Goal: Task Accomplishment & Management: Use online tool/utility

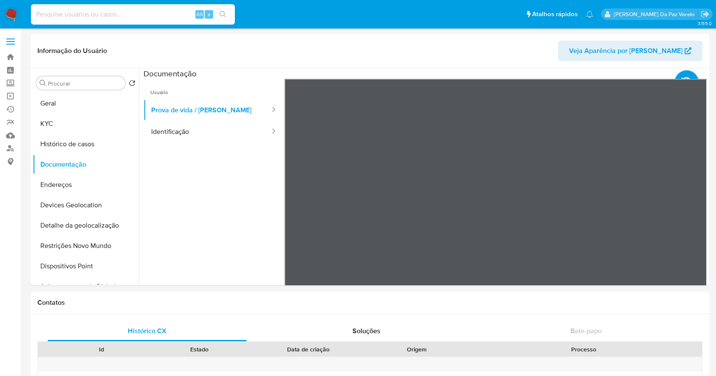
select select "10"
type input "656734518"
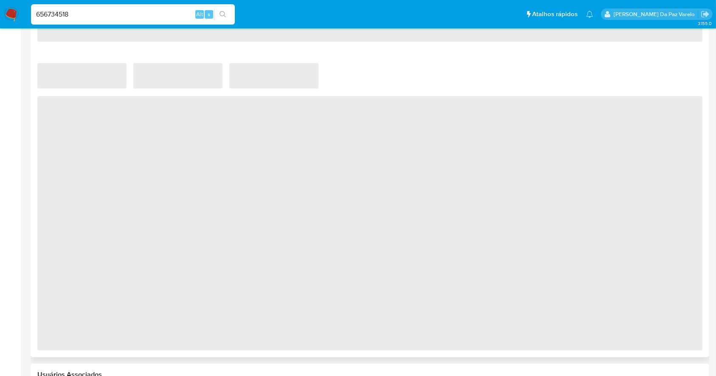
select select "10"
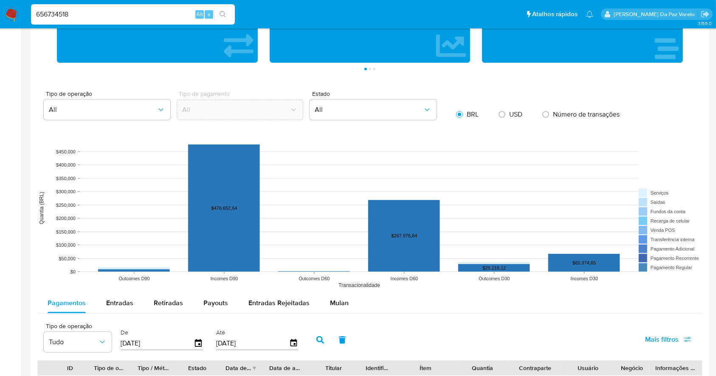
scroll to position [735, 0]
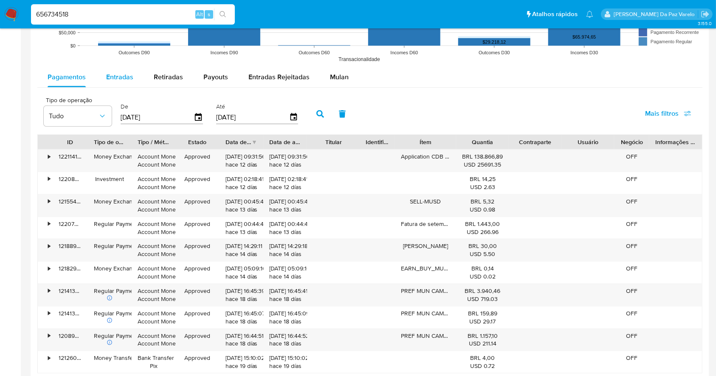
click at [115, 80] on span "Entradas" at bounding box center [119, 77] width 27 height 10
select select "10"
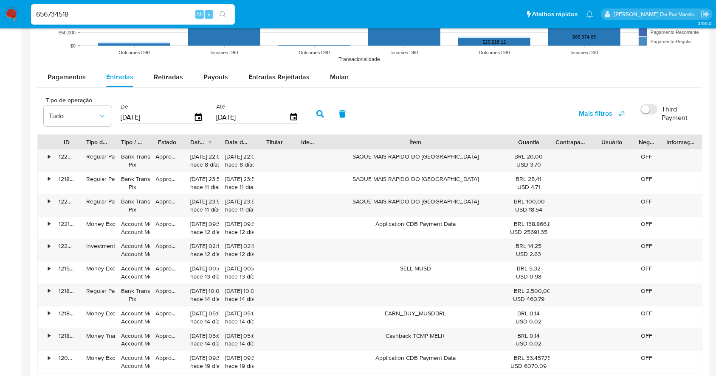
drag, startPoint x: 457, startPoint y: 144, endPoint x: 581, endPoint y: 144, distance: 123.5
click at [581, 144] on div "ID Tipo de operação Tipo / Método Estado Data de criação Data de aprovação Titu…" at bounding box center [370, 142] width 664 height 14
click at [364, 157] on div "SAQUE MAIS RAPIDO DO BRASIL" at bounding box center [415, 161] width 185 height 22
drag, startPoint x: 364, startPoint y: 157, endPoint x: 477, endPoint y: 158, distance: 112.9
click at [477, 158] on div "SAQUE MAIS RAPIDO DO BRASIL" at bounding box center [415, 161] width 185 height 22
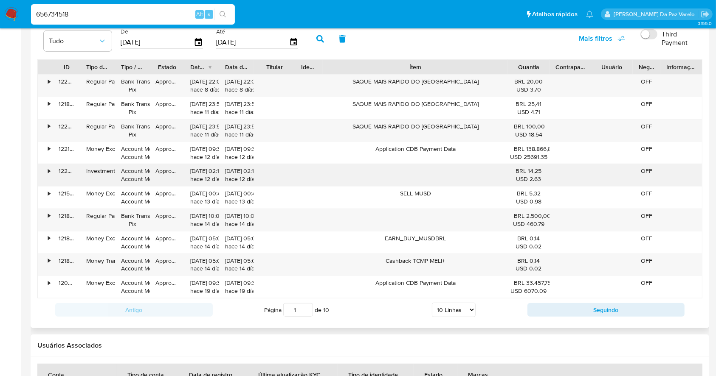
scroll to position [905, 0]
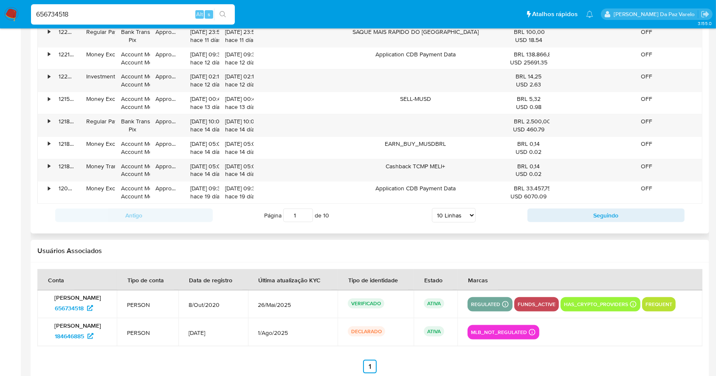
click at [564, 208] on div "Antigo Página 1 de 10 5 Linhas 10 Linhas 20 Linhas 25 Linhas 50 Linhas 100 Linh…" at bounding box center [369, 215] width 665 height 23
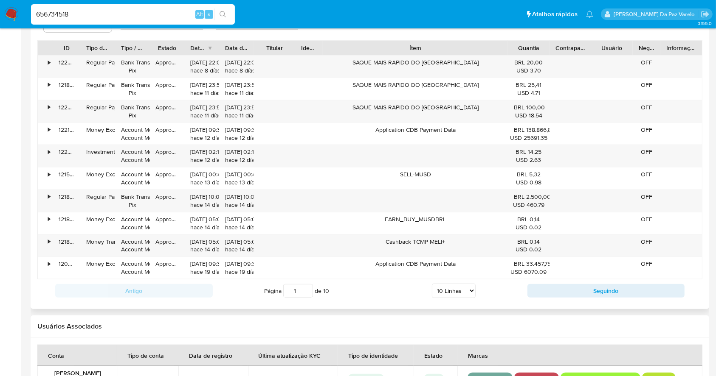
scroll to position [792, 0]
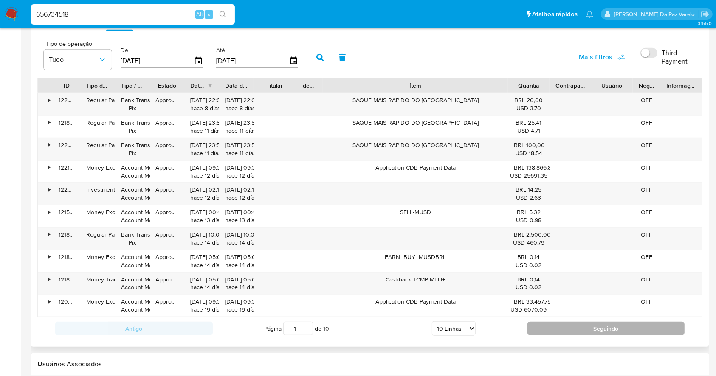
click at [577, 326] on button "Seguindo" at bounding box center [605, 329] width 157 height 14
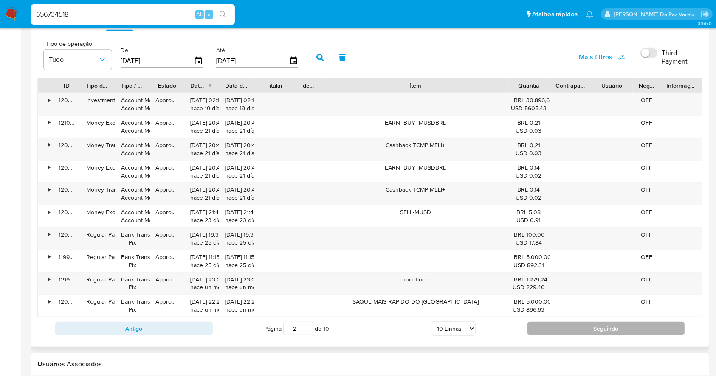
click at [562, 331] on button "Seguindo" at bounding box center [605, 329] width 157 height 14
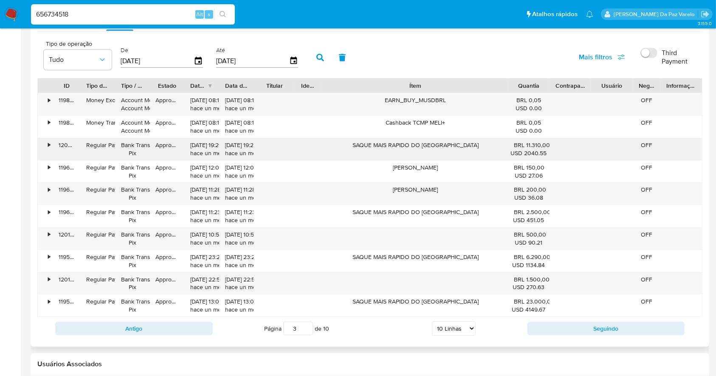
click at [371, 149] on div "SAQUE MAIS RAPIDO DO BRASIL" at bounding box center [415, 149] width 185 height 22
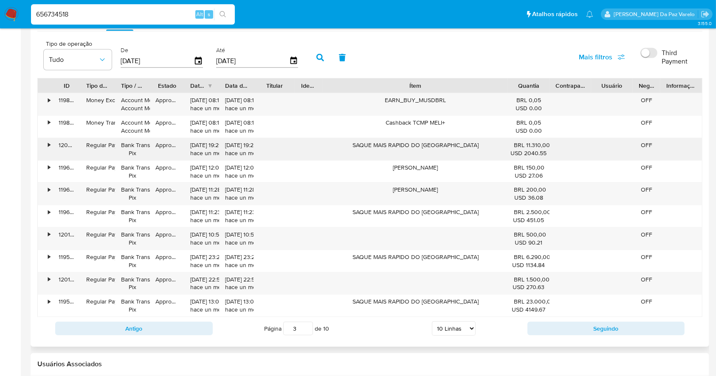
click at [371, 149] on div "SAQUE MAIS RAPIDO DO BRASIL" at bounding box center [415, 149] width 185 height 22
click at [548, 338] on div "Antigo Página 3 de 10 5 Linhas 10 Linhas 20 Linhas 25 Linhas 50 Linhas 100 Linh…" at bounding box center [369, 328] width 665 height 23
click at [560, 331] on button "Seguindo" at bounding box center [605, 329] width 157 height 14
type input "4"
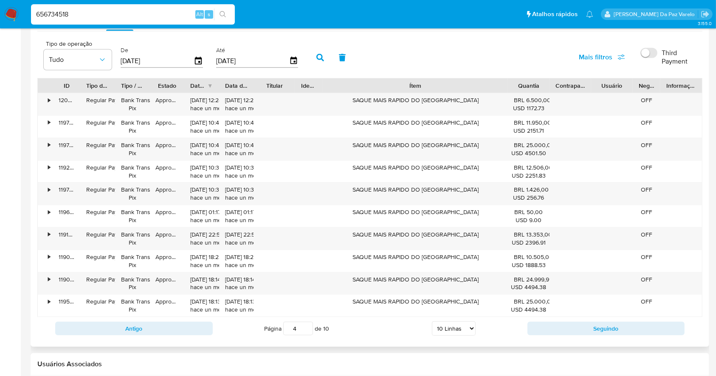
click at [474, 91] on div "Ítem" at bounding box center [415, 86] width 185 height 14
click at [414, 100] on div "SAQUE MAIS RAPIDO DO BRASIL" at bounding box center [415, 104] width 185 height 22
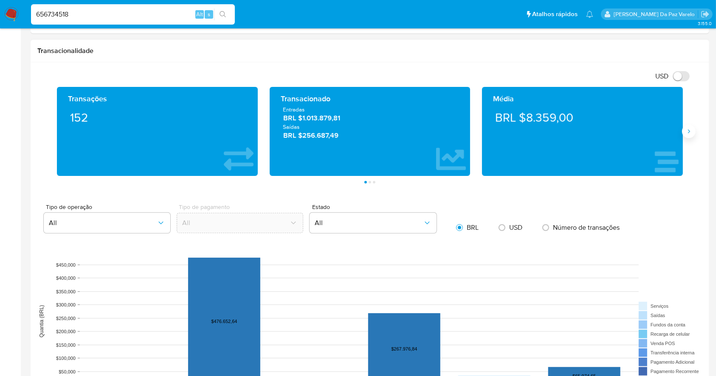
click at [691, 131] on icon "Siguiente" at bounding box center [688, 131] width 7 height 7
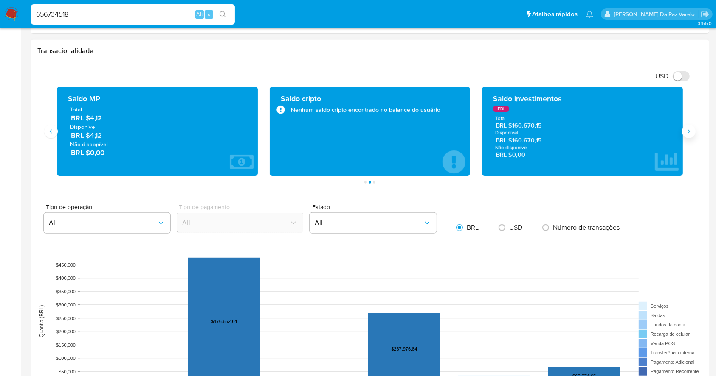
click at [689, 134] on icon "Siguiente" at bounding box center [688, 131] width 7 height 7
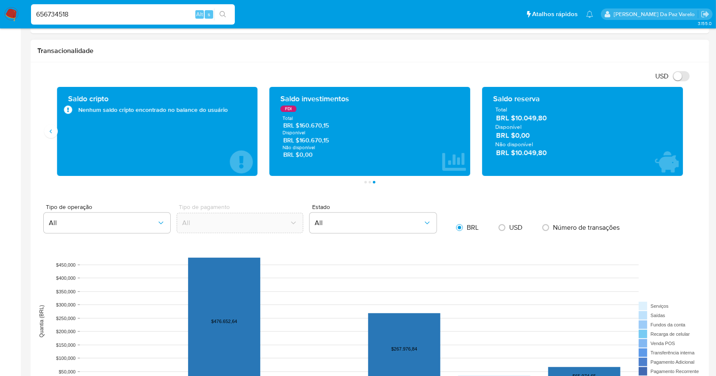
click at [671, 168] on icon "7 de 7" at bounding box center [666, 162] width 24 height 21
click at [181, 18] on input "656734518" at bounding box center [133, 14] width 204 height 11
paste input "Gukvsk5j98iJUF0YuCdYinm7"
type input "656734518Gukvsk5j98iJUF0YuCdYinm7"
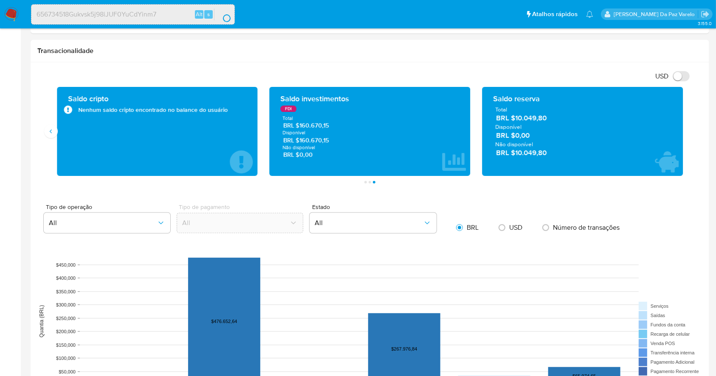
click at [132, 7] on div "656734518Gukvsk5j98iJUF0YuCdYinm7 Alt s" at bounding box center [133, 14] width 204 height 20
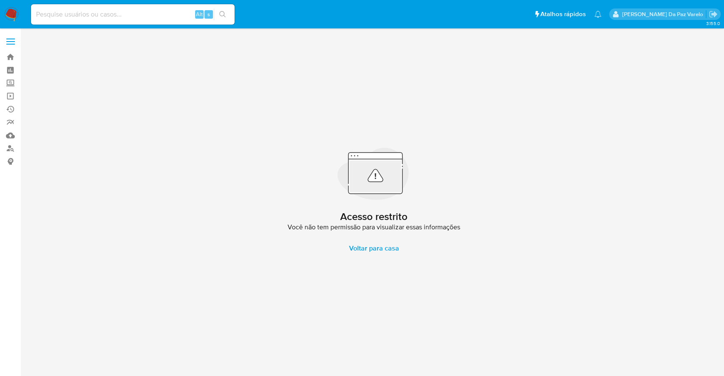
click at [88, 22] on div "Alt s" at bounding box center [133, 14] width 204 height 20
click at [95, 15] on input at bounding box center [133, 14] width 204 height 11
paste input "Gukvsk5j98iJUF0YuCdYinm7"
type input "Gukvsk5j98iJUF0YuCdYinm7"
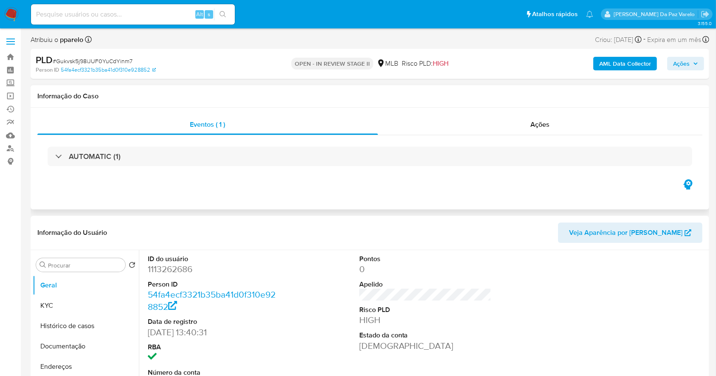
select select "10"
click at [64, 304] on button "KYC" at bounding box center [82, 306] width 99 height 20
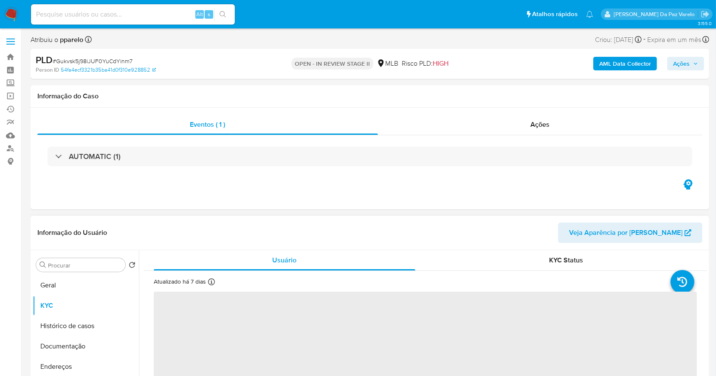
click at [214, 279] on icon at bounding box center [211, 282] width 7 height 7
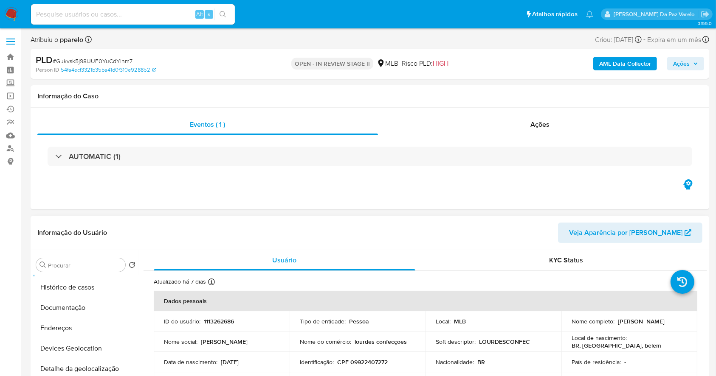
scroll to position [56, 0]
click at [77, 288] on button "Documentação" at bounding box center [82, 290] width 99 height 20
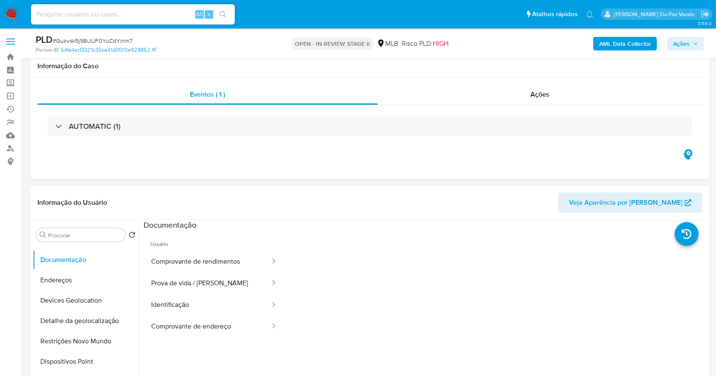
scroll to position [113, 0]
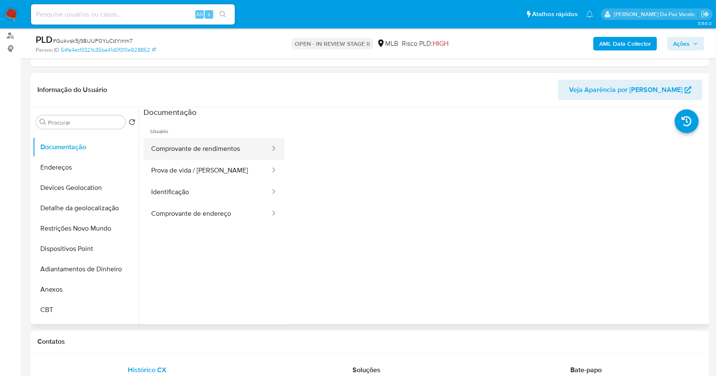
click at [227, 148] on button "Comprovante de rendimentos" at bounding box center [206, 149] width 127 height 22
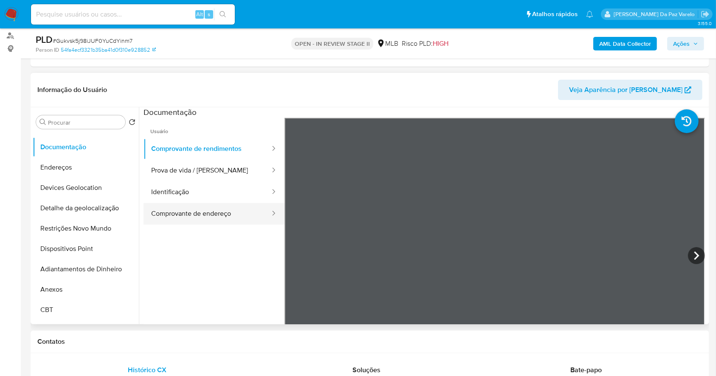
click at [264, 204] on div at bounding box center [271, 214] width 14 height 22
click at [86, 41] on span "# Gukvsk5j98iJUF0YuCdYinm7" at bounding box center [93, 40] width 80 height 8
copy span "Gukvsk5j98iJUF0YuCdYinm7"
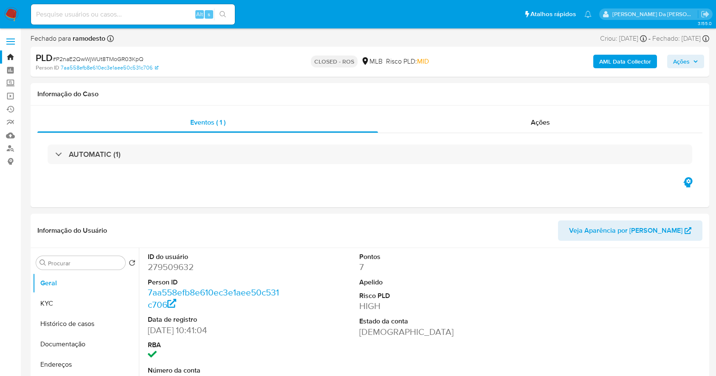
select select "10"
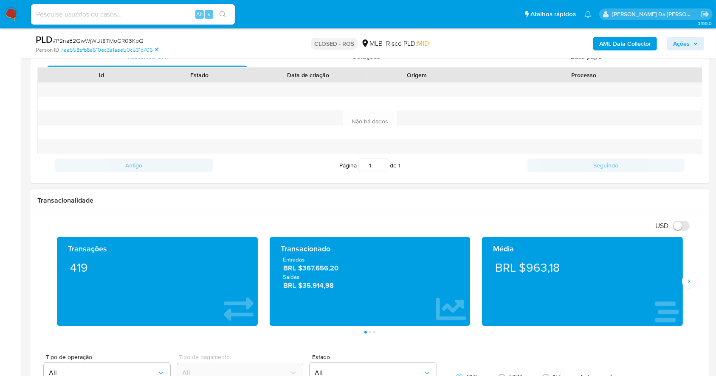
scroll to position [396, 0]
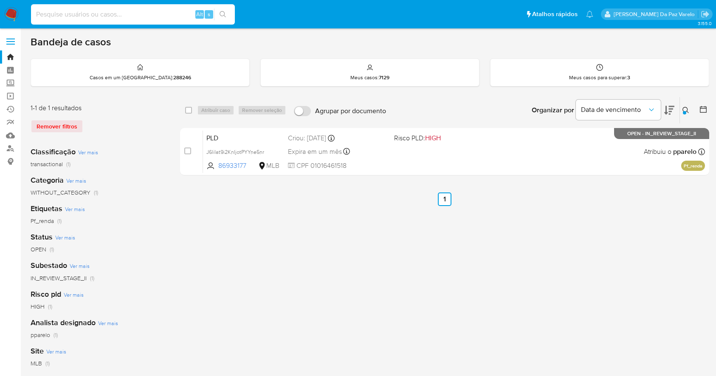
click at [129, 14] on input at bounding box center [133, 14] width 204 height 11
type input "Gukvsk5j98iJUF0YuCdYinm7"
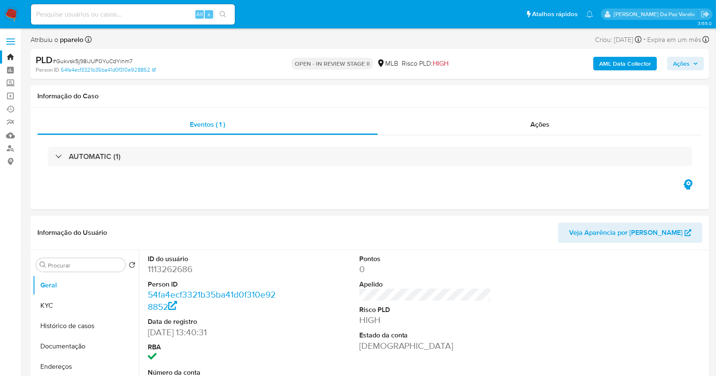
select select "10"
click at [174, 21] on div "Alt s" at bounding box center [133, 14] width 204 height 20
click at [175, 19] on input at bounding box center [133, 14] width 204 height 11
paste input "ggF4AxNuHhPs8OufVAxESHCn"
type input "ggF4AxNuHhPs8OufVAxESHCn"
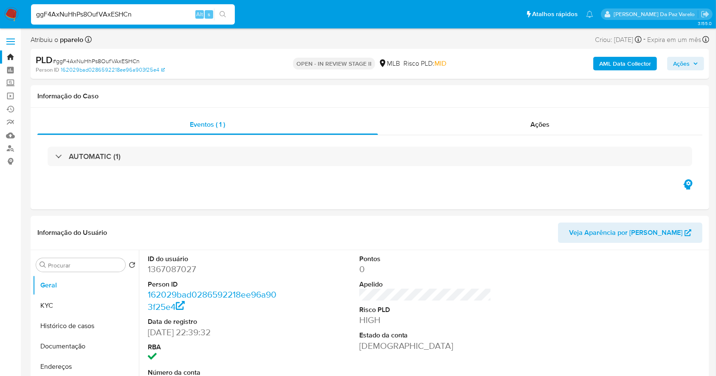
select select "10"
click at [73, 348] on button "Documentação" at bounding box center [82, 347] width 99 height 20
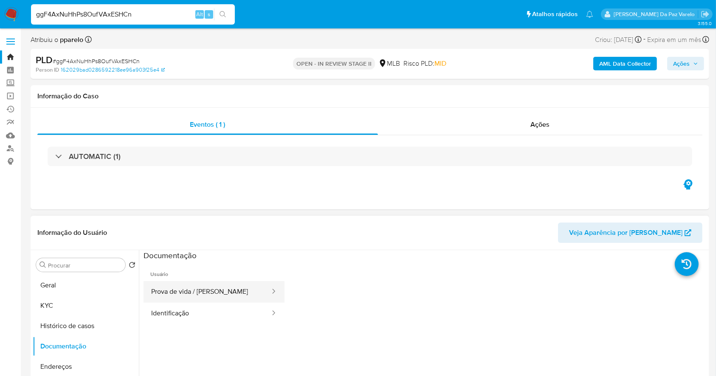
click at [199, 293] on button "Prova de vida / Selfie" at bounding box center [206, 292] width 127 height 22
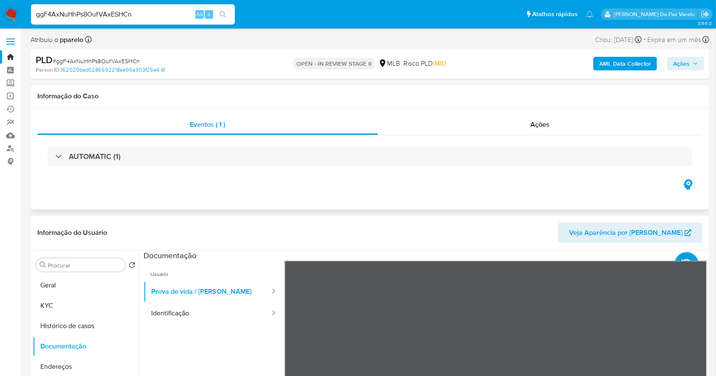
click at [469, 181] on div "Eventos ( 1 ) Ações AUTOMATIC (1)" at bounding box center [370, 159] width 678 height 102
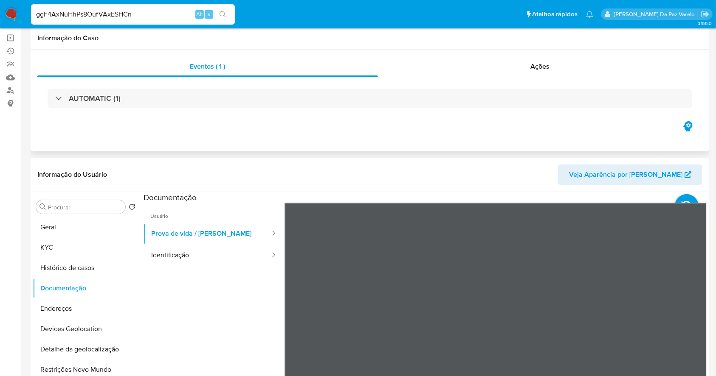
scroll to position [170, 0]
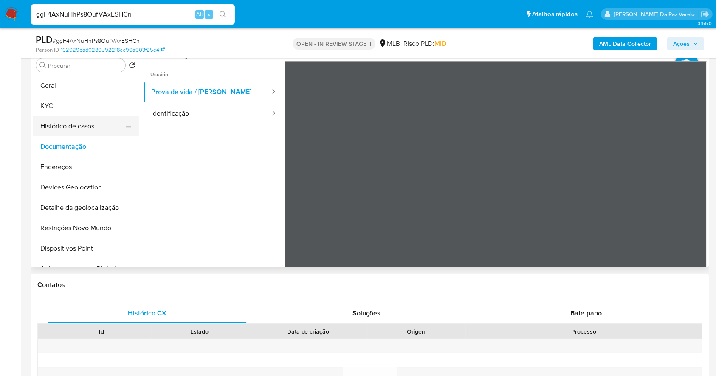
click at [79, 129] on button "Histórico de casos" at bounding box center [82, 126] width 99 height 20
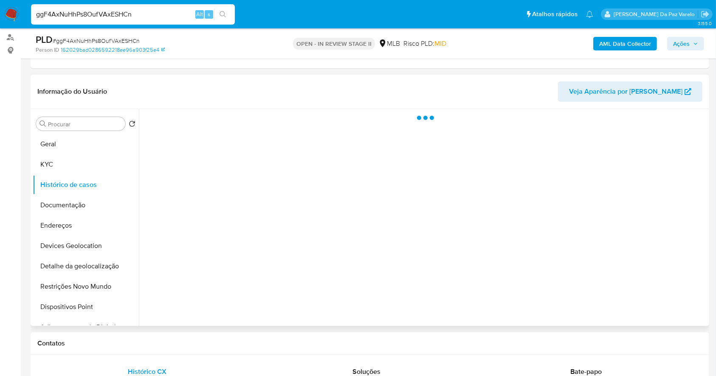
scroll to position [56, 0]
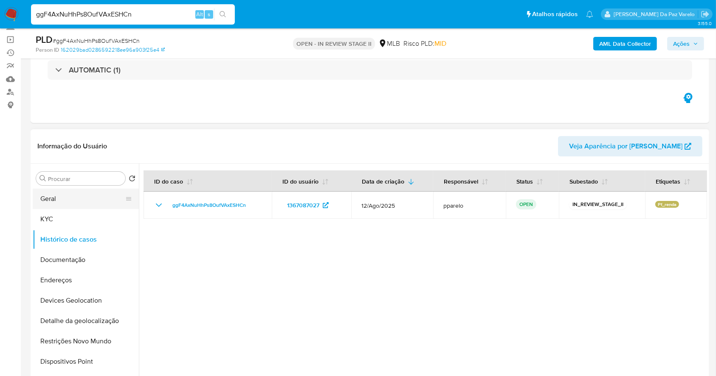
click at [64, 201] on button "Geral" at bounding box center [82, 199] width 99 height 20
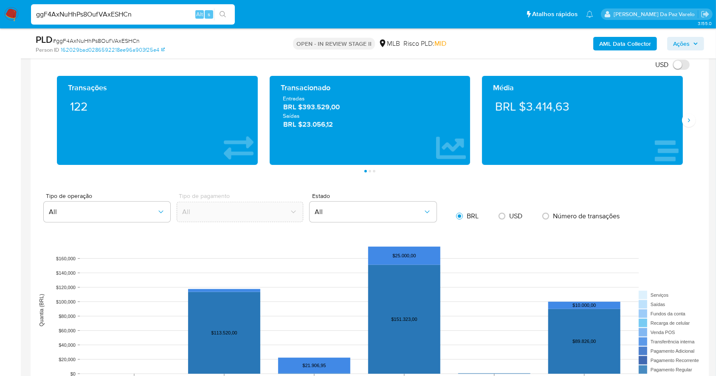
scroll to position [679, 0]
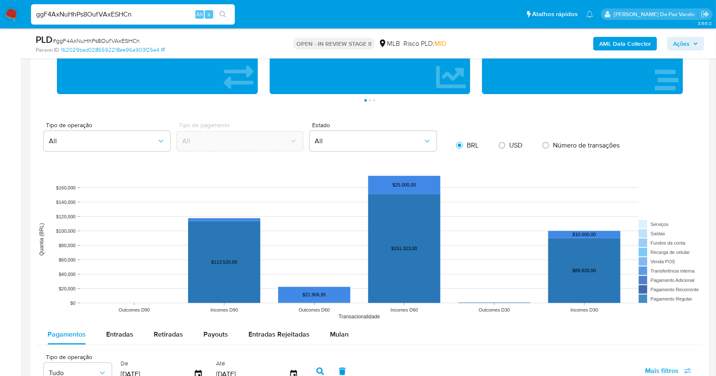
click at [169, 11] on input "ggF4AxNuHhPs8OufVAxESHCn" at bounding box center [133, 14] width 204 height 11
paste input "hwEszvlsedbyaXsD8NpznddI"
type input "hwEszvlsedbyaXsD8NpznddI"
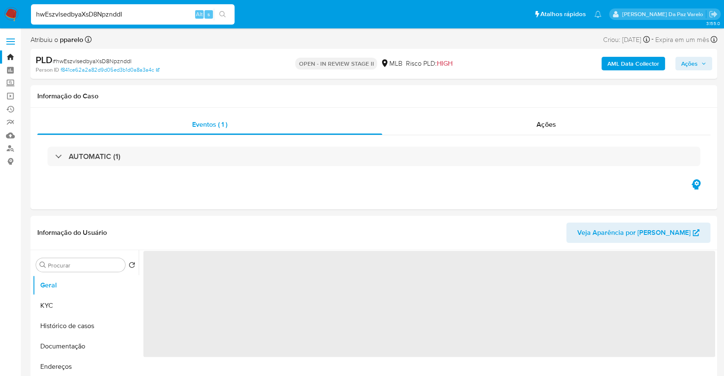
select select "10"
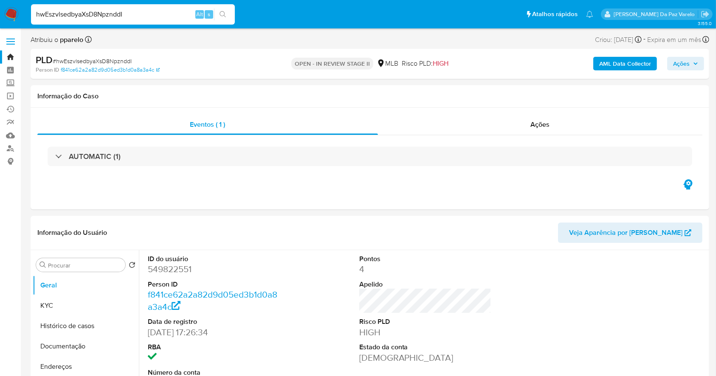
scroll to position [195, 0]
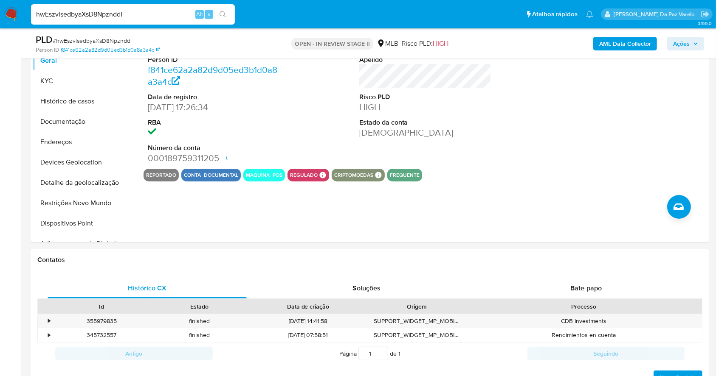
click at [190, 15] on input "hwEszvlsedbyaXsD8NpznddI" at bounding box center [133, 14] width 204 height 11
paste input "BI8DkFk2zwXqCQQnjyrXmwDM"
type input "BI8DkFk2zwXqCQQnjyrXmwDM"
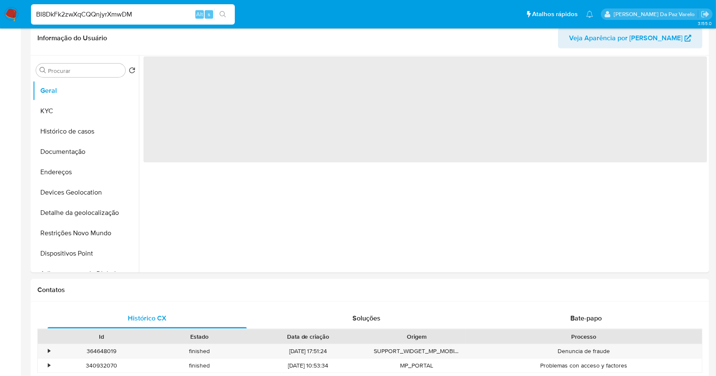
select select "10"
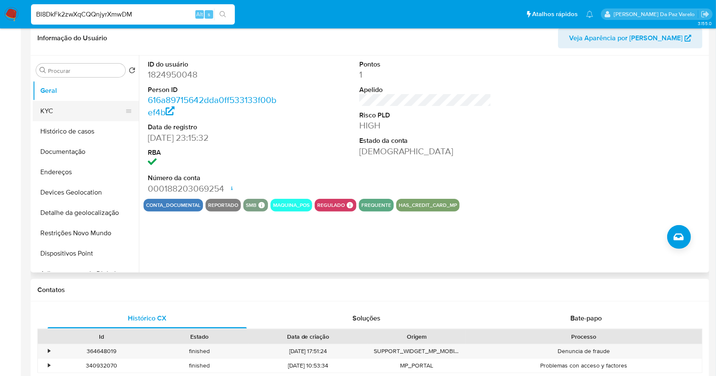
drag, startPoint x: 73, startPoint y: 112, endPoint x: 91, endPoint y: 110, distance: 17.5
click at [73, 112] on button "KYC" at bounding box center [82, 111] width 99 height 20
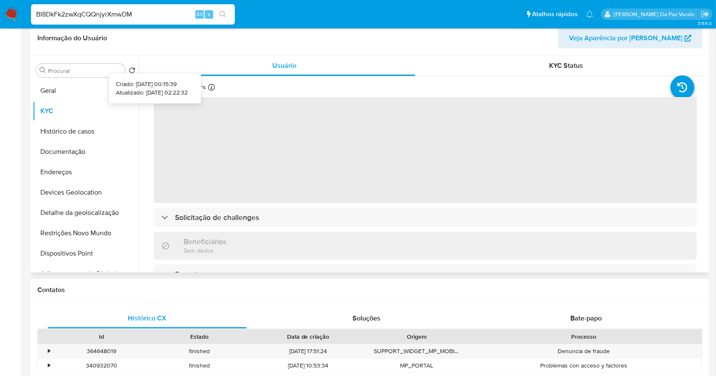
click at [208, 88] on icon at bounding box center [211, 87] width 7 height 7
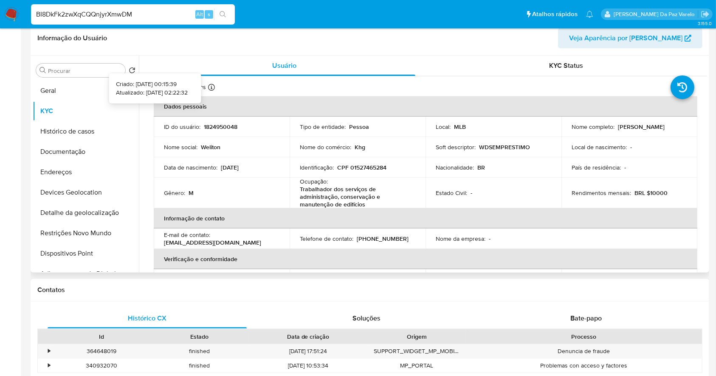
click at [211, 86] on icon at bounding box center [211, 87] width 7 height 7
drag, startPoint x: 62, startPoint y: 90, endPoint x: 269, endPoint y: 43, distance: 211.9
click at [62, 90] on button "Geral" at bounding box center [86, 91] width 106 height 20
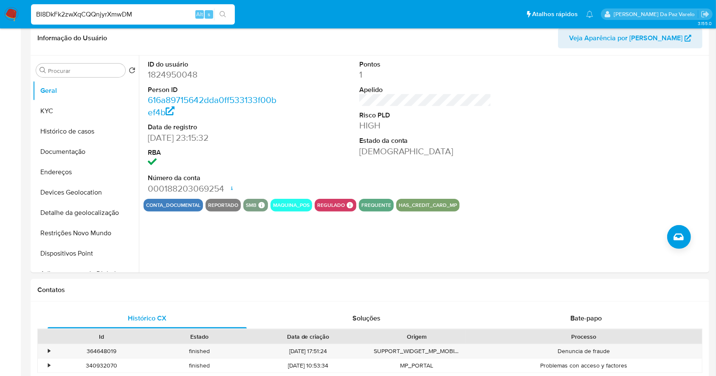
click at [145, 14] on input "BI8DkFk2zwXqCQQnjyrXmwDM" at bounding box center [133, 14] width 204 height 11
paste input "wpCMptTVBMfja4DLtKrhz62n"
type input "wpCMptTVBMfja4DLtKrhz62n"
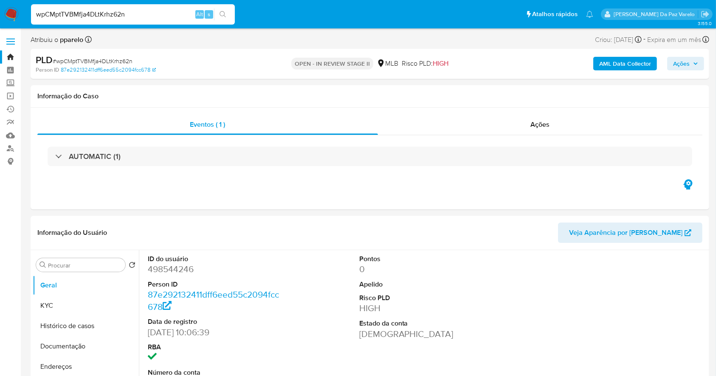
select select "10"
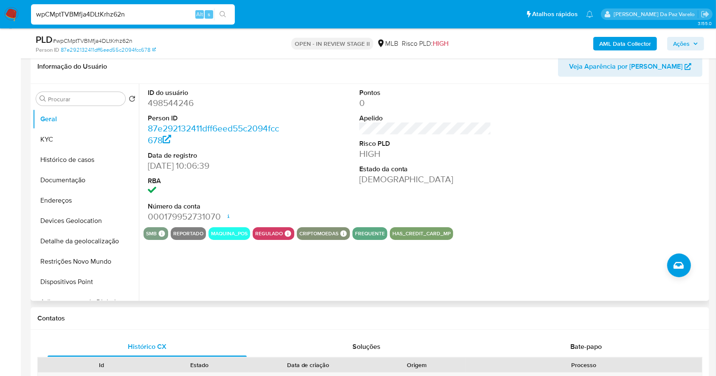
scroll to position [81, 0]
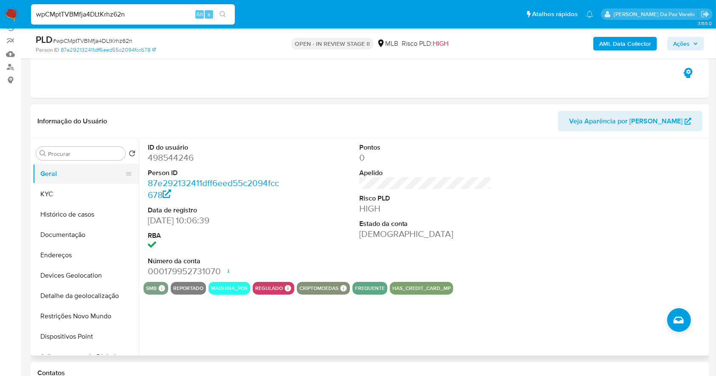
click at [61, 197] on button "KYC" at bounding box center [86, 194] width 106 height 20
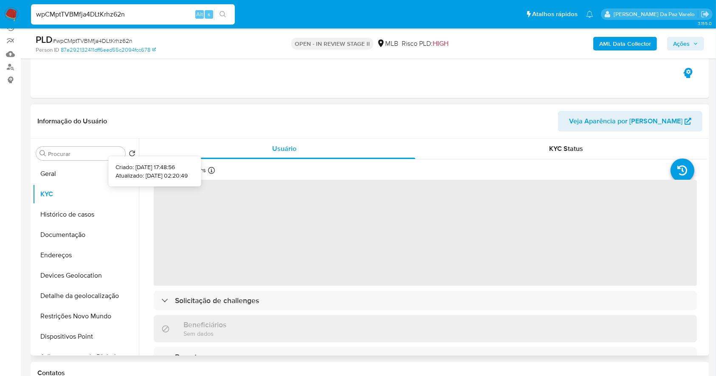
click at [208, 169] on icon at bounding box center [211, 170] width 7 height 7
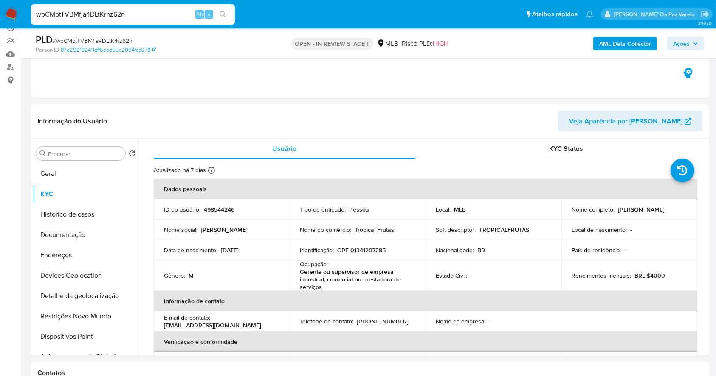
click at [160, 25] on div "wpCMptTVBMfja4DLtKrhz62n Alt s" at bounding box center [133, 15] width 204 height 24
click at [163, 15] on input "wpCMptTVBMfja4DLtKrhz62n" at bounding box center [133, 14] width 204 height 11
paste input "MaCvCd48IyI4MLtvFBlzOpCc"
type input "MaCvCd48IyI4MLtvFBlzOpCc"
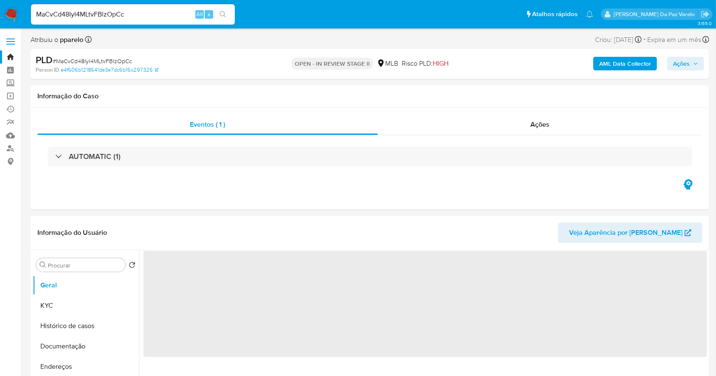
select select "10"
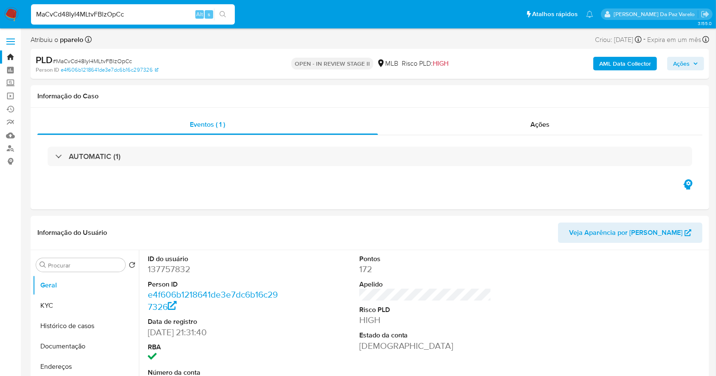
click at [131, 13] on input "MaCvCd48IyI4MLtvFBlzOpCc" at bounding box center [133, 14] width 204 height 11
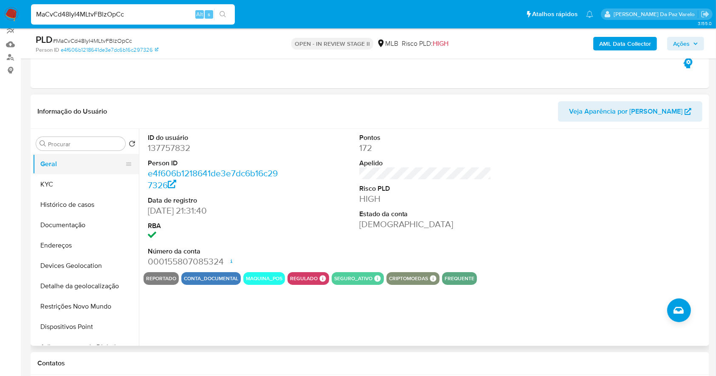
scroll to position [113, 0]
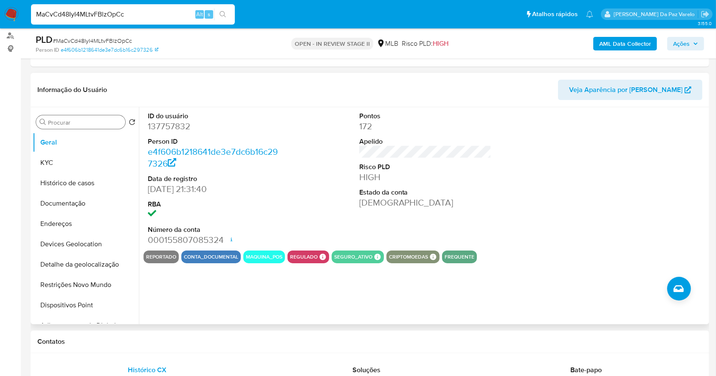
click at [81, 123] on input "Procurar" at bounding box center [85, 123] width 74 height 8
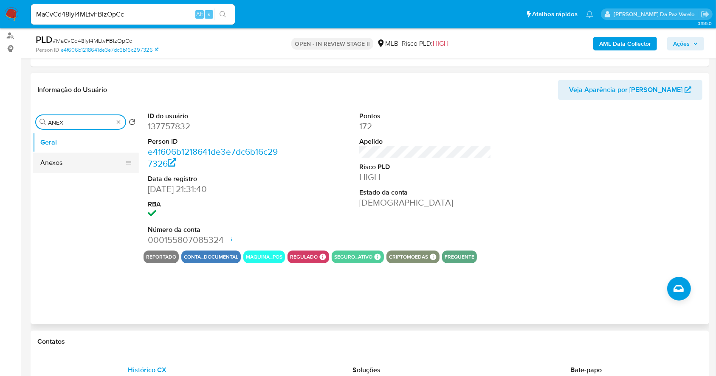
type input "ANEX"
click at [69, 166] on button "Anexos" at bounding box center [82, 163] width 99 height 20
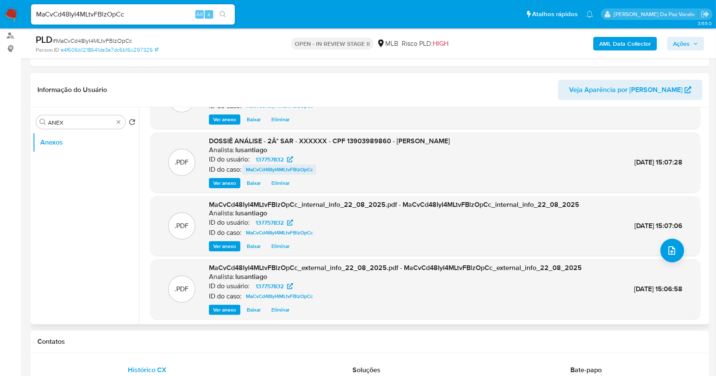
scroll to position [71, 0]
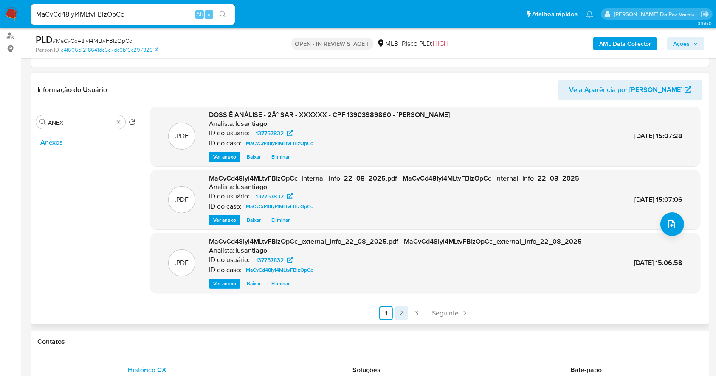
click at [401, 316] on link "2" at bounding box center [401, 314] width 14 height 14
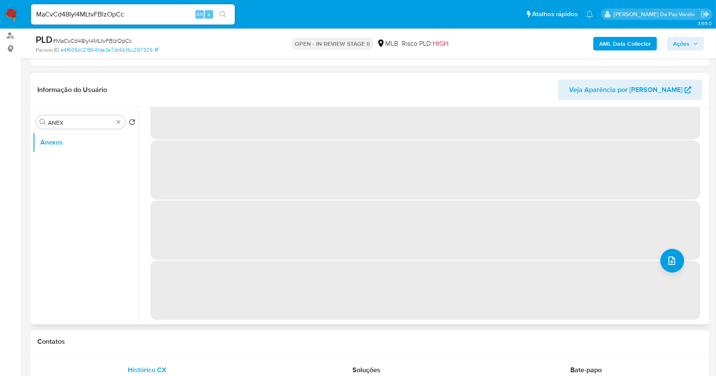
scroll to position [0, 0]
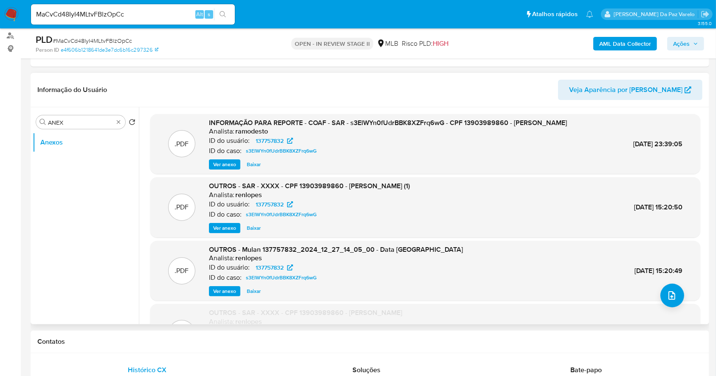
click at [221, 162] on span "Ver anexo" at bounding box center [224, 164] width 23 height 8
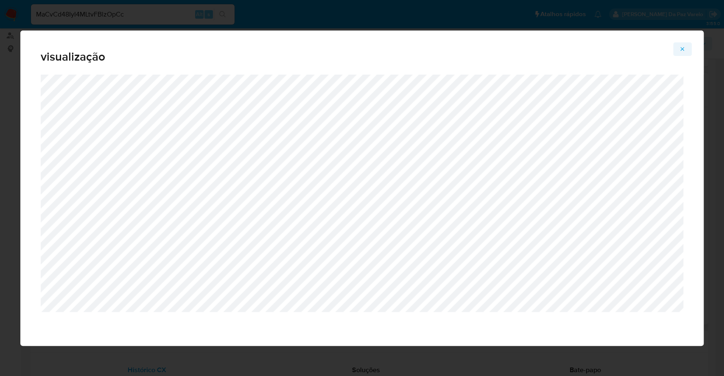
click at [683, 49] on icon "Attachment preview" at bounding box center [682, 49] width 7 height 7
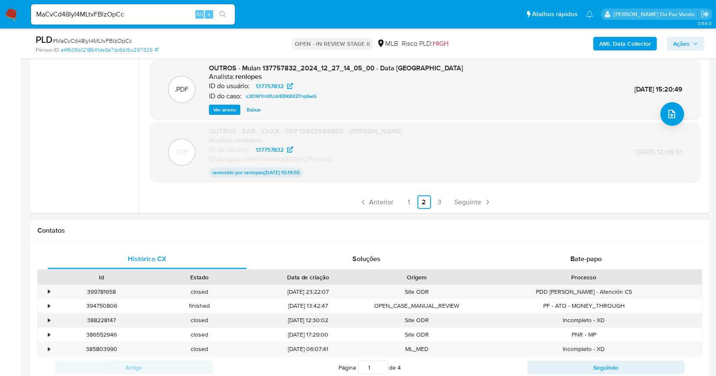
scroll to position [226, 0]
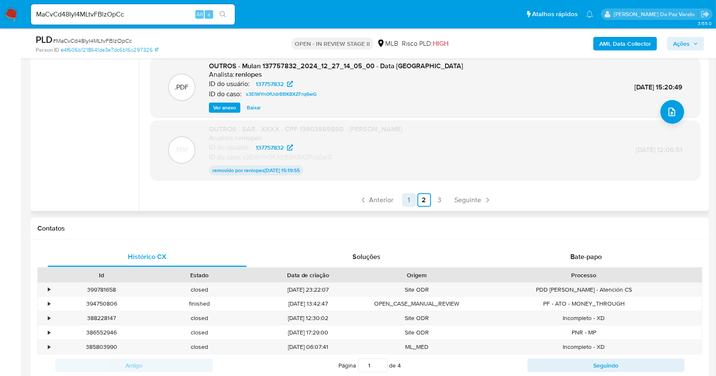
click at [407, 197] on link "1" at bounding box center [409, 201] width 14 height 14
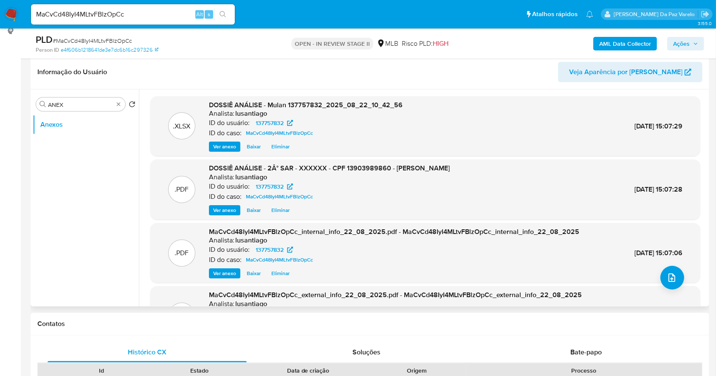
scroll to position [113, 0]
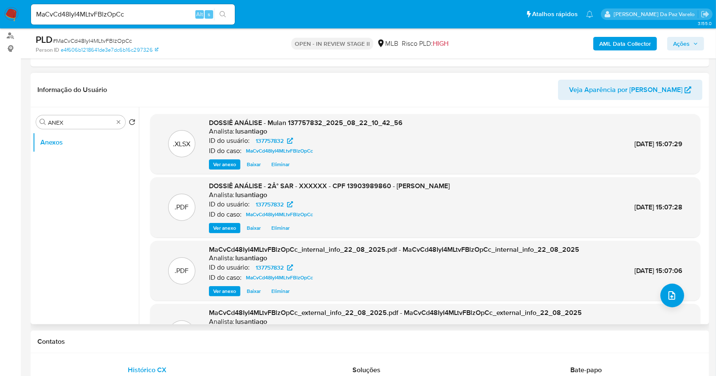
click at [231, 224] on span "Ver anexo" at bounding box center [224, 228] width 23 height 8
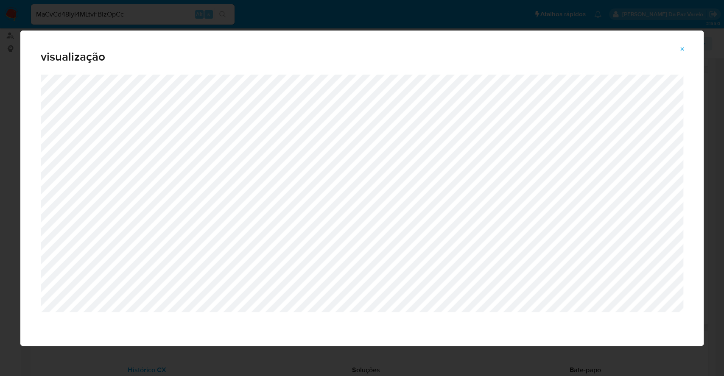
click at [687, 45] on button "Attachment preview" at bounding box center [683, 49] width 19 height 14
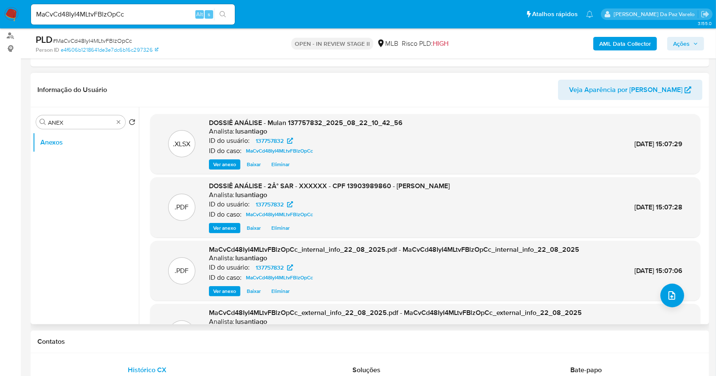
click at [160, 17] on input "MaCvCd48IyI4MLtvFBlzOpCc" at bounding box center [133, 14] width 204 height 11
paste input "5NbBFLgZSf7CHMXL7YhJOfam"
type input "5NbBFLgZSf7CHMXL7YhJOfam"
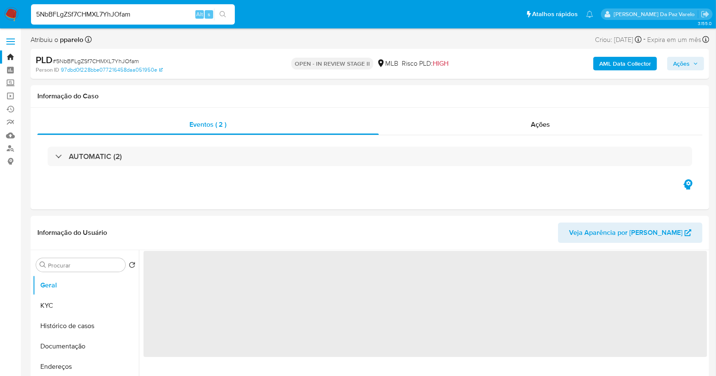
select select "10"
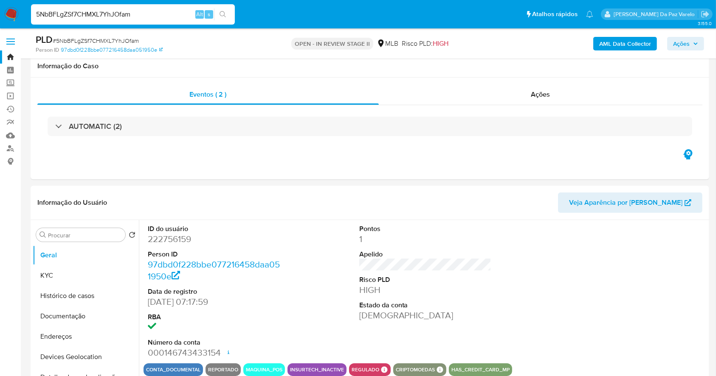
scroll to position [195, 0]
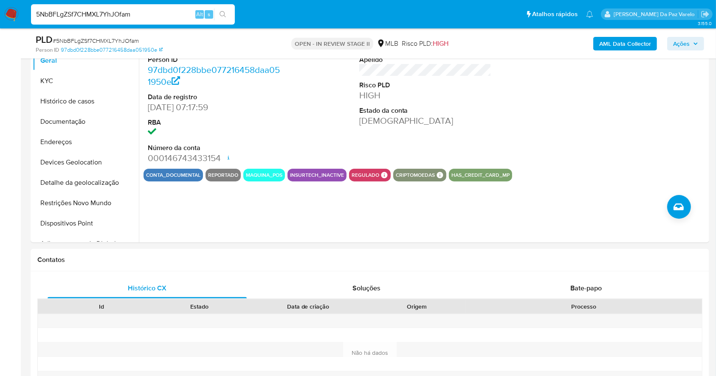
click at [179, 16] on input "5NbBFLgZSf7CHMXL7YhJOfam" at bounding box center [133, 14] width 204 height 11
paste input "tvLQDGVLB5vcSl0DXBpJnqCT"
type input "tvLQDGVLB5vcSl0DXBpJnqCT"
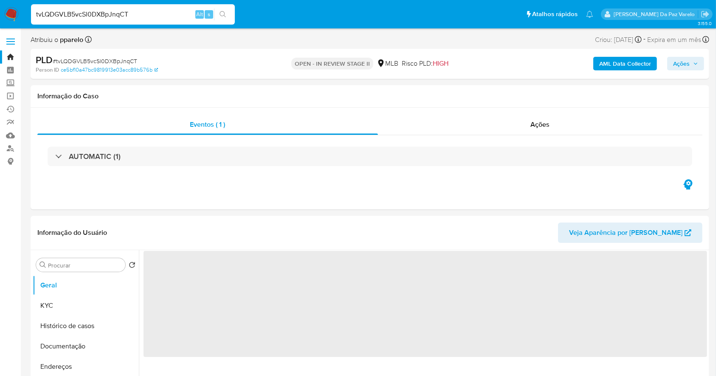
select select "10"
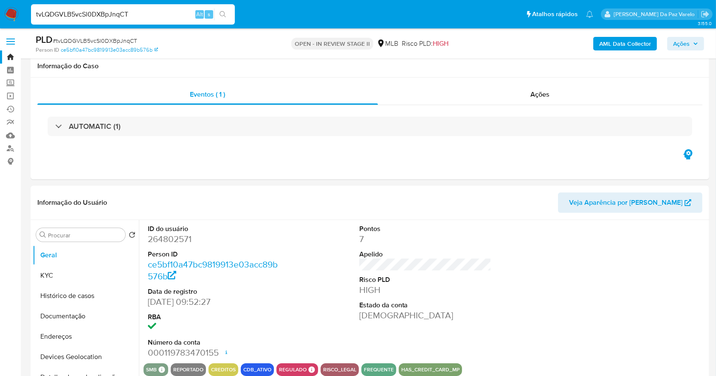
scroll to position [195, 0]
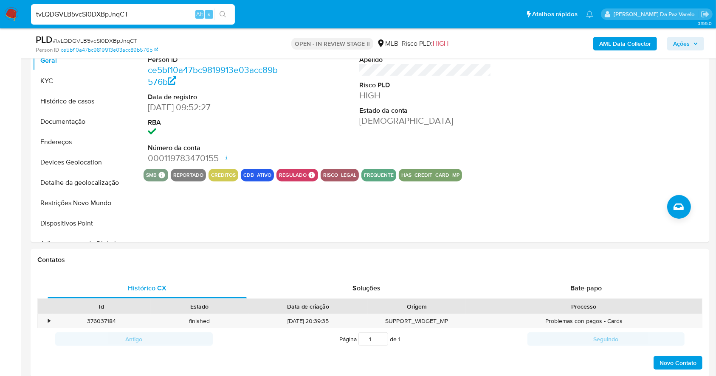
click at [183, 11] on input "tvLQDGVLB5vcSl0DXBpJnqCT" at bounding box center [133, 14] width 204 height 11
paste input "lGPTORxbzYNAeV3NmCqI7Yuu"
type input "lGPTORxbzYNAeV3NmCqI7Yuu"
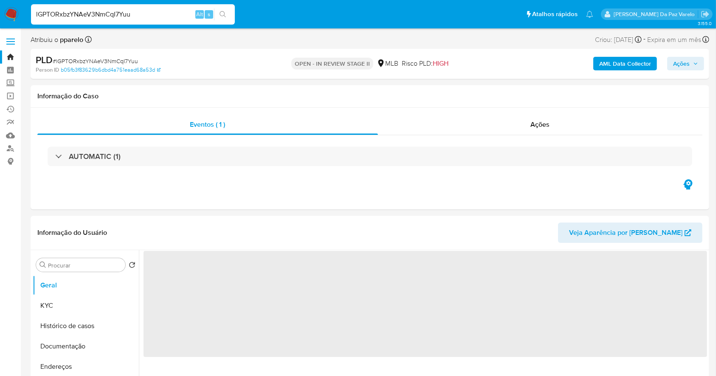
select select "10"
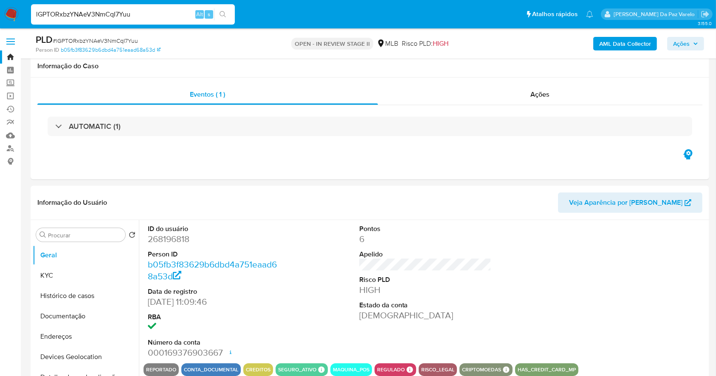
scroll to position [195, 0]
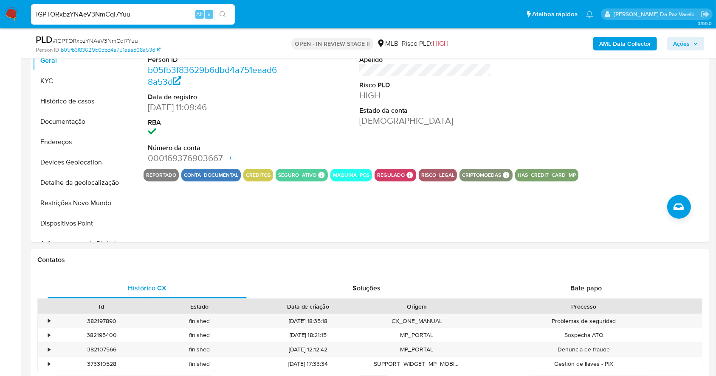
click at [287, 56] on div "PLD # lGPTORxbzYNAeV3NmCqI7Yuu Person ID b05fb3f83629b6dbd4a751eaad68a53d OPEN …" at bounding box center [370, 43] width 678 height 30
click at [203, 19] on input "lGPTORxbzYNAeV3NmCqI7Yuu" at bounding box center [133, 14] width 204 height 11
click at [182, 13] on input "lGPTORxbzYNAeV3NmCqI7Yuu" at bounding box center [133, 14] width 204 height 11
paste input "LHQ9lwc7CClHxmnw6j2Ii6qa"
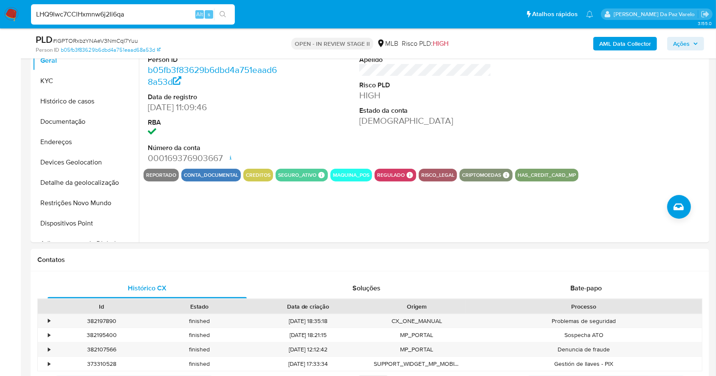
type input "LHQ9lwc7CClHxmnw6j2Ii6qa"
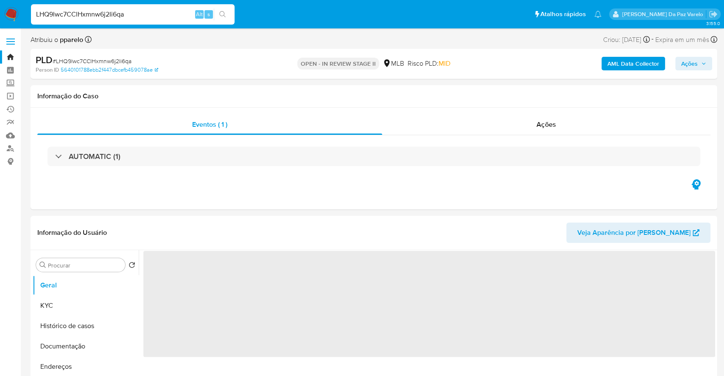
select select "10"
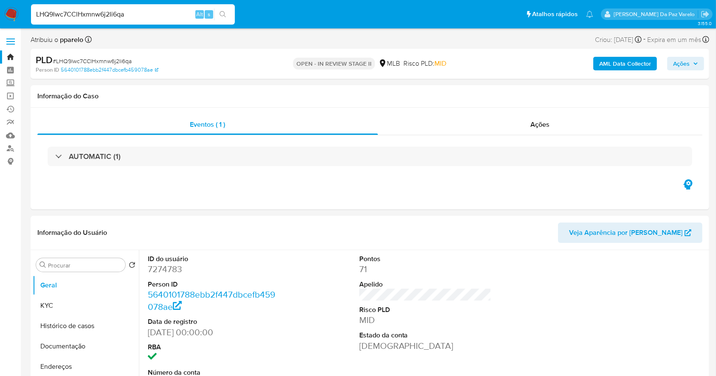
scroll to position [195, 0]
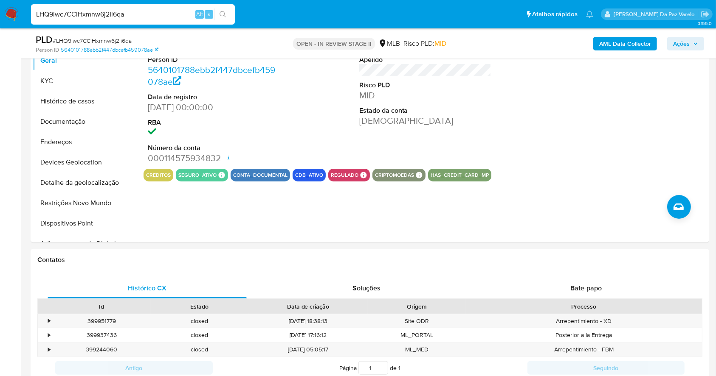
click at [180, 12] on input "LHQ9lwc7CClHxmnw6j2Ii6qa" at bounding box center [133, 14] width 204 height 11
paste input "QxeYL9zNzVz5IDGYyGLjYFJg"
type input "QxeYL9zNzVz5IDGYyGLjYFJg"
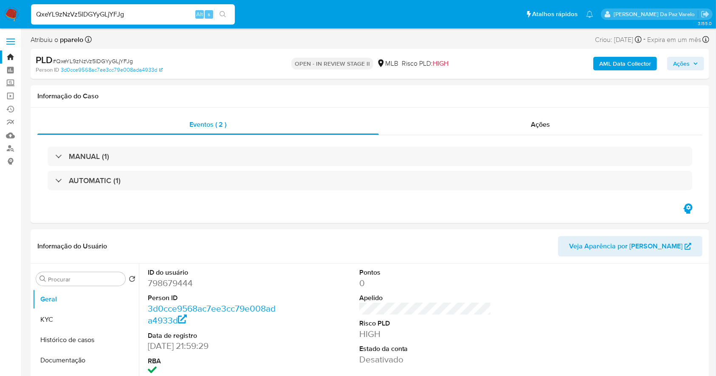
select select "10"
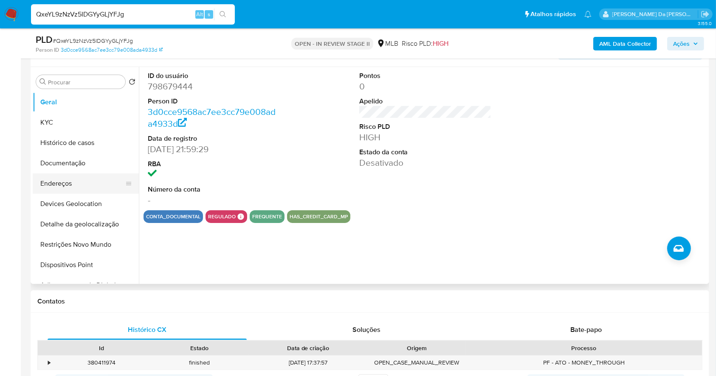
scroll to position [113, 0]
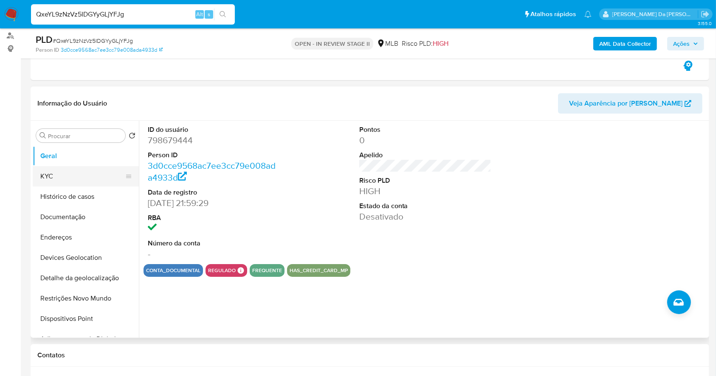
drag, startPoint x: 85, startPoint y: 177, endPoint x: 102, endPoint y: 166, distance: 19.7
click at [85, 177] on button "KYC" at bounding box center [82, 176] width 99 height 20
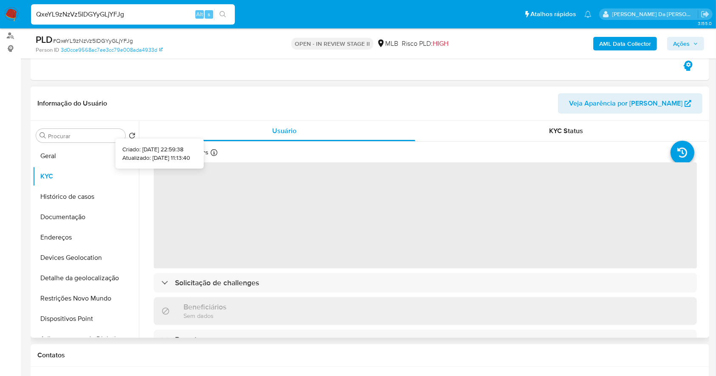
click at [213, 155] on icon at bounding box center [214, 152] width 7 height 7
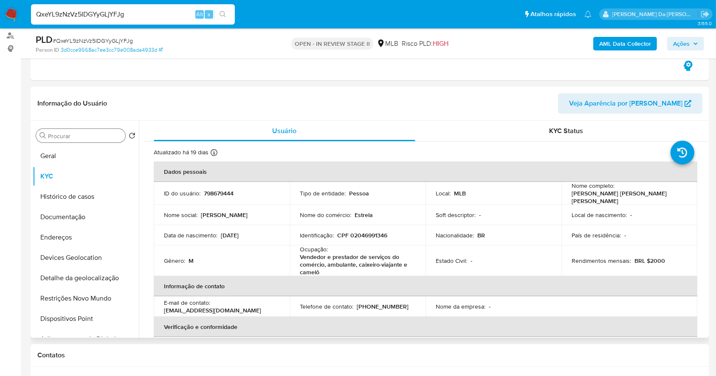
click at [77, 135] on input "Procurar" at bounding box center [85, 136] width 74 height 8
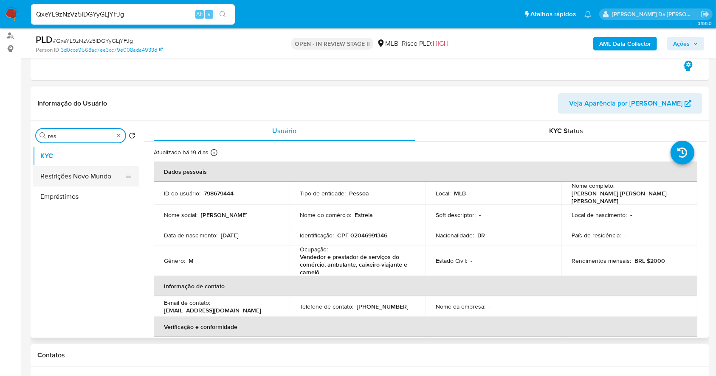
type input "res"
click at [94, 181] on button "Restrições Novo Mundo" at bounding box center [82, 176] width 99 height 20
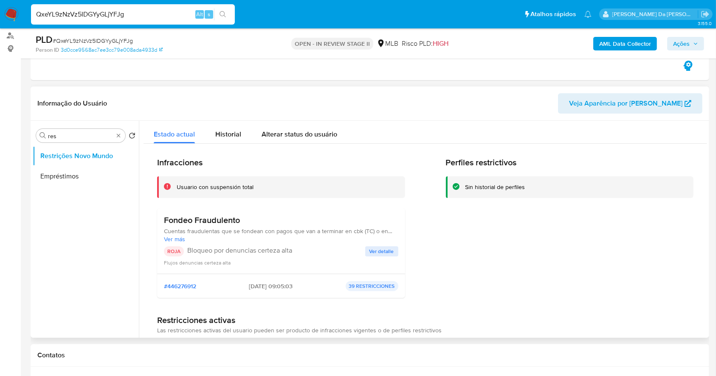
click at [380, 248] on span "Ver detalle" at bounding box center [381, 251] width 25 height 8
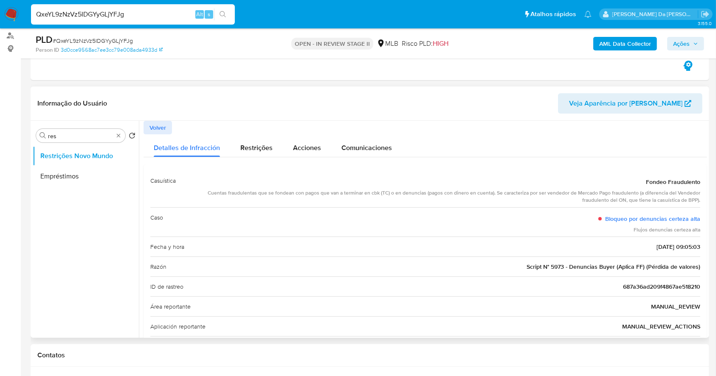
click at [527, 263] on span "Script N° 5973 - Denuncias Buyer (Aplica FF) (Pérdida de valores)" at bounding box center [613, 267] width 174 height 8
click at [163, 125] on span "Volver" at bounding box center [157, 128] width 17 height 12
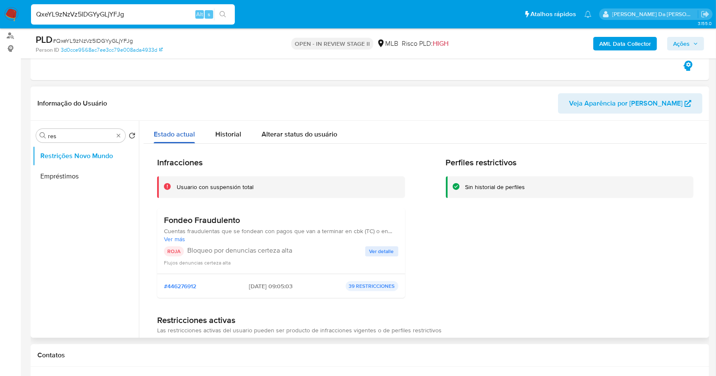
click at [166, 124] on div "Estado actual" at bounding box center [174, 132] width 41 height 22
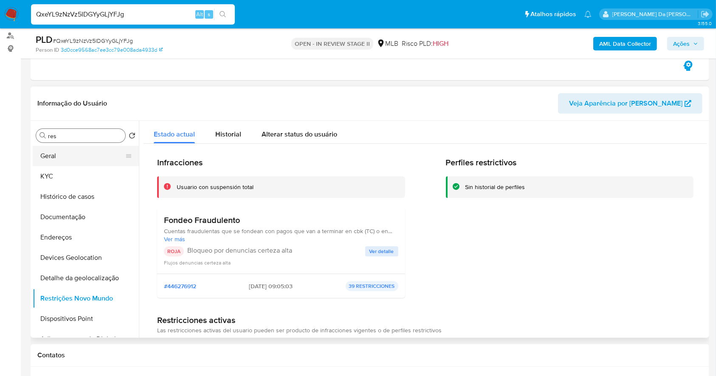
click at [87, 161] on button "Geral" at bounding box center [82, 156] width 99 height 20
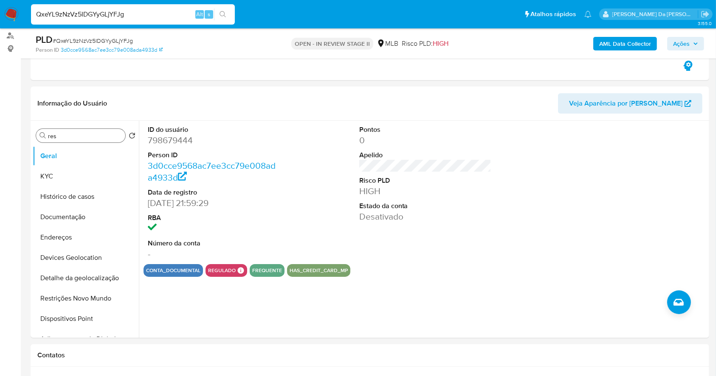
click at [184, 14] on input "QxeYL9zNzVz5IDGYyGLjYFJg" at bounding box center [133, 14] width 204 height 11
paste input "IhbQgo23tZbcQtXLny1W3J3Y"
type input "IhbQgo23tZbcQtXLny1W3J3Y"
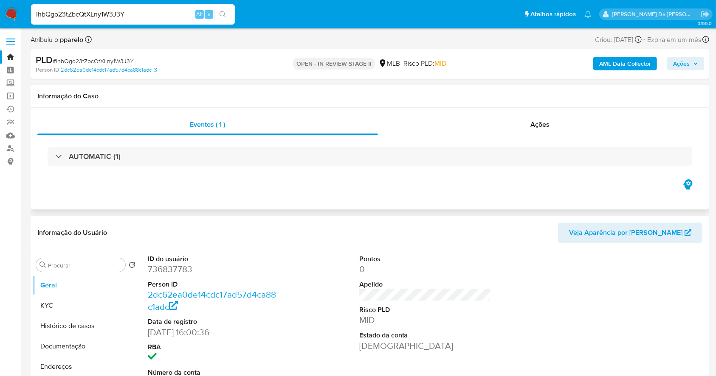
select select "10"
click at [326, 121] on div "Eventos ( 1 )" at bounding box center [207, 125] width 340 height 20
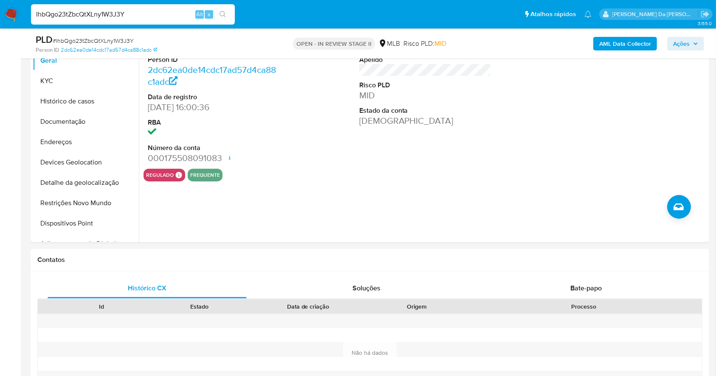
click at [174, 12] on input "IhbQgo23tZbcQtXLny1W3J3Y" at bounding box center [133, 14] width 204 height 11
paste input "4M5w5RfMG498aW"
click at [174, 12] on input "IhbQgo23tZbcQtXLny1W3J3Y4M5w5RfMG498aW" at bounding box center [133, 14] width 204 height 11
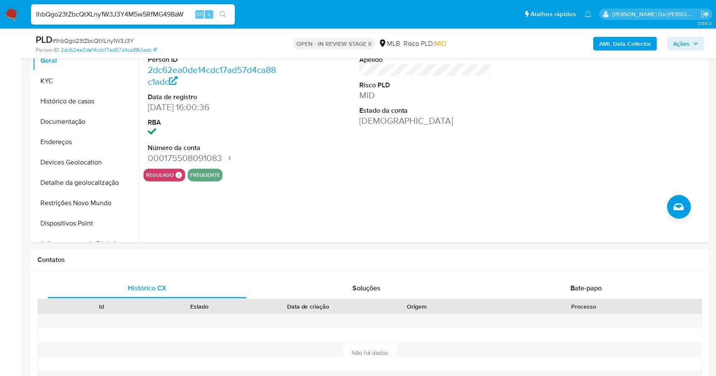
paste input
type input "4M5w5RfMG498aW"
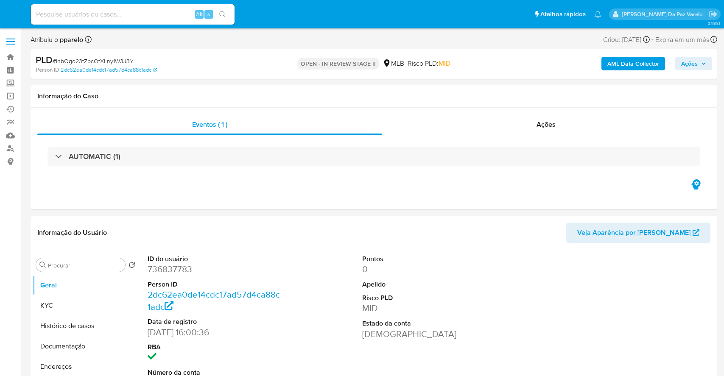
select select "10"
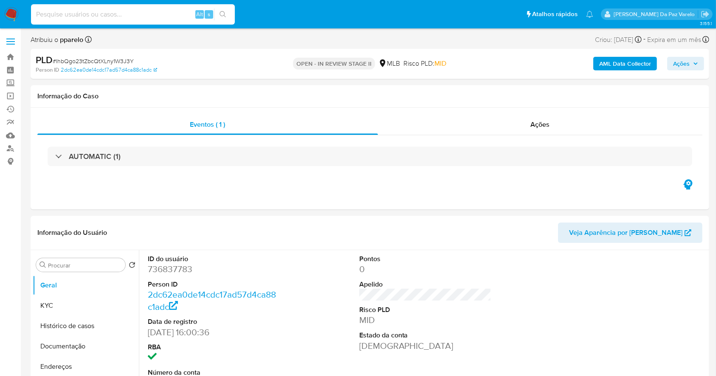
click at [129, 14] on input at bounding box center [133, 14] width 204 height 11
paste input "233300889"
type input "233300889"
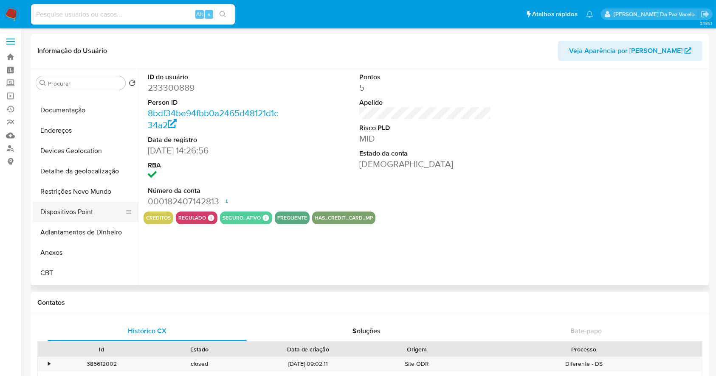
scroll to position [56, 0]
select select "10"
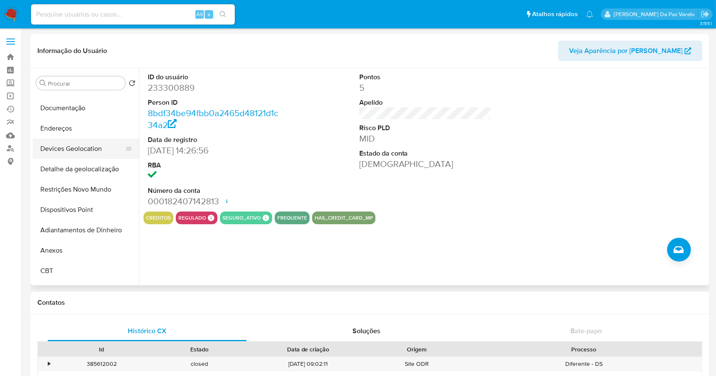
scroll to position [0, 0]
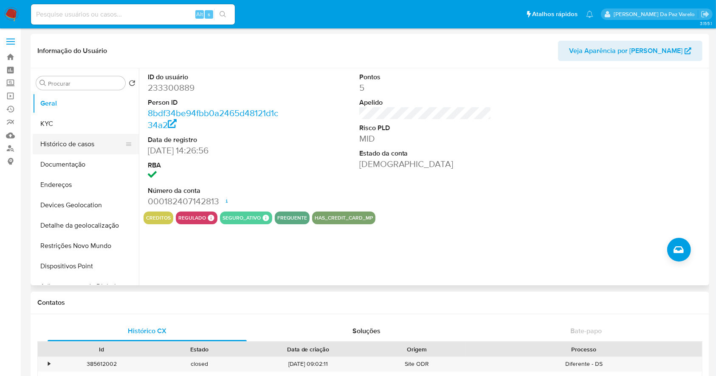
click at [63, 145] on button "Histórico de casos" at bounding box center [82, 144] width 99 height 20
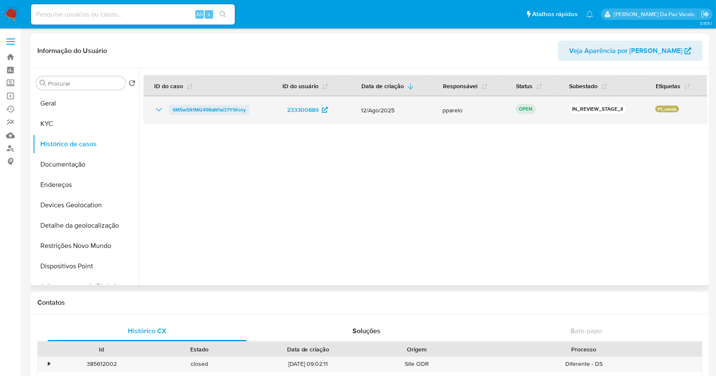
drag, startPoint x: 252, startPoint y: 110, endPoint x: 173, endPoint y: 110, distance: 78.9
click at [173, 110] on div "4M5w5RfMG498aWfai37YWony" at bounding box center [208, 110] width 108 height 10
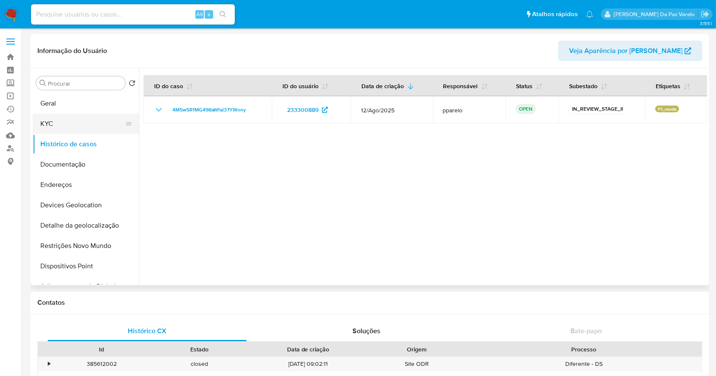
click at [58, 129] on button "KYC" at bounding box center [82, 124] width 99 height 20
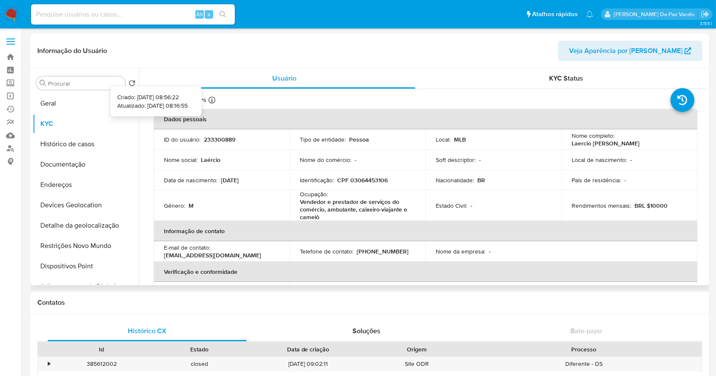
click at [208, 97] on icon at bounding box center [211, 100] width 7 height 7
click at [71, 85] on input "Procurar" at bounding box center [85, 84] width 74 height 8
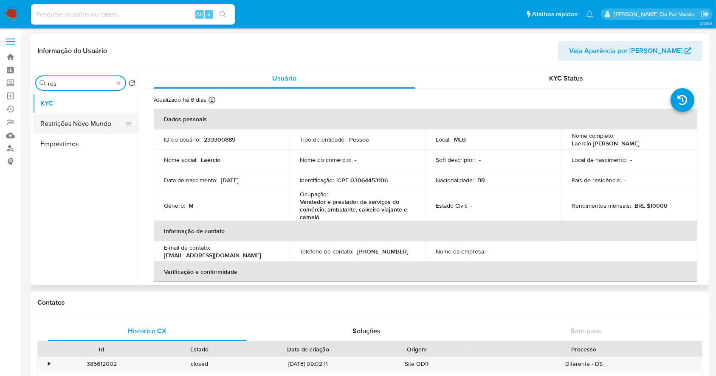
type input "res"
click at [71, 122] on button "Restrições Novo Mundo" at bounding box center [82, 124] width 99 height 20
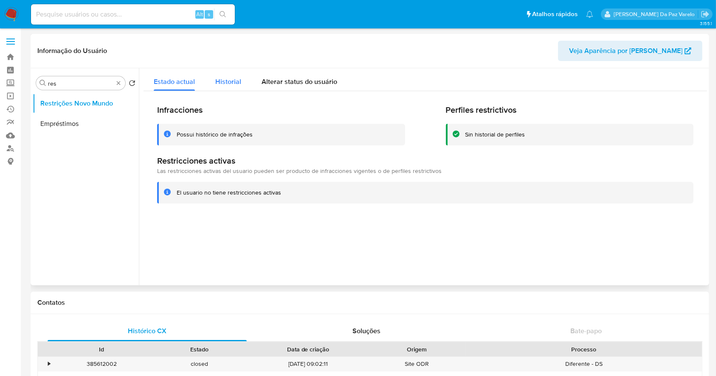
click at [228, 83] on span "Historial" at bounding box center [228, 82] width 26 height 10
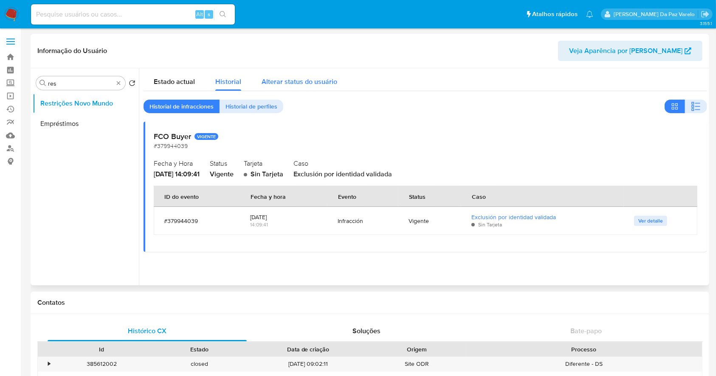
click at [286, 84] on span "Alterar status do usuário" at bounding box center [299, 82] width 76 height 10
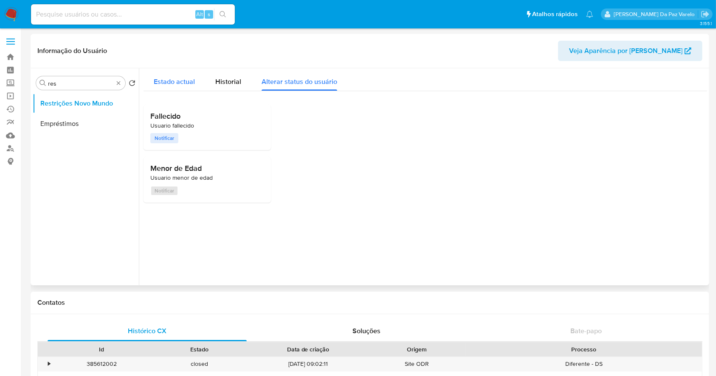
click at [170, 77] on span "Estado actual" at bounding box center [174, 82] width 41 height 10
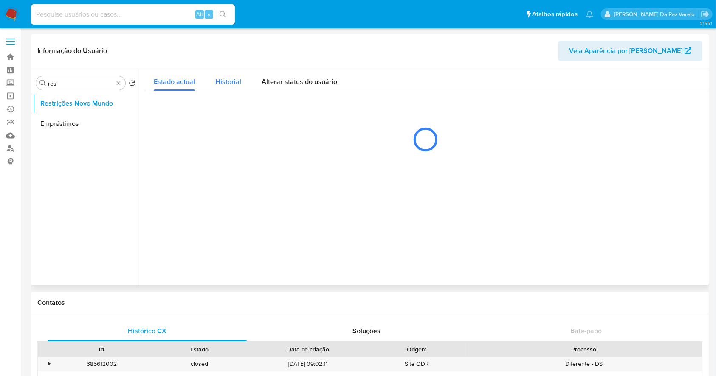
click at [223, 81] on span "Historial" at bounding box center [228, 82] width 26 height 10
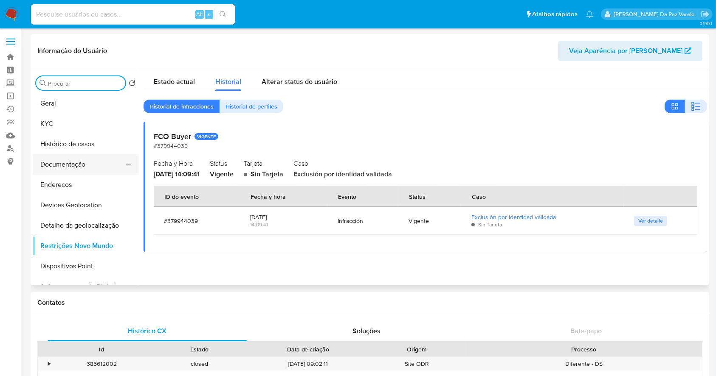
click at [70, 168] on button "Documentação" at bounding box center [82, 164] width 99 height 20
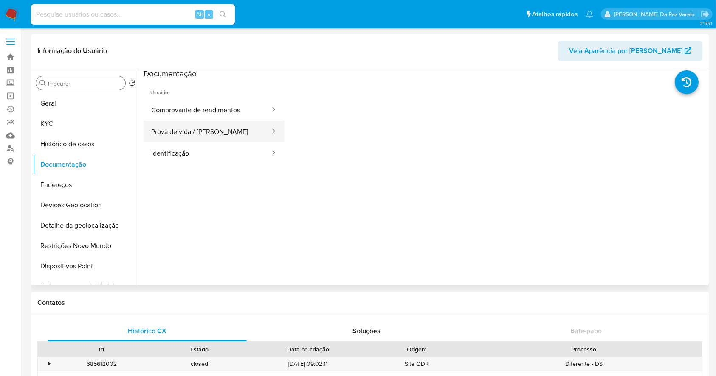
click at [197, 132] on button "Prova de vida / [PERSON_NAME]" at bounding box center [206, 132] width 127 height 22
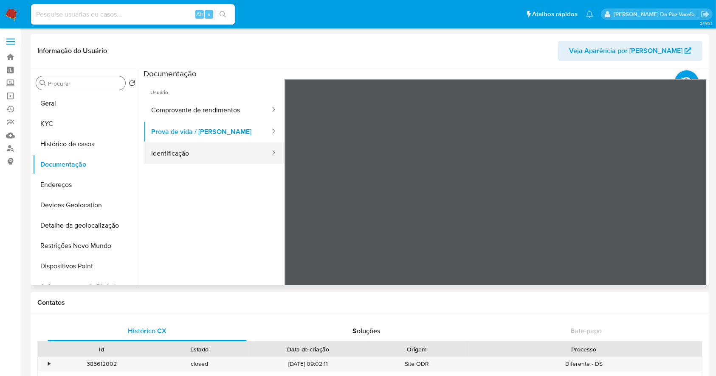
click at [184, 154] on button "Identificação" at bounding box center [206, 154] width 127 height 22
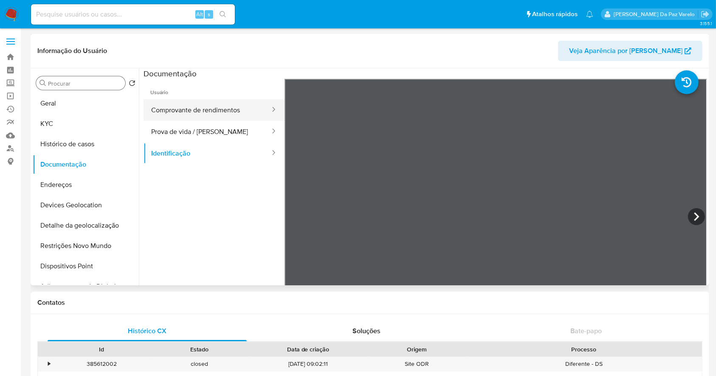
click at [213, 113] on button "Comprovante de rendimentos" at bounding box center [206, 110] width 127 height 22
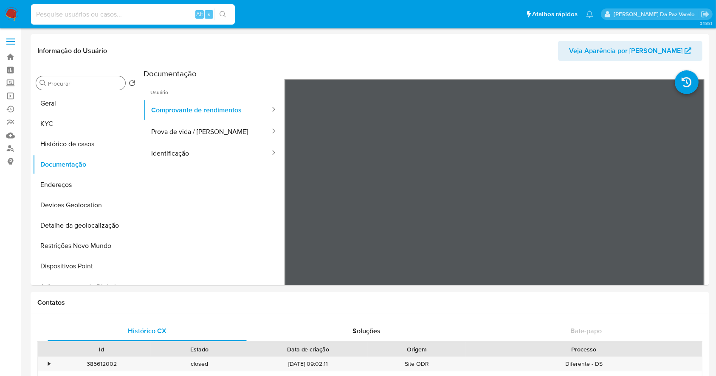
click at [170, 11] on input at bounding box center [133, 14] width 204 height 11
paste input "IpxCImfgv1bJUkvmllkJWRKM"
type input "IpxCImfgv1bJUkvmllkJWRKM"
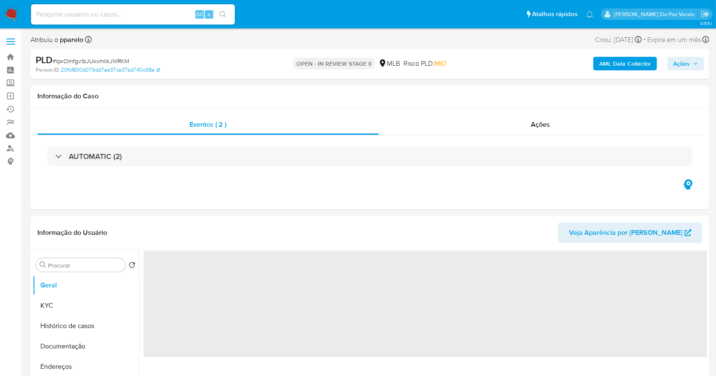
select select "10"
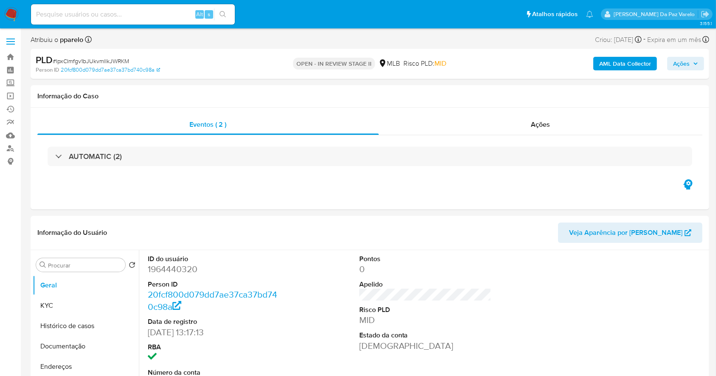
scroll to position [195, 0]
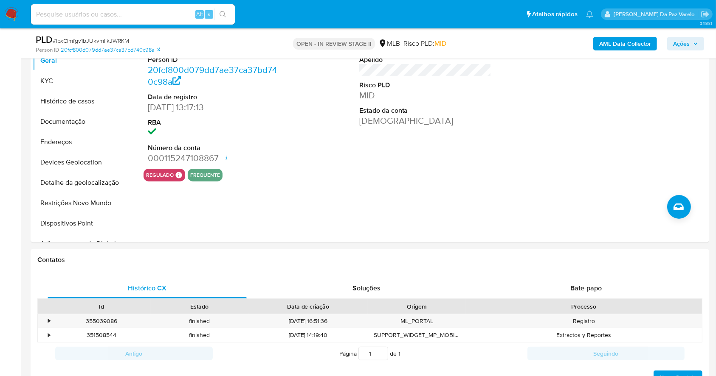
click at [177, 10] on input at bounding box center [133, 14] width 204 height 11
paste input "IpxCImfgv1bJUkvmllkJWRKM"
type input "IpxCImfgv1bJUkvmllkJWRKM"
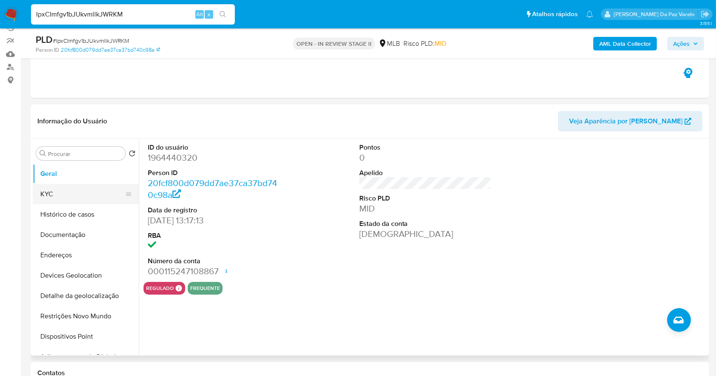
click at [66, 194] on button "KYC" at bounding box center [82, 194] width 99 height 20
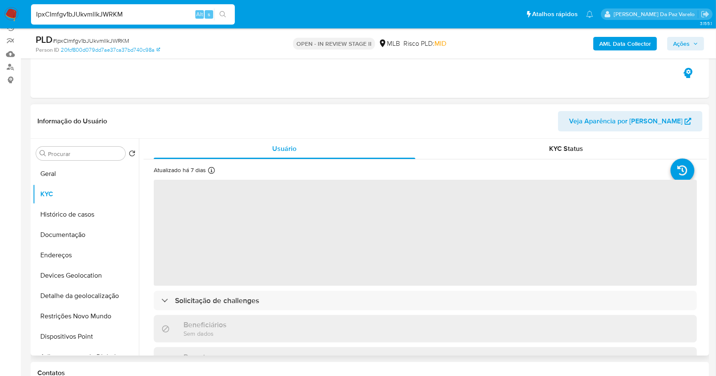
click at [207, 165] on div "Atualizado há 7 dias Criado: 26/08/2024 14:17:22 Atualizado: 19/08/2025 02:18:5…" at bounding box center [424, 373] width 563 height 426
click at [211, 168] on icon at bounding box center [211, 170] width 7 height 7
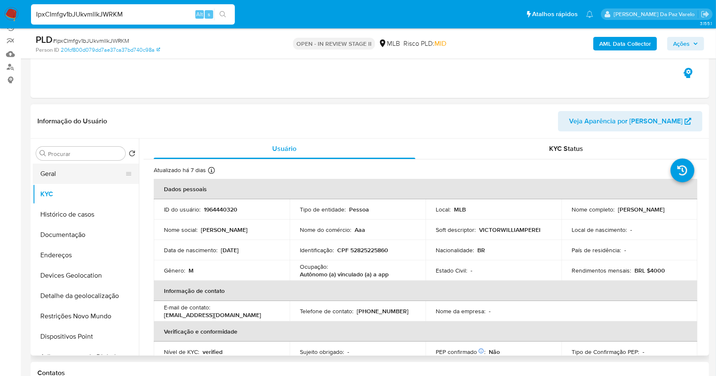
click at [73, 177] on button "Geral" at bounding box center [82, 174] width 99 height 20
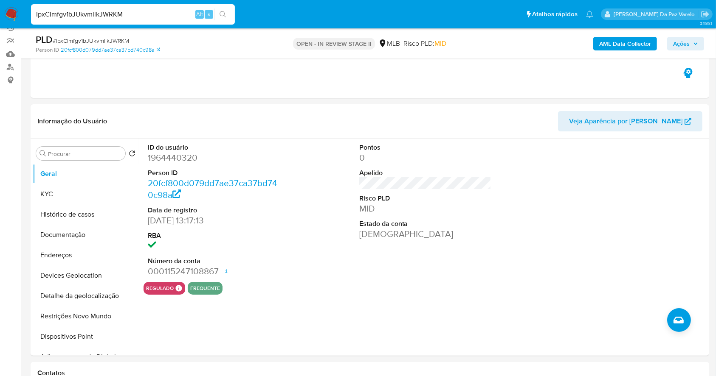
click at [154, 15] on input "IpxCImfgv1bJUkvmllkJWRKM" at bounding box center [133, 14] width 204 height 11
paste input "AK8Eqr10xxtP8BfVXwHLTPWZ"
type input "AK8Eqr10xxtP8BfVXwHLTPWZ"
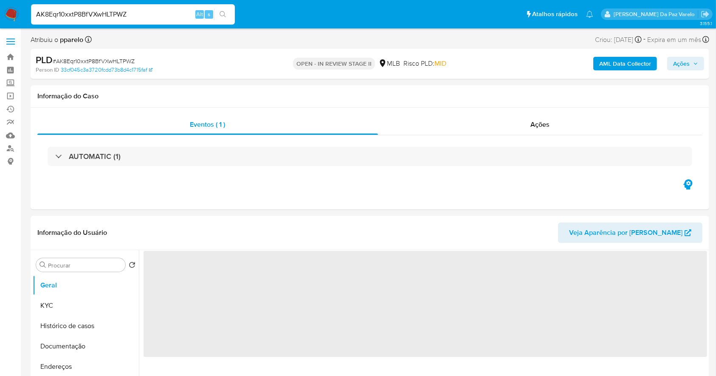
select select "10"
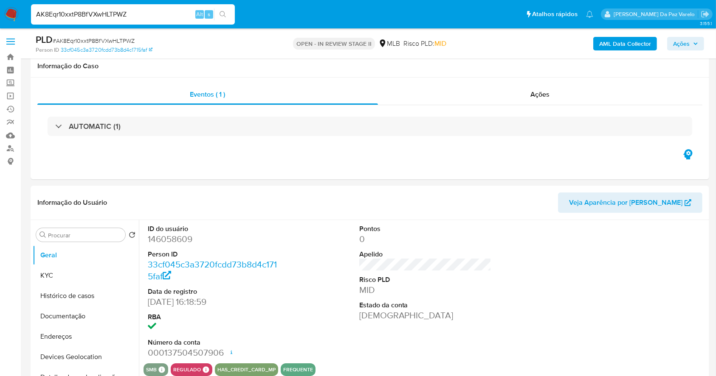
scroll to position [195, 0]
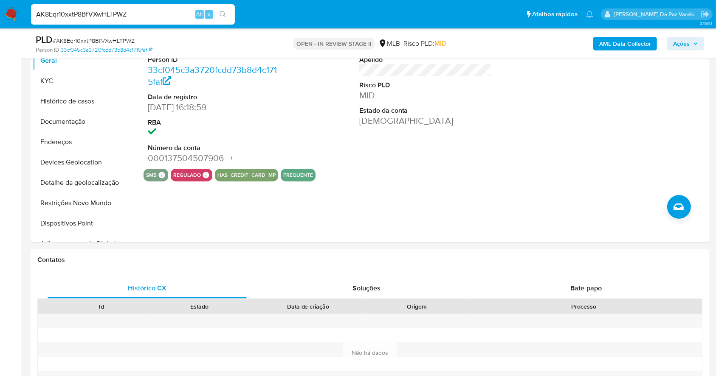
click at [166, 17] on input "AK8Eqr10xxtP8BfVXwHLTPWZ" at bounding box center [133, 14] width 204 height 11
paste input "GQjsq9RYmUJszQhK1Hyc1UQu"
type input "GQjsq9RYmUJszQhK1Hyc1UQu"
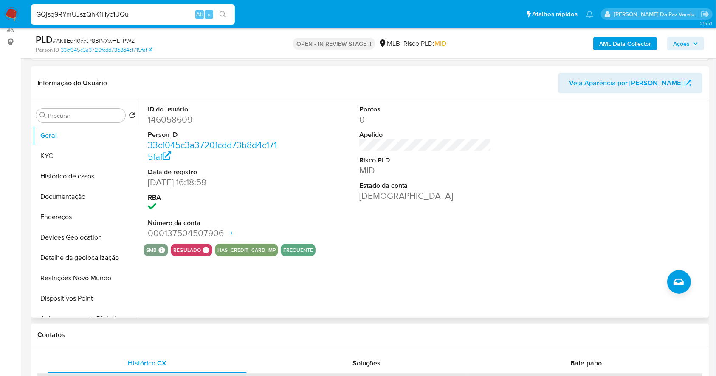
scroll to position [25, 0]
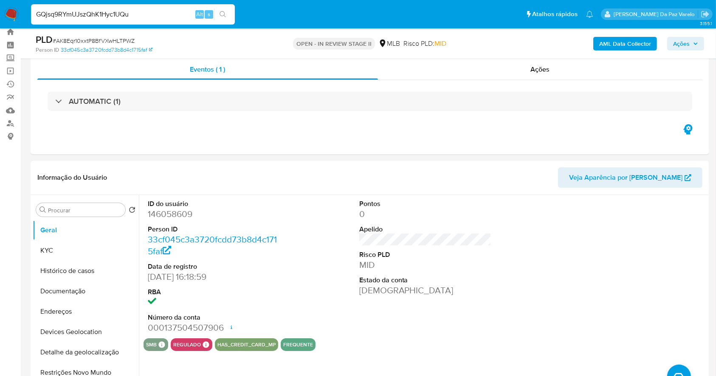
click at [169, 9] on input "GQjsq9RYmUJszQhK1Hyc1UQu" at bounding box center [133, 14] width 204 height 11
click at [10, 8] on img at bounding box center [11, 14] width 14 height 14
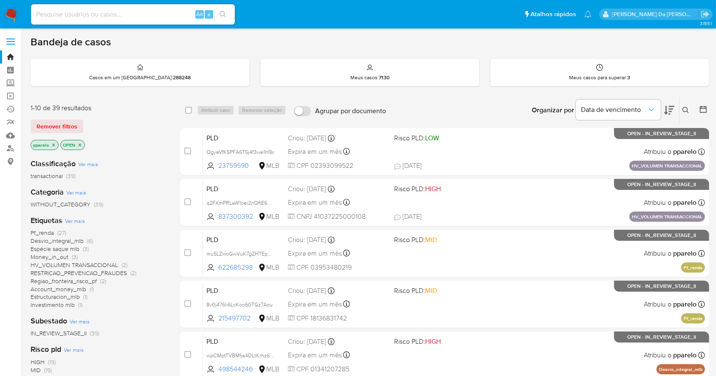
click at [121, 6] on div "Alt s" at bounding box center [133, 14] width 204 height 20
click at [121, 17] on input at bounding box center [133, 14] width 204 height 11
paste input "135744294"
type input "135744294"
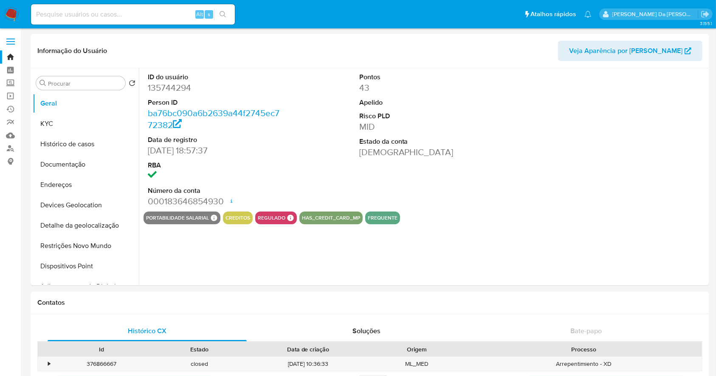
select select "10"
click at [159, 15] on input at bounding box center [133, 14] width 204 height 11
paste input "IPrOntZ39F9Q5UQH1pTJOKhc"
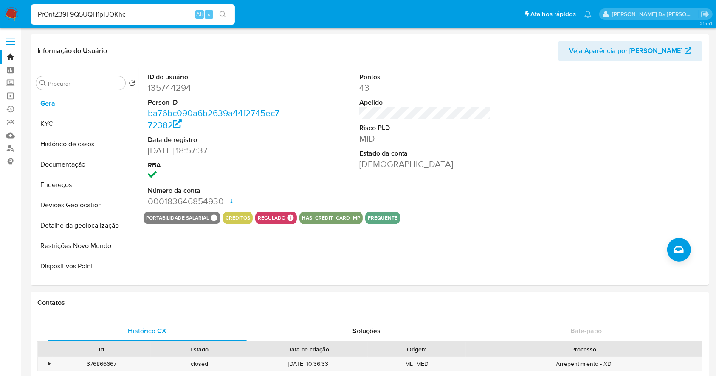
type input "IPrOntZ39F9Q5UQH1pTJOKhc"
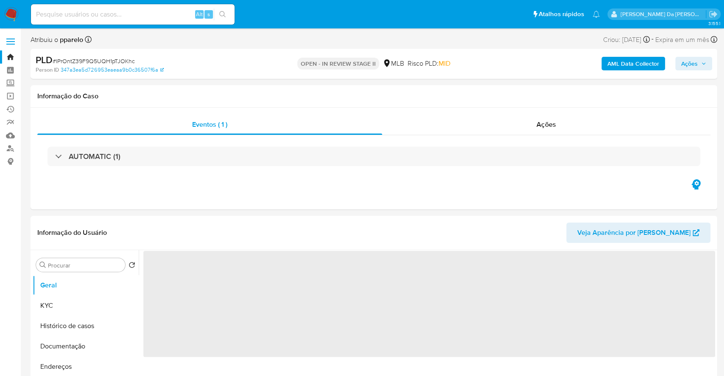
select select "10"
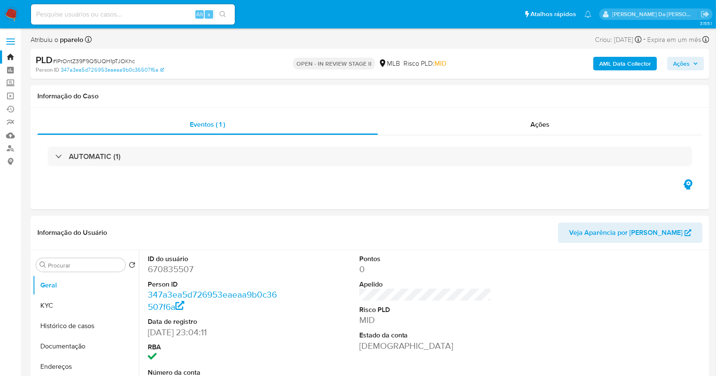
scroll to position [195, 0]
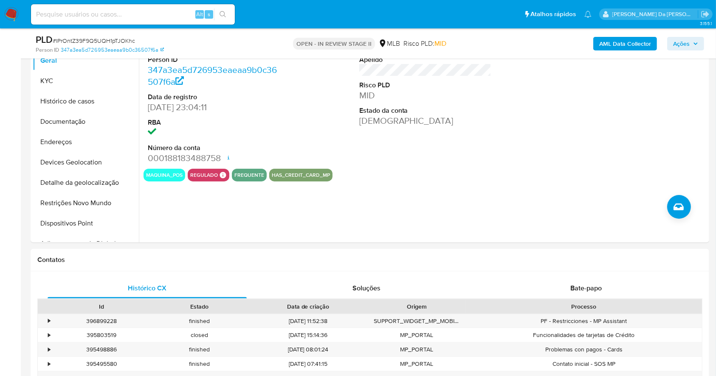
click at [175, 6] on div "Alt s" at bounding box center [133, 14] width 204 height 20
click at [173, 14] on input at bounding box center [133, 14] width 204 height 11
paste input "XYW3KKsDV40pmZnP6AVNq5CG"
type input "XYW3KKsDV40pmZnP6AVNq5CG"
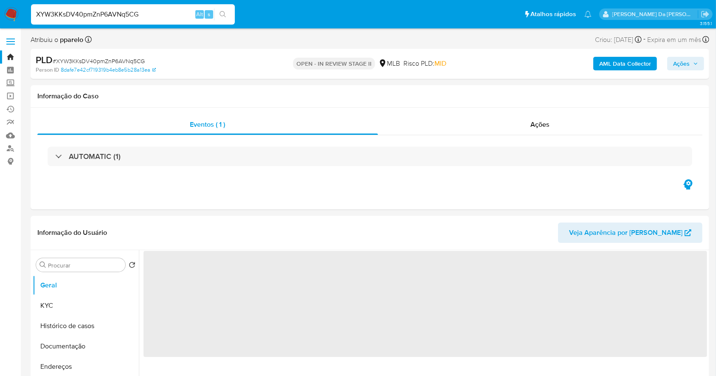
select select "10"
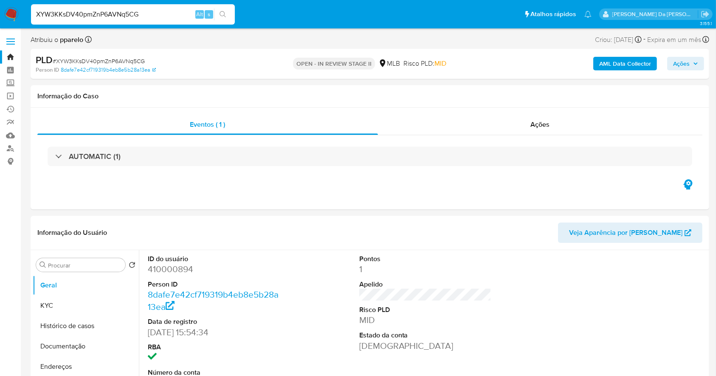
scroll to position [195, 0]
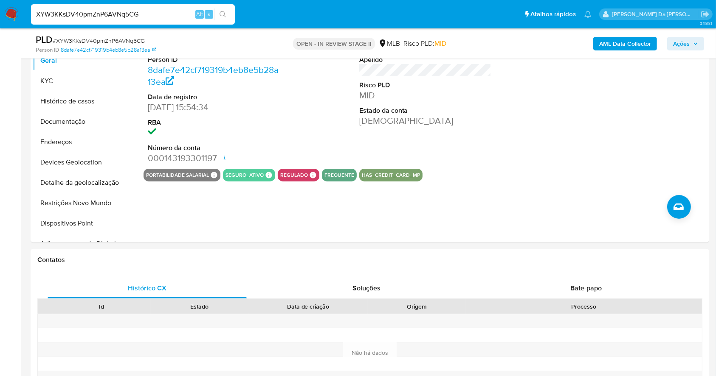
click at [159, 13] on input "XYW3KKsDV40pmZnP6AVNq5CG" at bounding box center [133, 14] width 204 height 11
paste input "6PKFxNUL3JpxJMbpE1bMQvee"
type input "6PKFxNUL3JpxJMbpE1bMQvee"
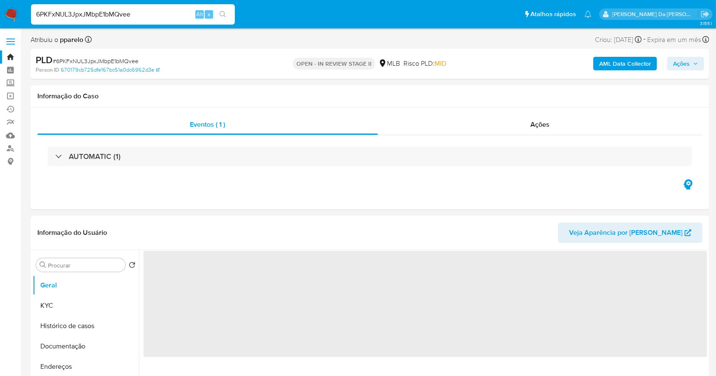
select select "10"
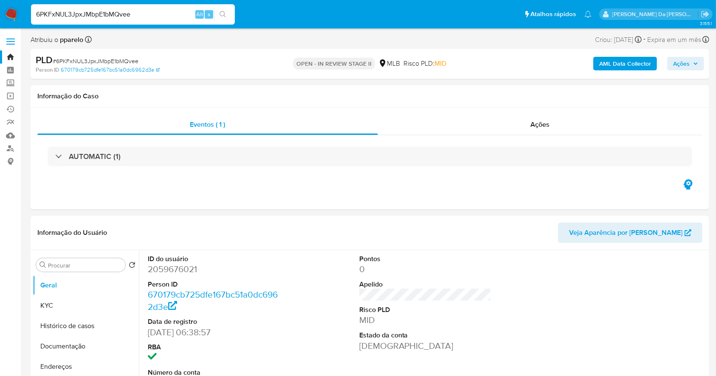
scroll to position [195, 0]
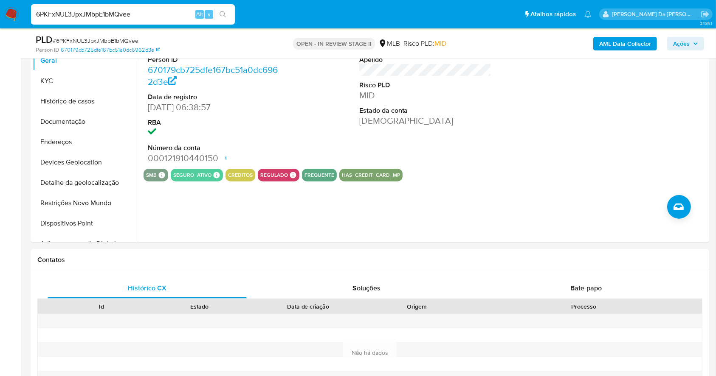
click at [173, 17] on input "6PKFxNUL3JpxJMbpE1bMQvee" at bounding box center [133, 14] width 204 height 11
paste input "vM6FLTdu50EjobhG9eGp9fGf"
type input "vM6FLTdu50EjobhG9eGp9fGf"
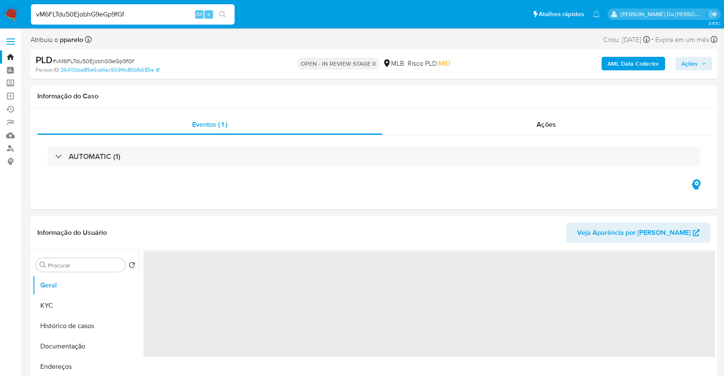
select select "10"
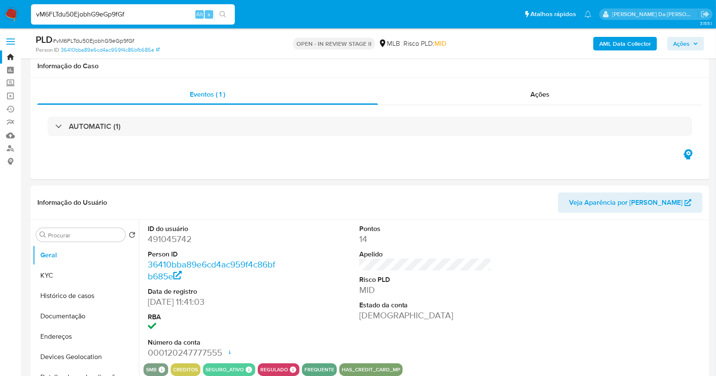
scroll to position [195, 0]
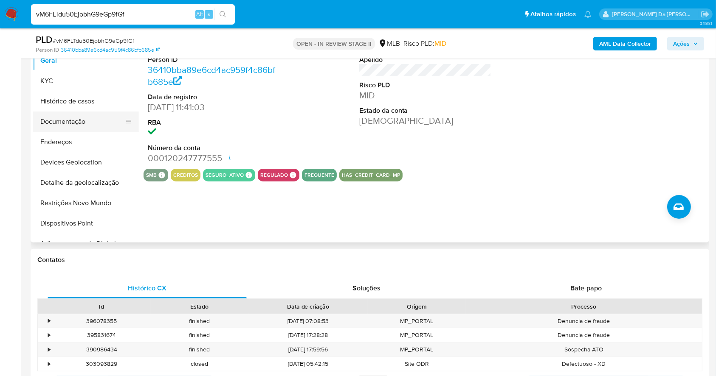
click at [76, 119] on button "Documentação" at bounding box center [82, 122] width 99 height 20
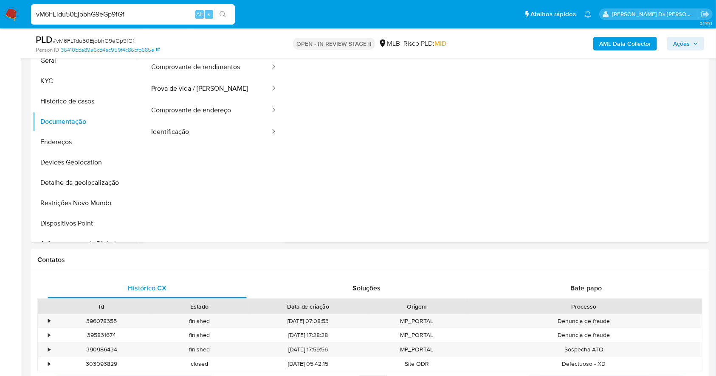
scroll to position [81, 0]
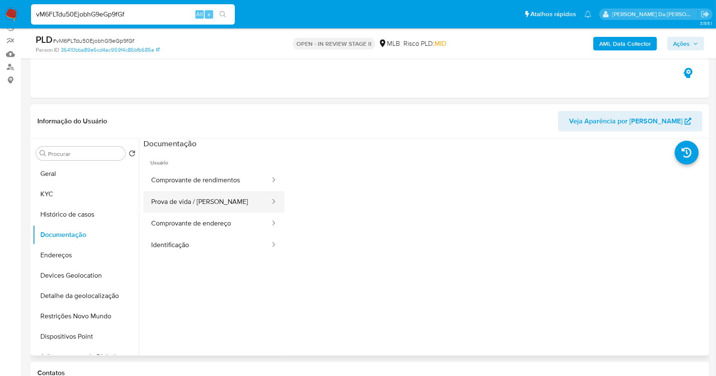
click at [213, 203] on button "Prova de vida / [PERSON_NAME]" at bounding box center [206, 202] width 127 height 22
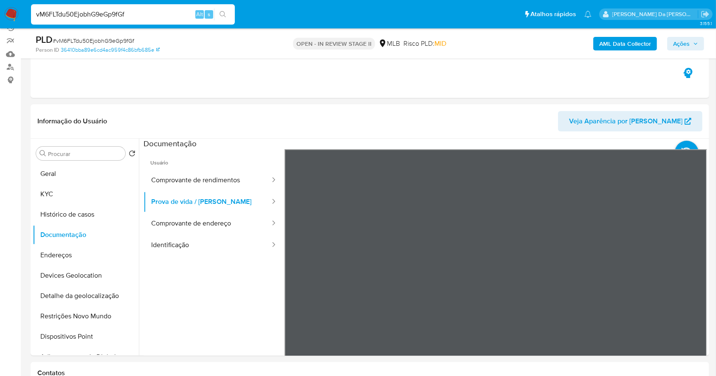
click at [177, 17] on input "vM6FLTdu50EjobhG9eGp9fGf" at bounding box center [133, 14] width 204 height 11
paste input "nX3TIUaT8bPLu2OGtMVnmXkb"
type input "nX3TIUaT8bPLu2OGtMVnmXkb"
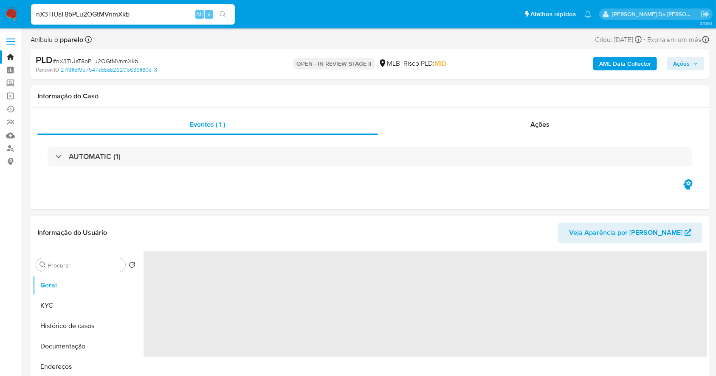
select select "10"
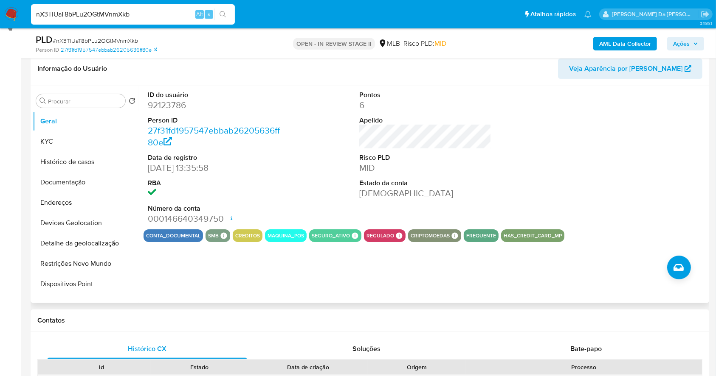
scroll to position [81, 0]
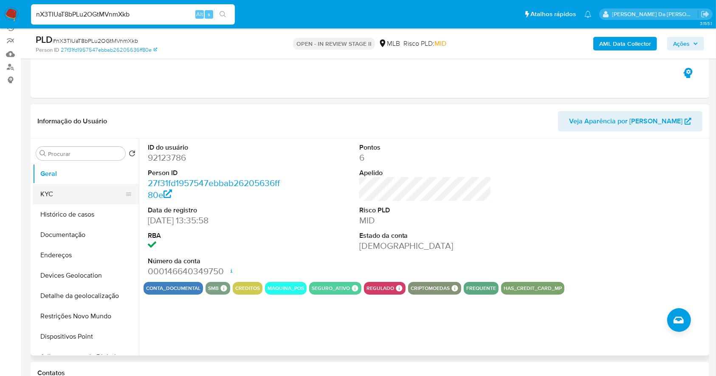
click at [72, 199] on button "KYC" at bounding box center [82, 194] width 99 height 20
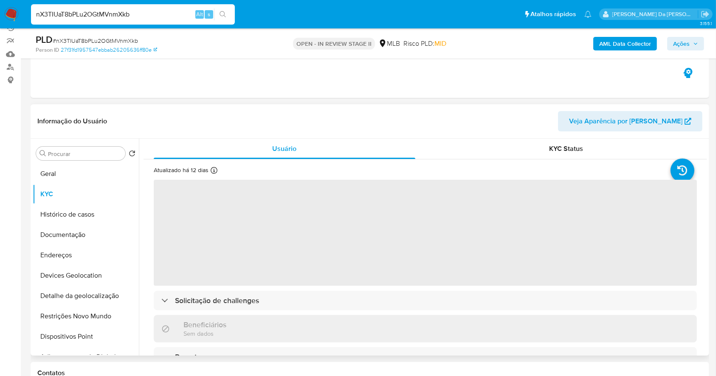
click at [219, 172] on div "Atualizado há 12 [PERSON_NAME] [PERSON_NAME]: [DATE] 19:16:10 Atualizado: [DATE…" at bounding box center [198, 171] width 89 height 11
click at [211, 173] on icon at bounding box center [214, 170] width 7 height 7
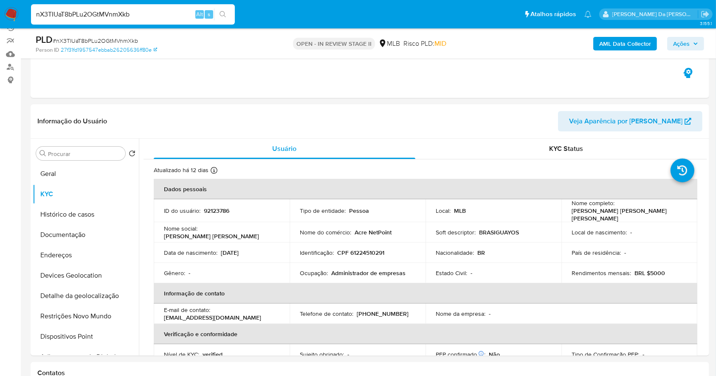
click at [156, 11] on input "nX3TIUaT8bPLu2OGtMVnmXkb" at bounding box center [133, 14] width 204 height 11
paste input "OqySbBZ9urLtCoojzoDmFYwZ"
type input "OqySbBZ9urLtCoojzoDmFYwZ"
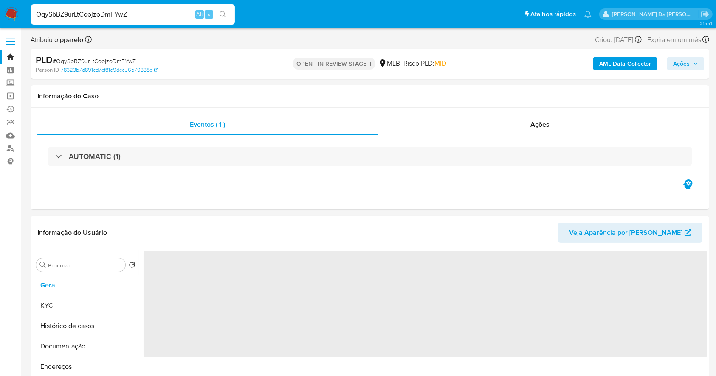
select select "10"
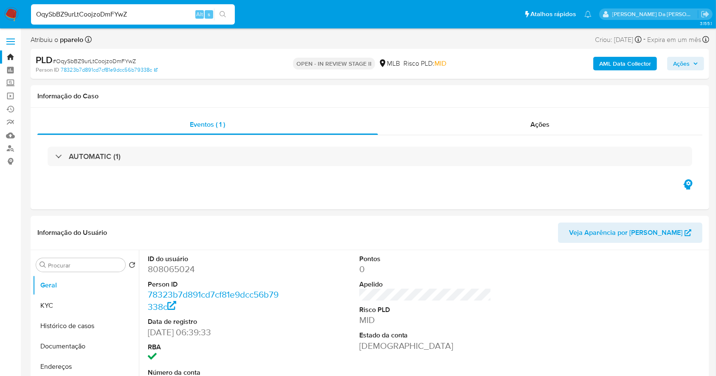
click at [150, 16] on input "OqySbBZ9urLtCoojzoDmFYwZ" at bounding box center [133, 14] width 204 height 11
click at [95, 291] on button "Geral" at bounding box center [82, 285] width 99 height 20
click at [92, 305] on button "KYC" at bounding box center [82, 306] width 99 height 20
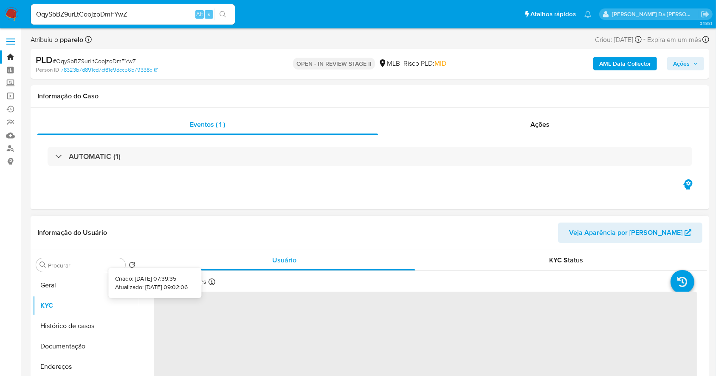
click at [210, 284] on icon at bounding box center [211, 282] width 7 height 7
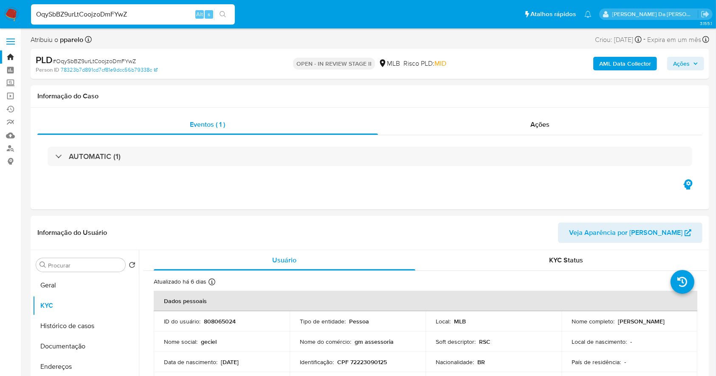
click at [157, 15] on input "OqySbBZ9urLtCoojzoDmFYwZ" at bounding box center [133, 14] width 204 height 11
paste input "Y7NxnFar1IMAl7s3hk7uXCnX"
type input "Y7NxnFar1IMAl7s3hk7uXCnX"
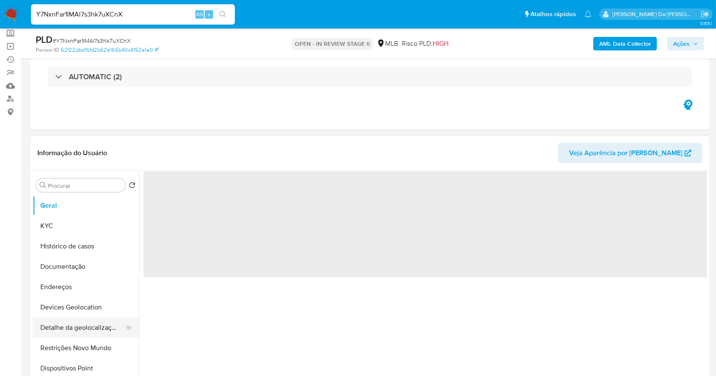
scroll to position [113, 0]
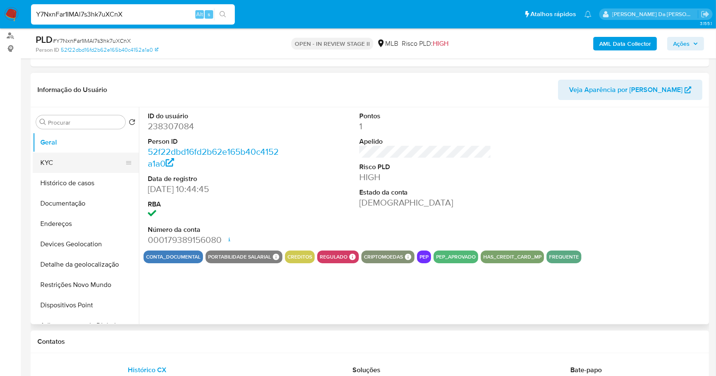
click at [62, 163] on button "KYC" at bounding box center [82, 163] width 99 height 20
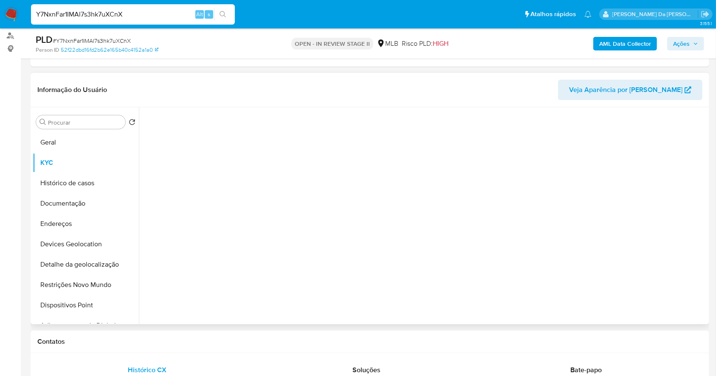
select select "10"
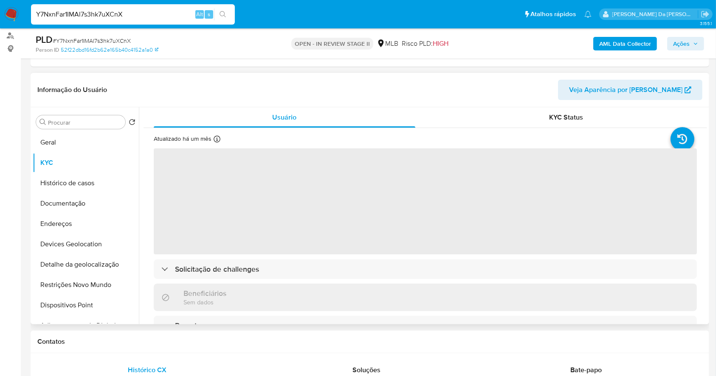
click at [214, 138] on icon at bounding box center [216, 139] width 7 height 7
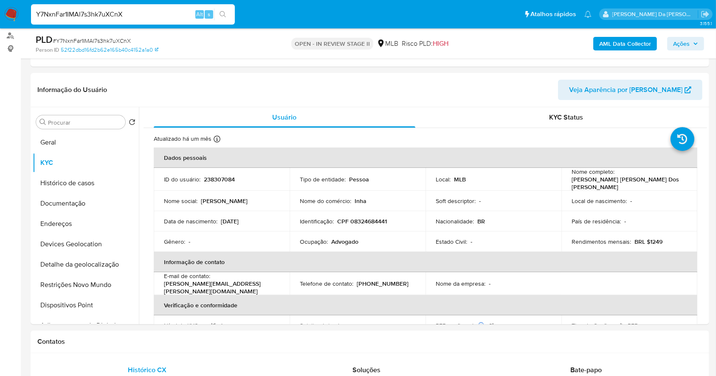
click at [166, 12] on input "Y7NxnFar1IMAl7s3hk7uXCnX" at bounding box center [133, 14] width 204 height 11
paste input "]"
type input "Y7NxnFar1IMAl7s3hk7uXCnX]"
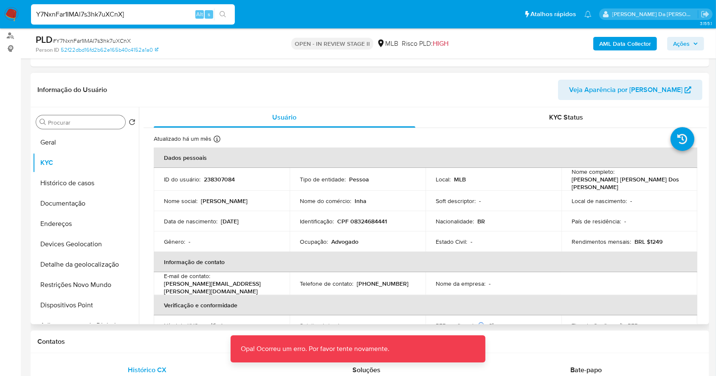
click at [76, 123] on input "Procurar" at bounding box center [85, 123] width 74 height 8
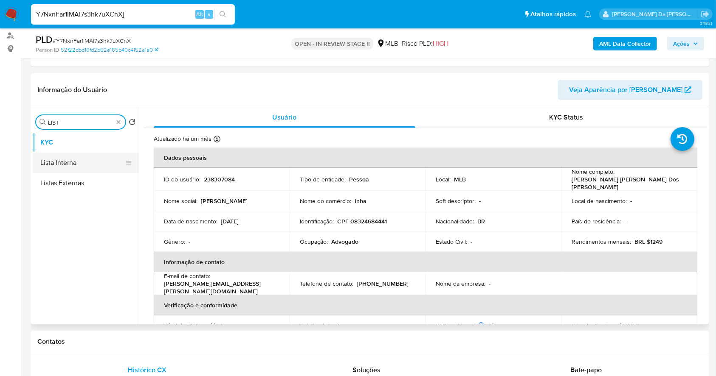
type input "LIST"
click at [78, 165] on button "Lista Interna" at bounding box center [82, 163] width 99 height 20
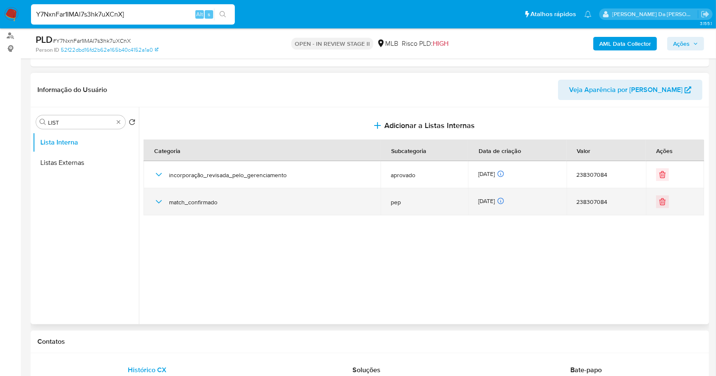
click at [156, 203] on icon "button" at bounding box center [159, 202] width 10 height 10
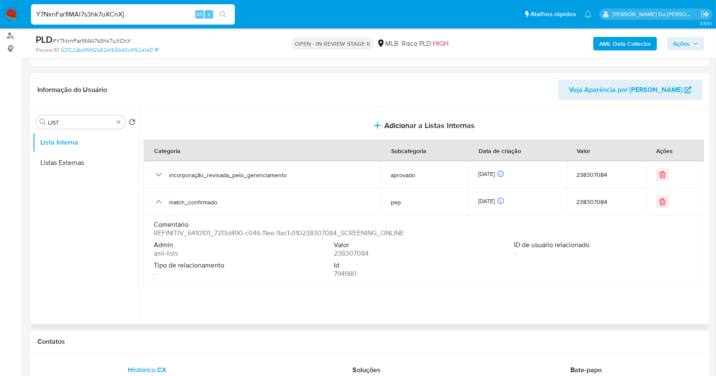
click at [375, 233] on span "REFINITIV_6410101_7213d490-c046-11ee-9ac1-010238307084_SCREENING_ONLINE" at bounding box center [279, 233] width 250 height 8
click at [549, 239] on div "Comentário REFINITIV_6410101_7213d490-c046-11ee-9ac1-010238307084_SCREENING_ONL…" at bounding box center [424, 231] width 540 height 20
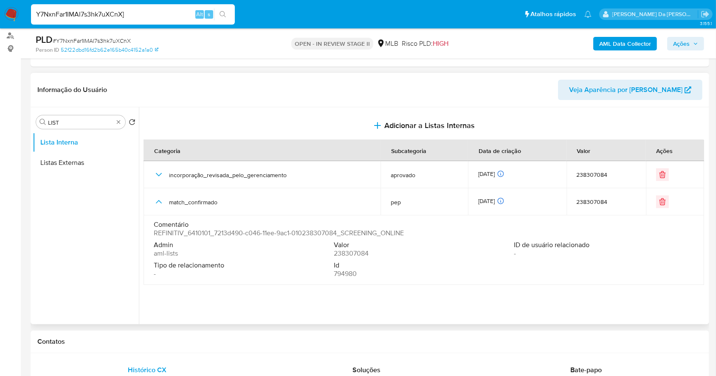
click at [549, 239] on div "Comentário REFINITIV_6410101_7213d490-c046-11ee-9ac1-010238307084_SCREENING_ONL…" at bounding box center [424, 231] width 540 height 20
click at [194, 267] on span "Tipo de relacionamento" at bounding box center [243, 265] width 178 height 8
click at [171, 254] on span "aml-lists" at bounding box center [166, 254] width 24 height 8
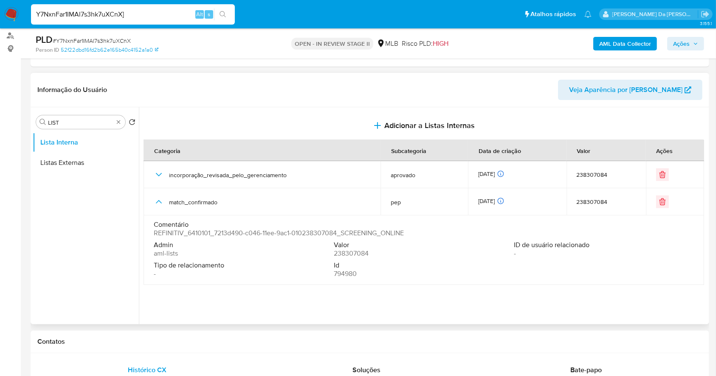
click at [171, 254] on span "aml-lists" at bounding box center [166, 254] width 24 height 8
click at [172, 234] on span "REFINITIV_6410101_7213d490-c046-11ee-9ac1-010238307084_SCREENING_ONLINE" at bounding box center [279, 233] width 250 height 8
drag, startPoint x: 172, startPoint y: 234, endPoint x: 395, endPoint y: 247, distance: 223.2
click at [414, 234] on div "Comentário REFINITIV_6410101_7213d490-c046-11ee-9ac1-010238307084_SCREENING_ONL…" at bounding box center [424, 229] width 540 height 17
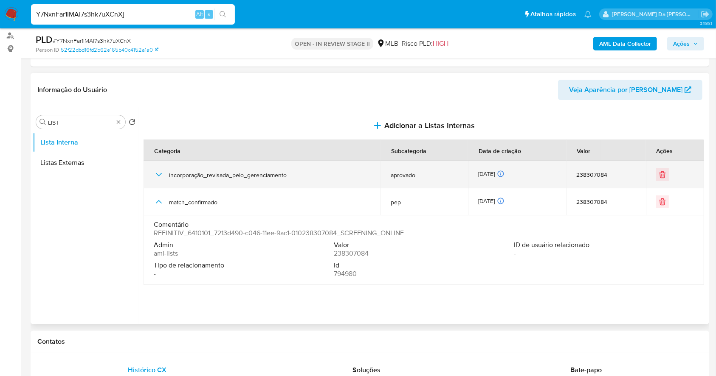
click at [160, 171] on icon "button" at bounding box center [159, 175] width 10 height 10
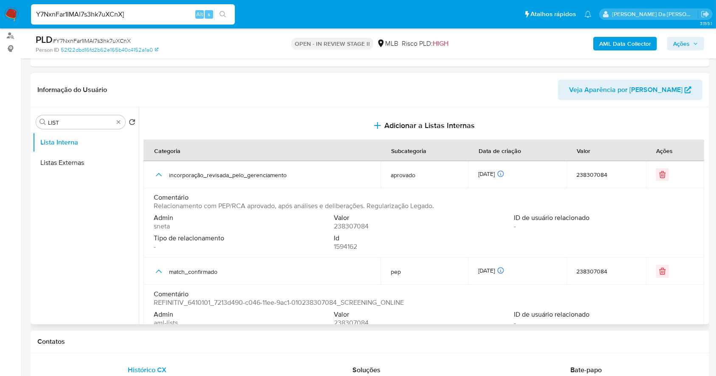
click at [268, 205] on span "Relacionamento com PEP/RCA aprovado, após análises e deliberações. Regularizaçã…" at bounding box center [294, 206] width 280 height 8
drag, startPoint x: 268, startPoint y: 205, endPoint x: 446, endPoint y: 205, distance: 178.2
click at [446, 205] on div "Comentário Relacionamento com PEP/RCA aprovado, após análises e deliberações. R…" at bounding box center [424, 202] width 540 height 17
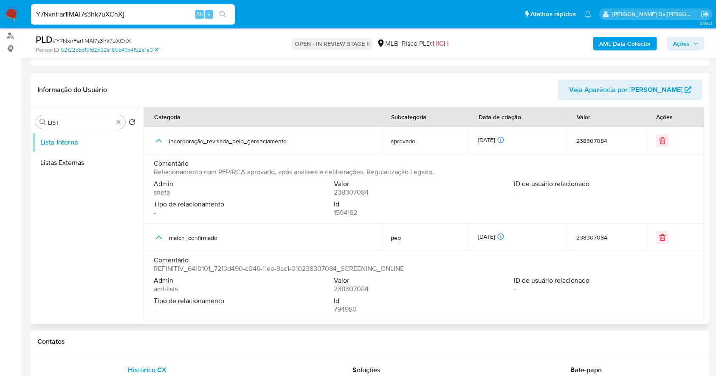
click at [356, 287] on span "238307084" at bounding box center [351, 289] width 35 height 8
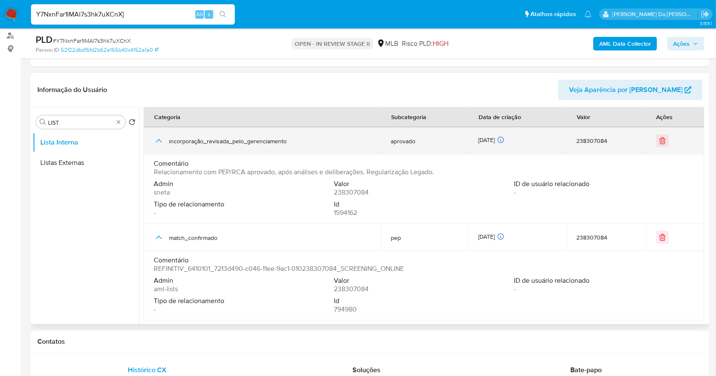
click at [152, 138] on td "incorporação_revisada_pelo_gerenciamento" at bounding box center [261, 140] width 237 height 27
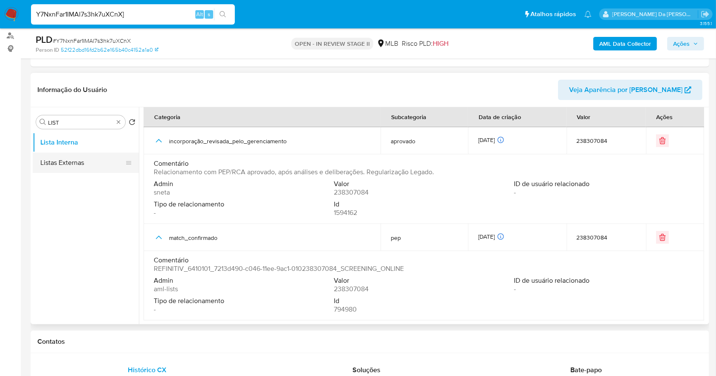
click at [78, 163] on button "Listas Externas" at bounding box center [82, 163] width 99 height 20
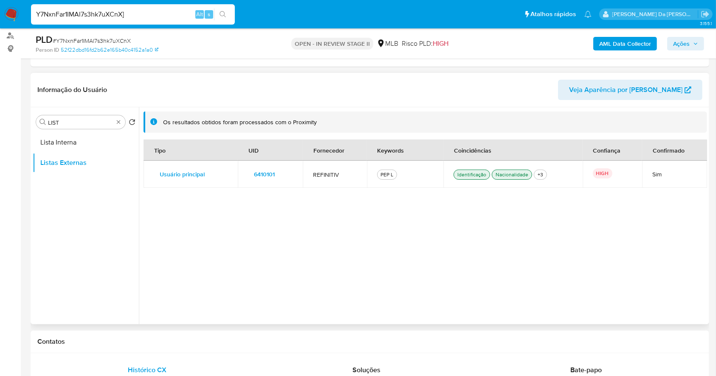
click at [560, 255] on div "Tipo UID Fornecedor Keywords Coincidências Confiança Confirmado Usuário princip…" at bounding box center [424, 230] width 563 height 180
click at [645, 174] on td "Sim" at bounding box center [674, 174] width 65 height 27
click at [499, 172] on div "Nacionalidade" at bounding box center [512, 175] width 36 height 8
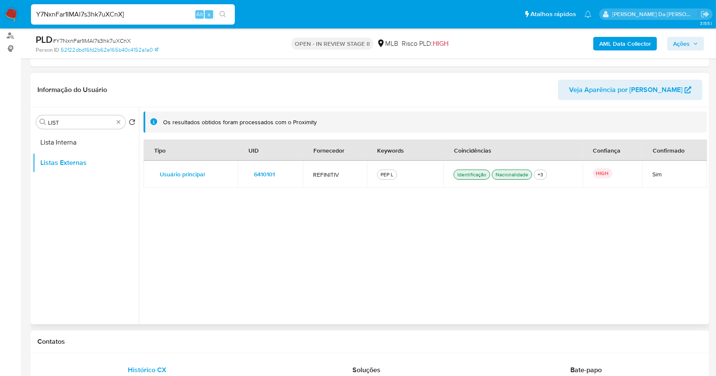
click at [467, 173] on div "Identificação" at bounding box center [471, 175] width 32 height 8
click at [378, 174] on div "PEP L" at bounding box center [387, 175] width 20 height 10
click at [391, 231] on div "Tipo UID Fornecedor Keywords Coincidências Confiança Confirmado Usuário princip…" at bounding box center [424, 230] width 563 height 180
click at [309, 163] on td "REFINITIV" at bounding box center [335, 174] width 64 height 27
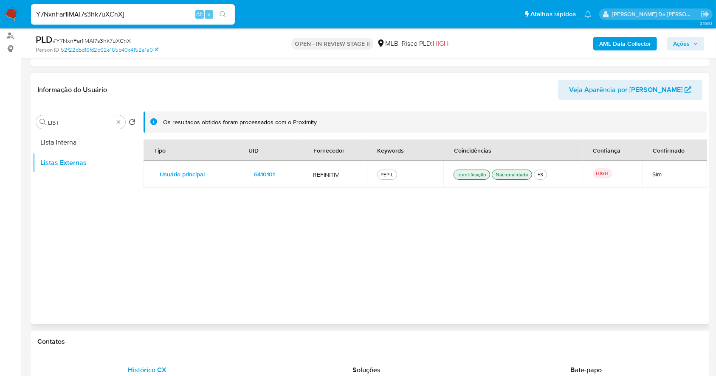
click at [192, 175] on span "Usuário principal" at bounding box center [182, 174] width 45 height 12
click at [266, 177] on span "6410101" at bounding box center [264, 174] width 21 height 12
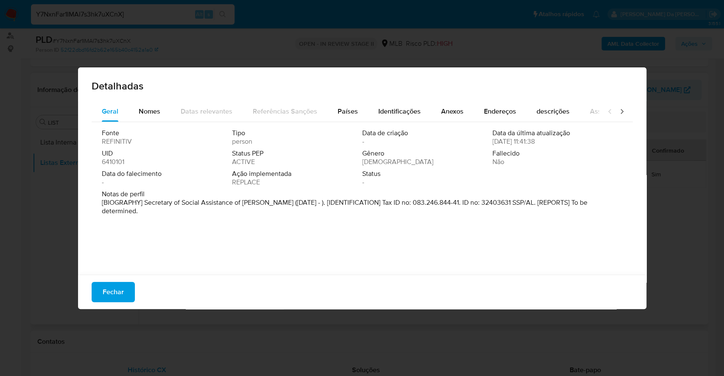
click at [679, 182] on div "Detalhadas Geral Nomes Datas relevantes Referências Sanções Países Identificaçõ…" at bounding box center [362, 188] width 724 height 376
click at [115, 294] on span "Fechar" at bounding box center [113, 292] width 21 height 19
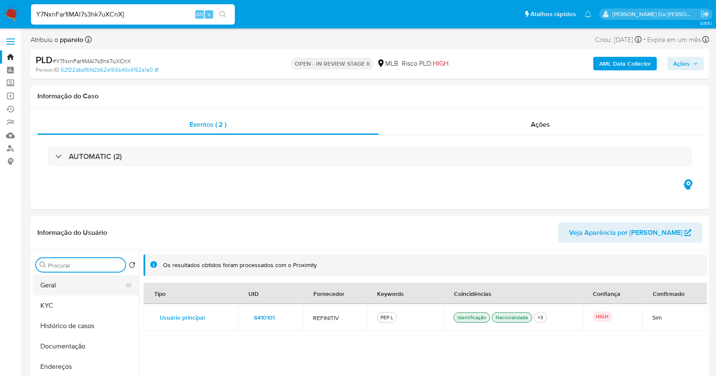
click at [65, 284] on button "Geral" at bounding box center [82, 285] width 99 height 20
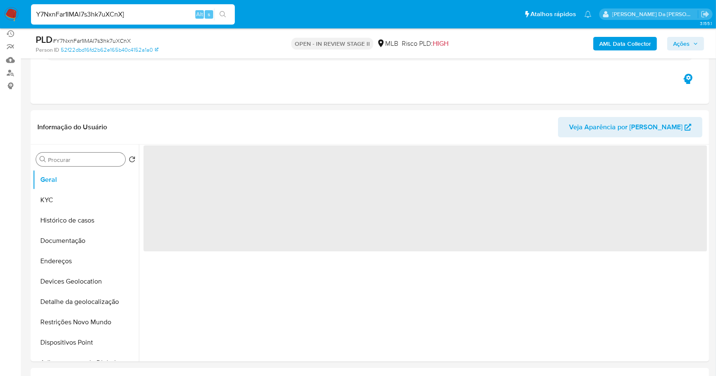
scroll to position [113, 0]
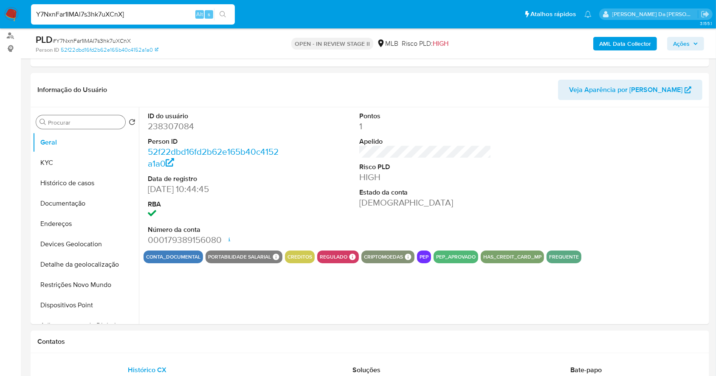
click at [420, 256] on button "pep" at bounding box center [423, 256] width 9 height 3
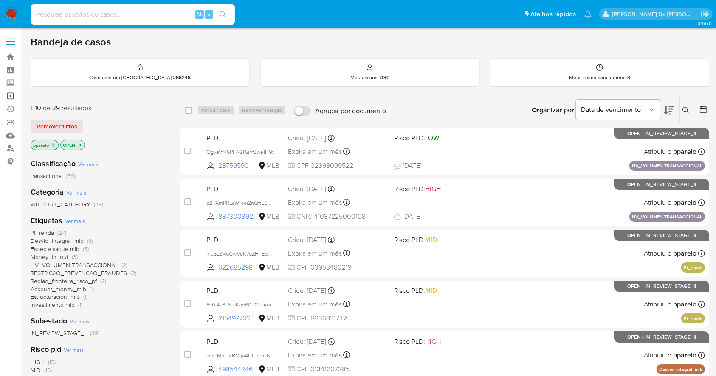
click at [11, 96] on link "Operações em massa" at bounding box center [50, 96] width 101 height 13
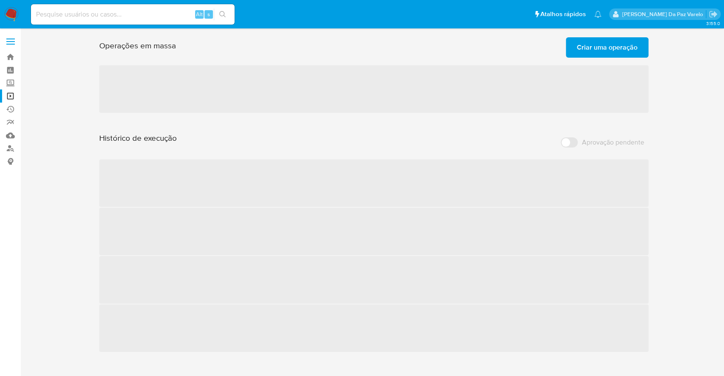
click at [601, 55] on span "Criar uma operação" at bounding box center [607, 47] width 61 height 19
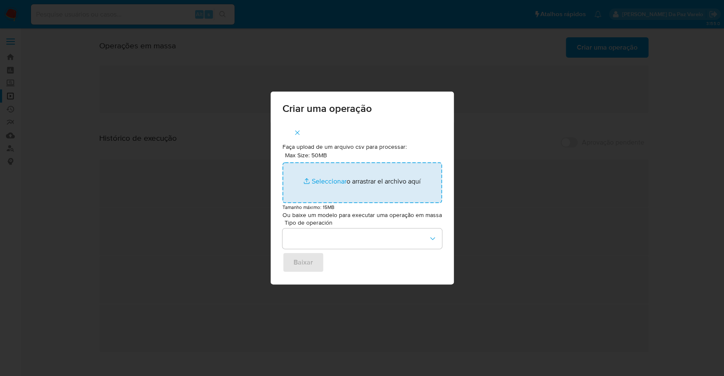
click at [326, 183] on input "Max Size: 50MB Seleccionar archivos" at bounding box center [363, 183] width 160 height 41
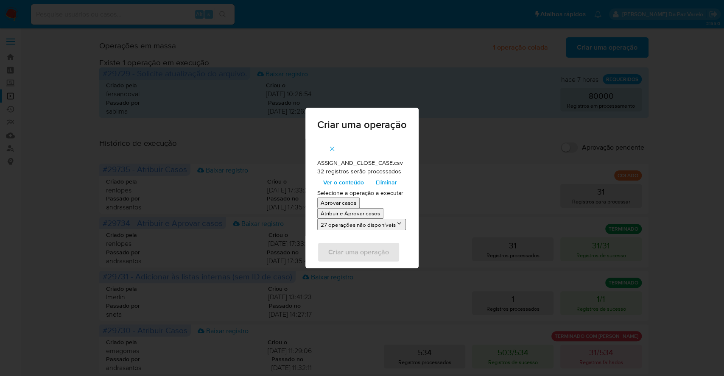
click at [345, 180] on span "Ver o conteúdo" at bounding box center [343, 183] width 41 height 12
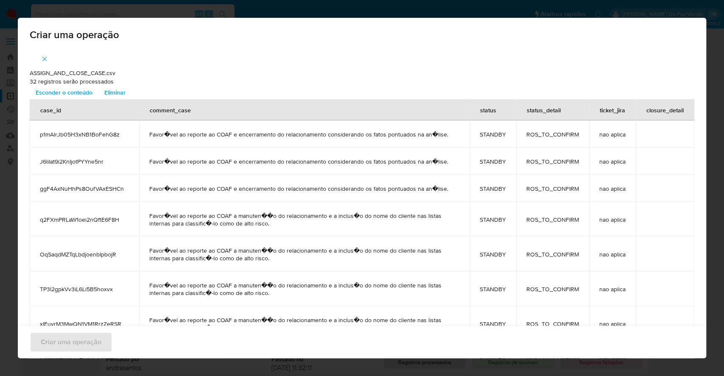
click at [258, 135] on span "Favor�vel ao reporte ao COAF e encerramento do relacionamento considerando os f…" at bounding box center [304, 135] width 310 height 8
copy span "encerramento"
click at [78, 93] on span "Esconder o conteúdo" at bounding box center [64, 93] width 57 height 12
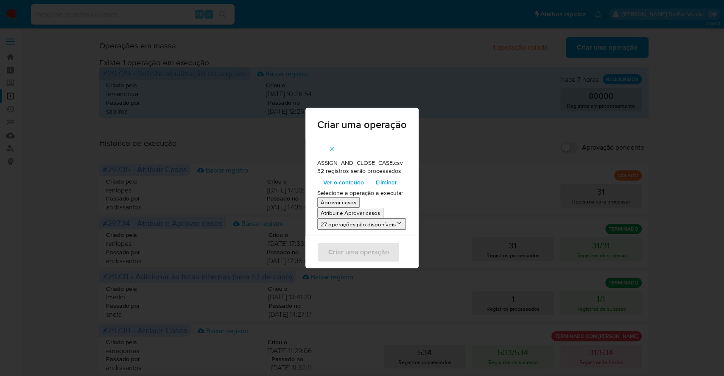
click at [354, 212] on p "Atribuir e Aprovar casos" at bounding box center [350, 213] width 59 height 8
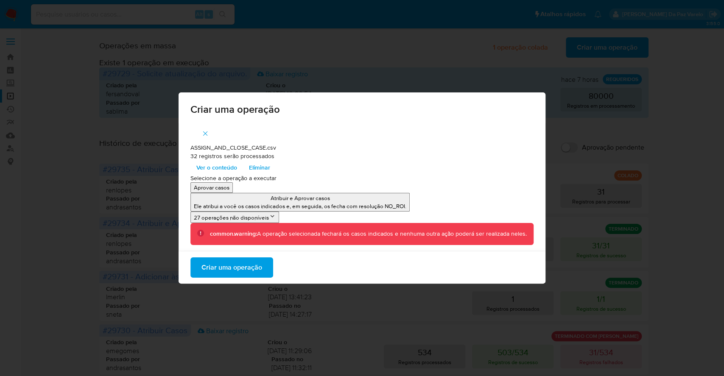
click at [241, 264] on span "Criar uma operação" at bounding box center [232, 267] width 61 height 19
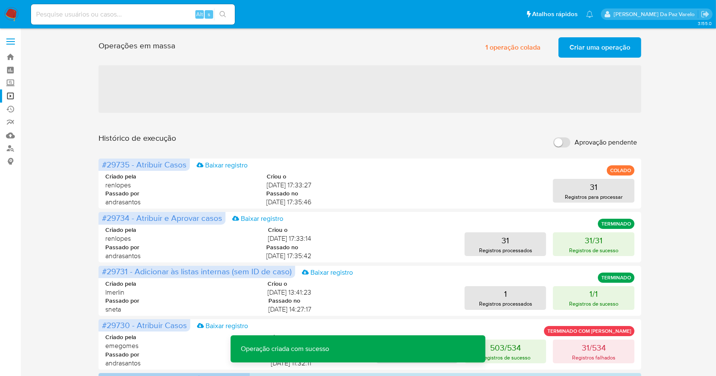
click at [601, 50] on span "Criar uma operação" at bounding box center [599, 47] width 61 height 19
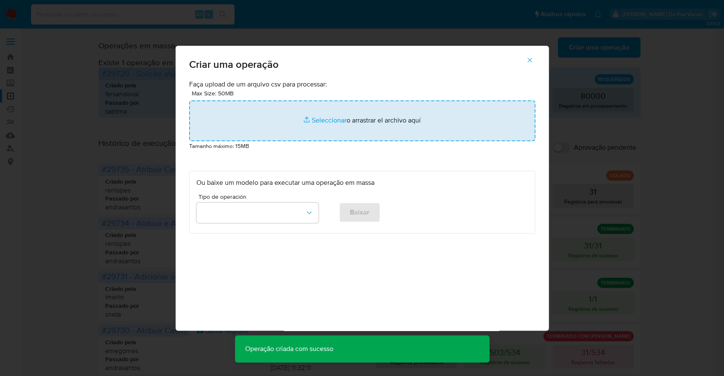
click at [332, 116] on input "file" at bounding box center [362, 121] width 346 height 41
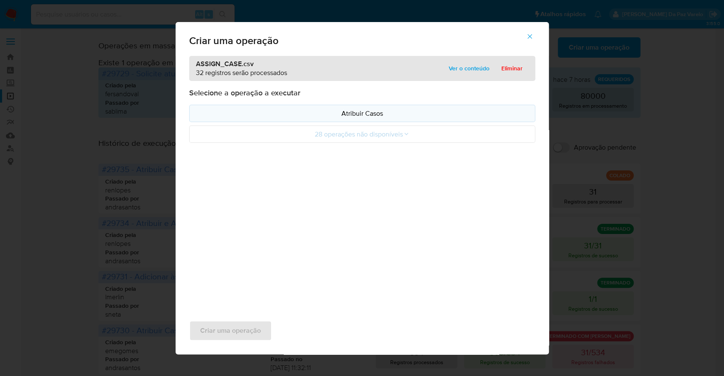
click at [373, 112] on p "Atribuir Casos" at bounding box center [362, 114] width 332 height 10
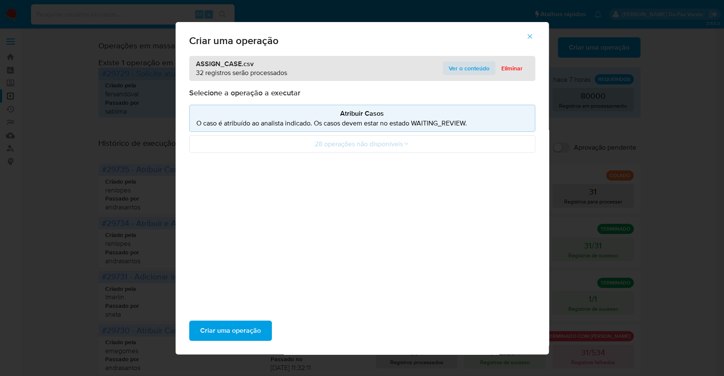
click at [464, 66] on span "Ver o conteúdo" at bounding box center [469, 68] width 41 height 12
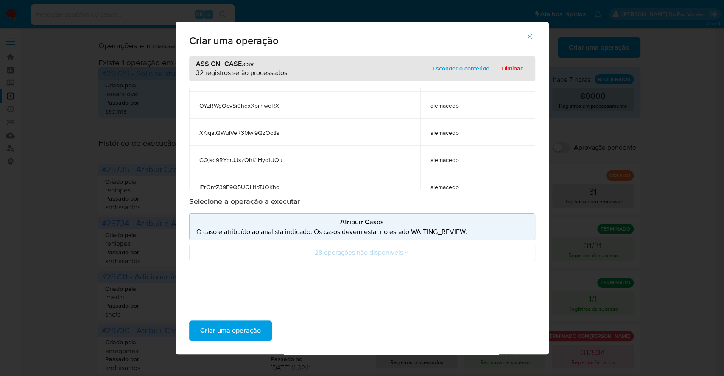
scroll to position [788, 0]
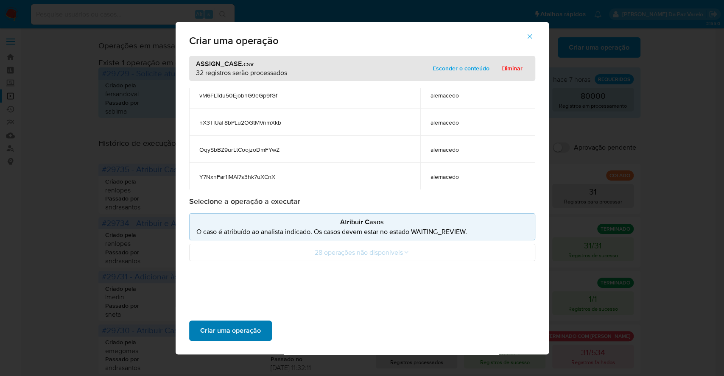
click at [255, 334] on span "Criar uma operação" at bounding box center [230, 331] width 61 height 19
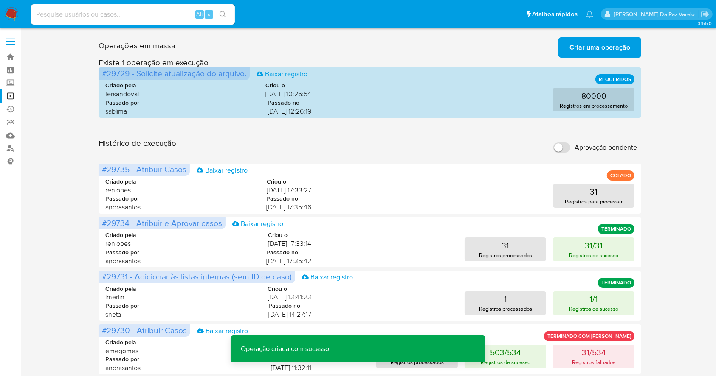
click at [553, 138] on label "Aprovação pendente" at bounding box center [595, 147] width 92 height 19
click at [553, 143] on input "Aprovação pendente" at bounding box center [561, 148] width 17 height 10
checkbox input "true"
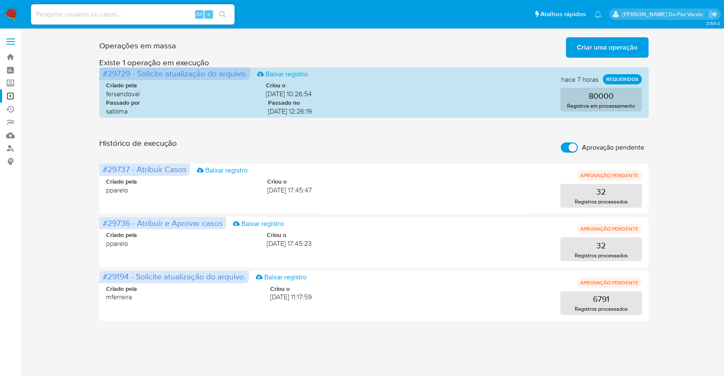
click at [78, 253] on div "Operações em massa Criar uma operação Só pode haver no máximo 5 recursos colado…" at bounding box center [374, 177] width 687 height 287
click at [14, 8] on img at bounding box center [11, 14] width 14 height 14
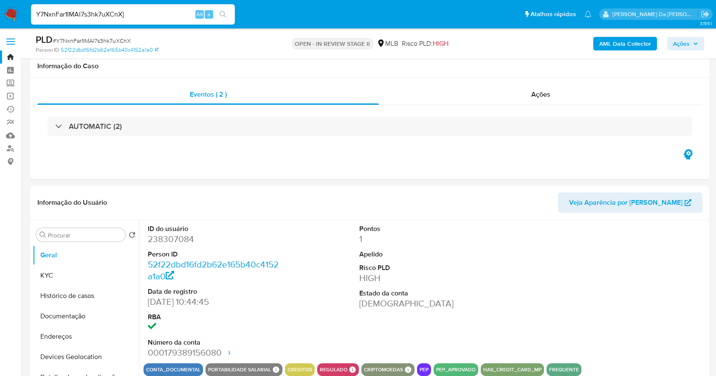
select select "10"
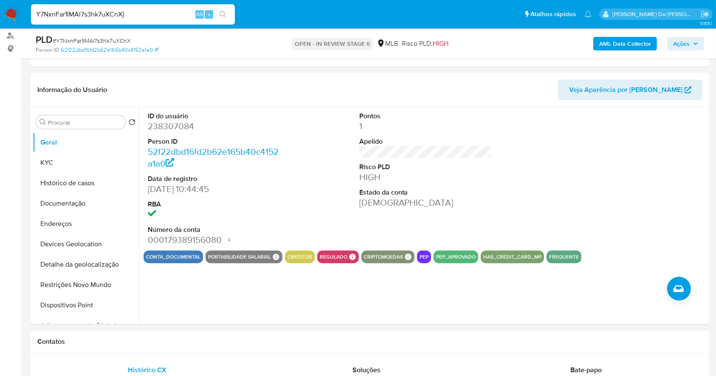
click at [128, 13] on input "Y7NxnFar1IMAl7s3hk7uXCnX]" at bounding box center [133, 14] width 204 height 11
paste input "3pPbehgshtw1X8crtlmVZP3M"
click at [128, 13] on input "Y7NxnFar1IMAl7s3hk7uXCnX3pPbehgshtw1X8crtlmVZP3M" at bounding box center [133, 14] width 204 height 11
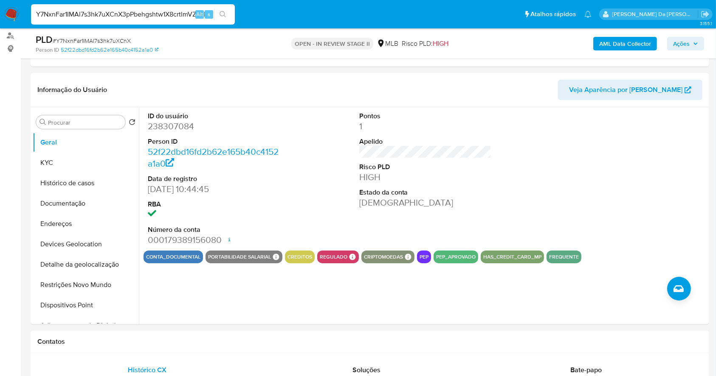
click at [128, 13] on input "Y7NxnFar1IMAl7s3hk7uXCnX3pPbehgshtw1X8crtlmVZP3M" at bounding box center [133, 14] width 204 height 11
paste input
type input "3pPbehgshtw1X8crtlmVZP3M"
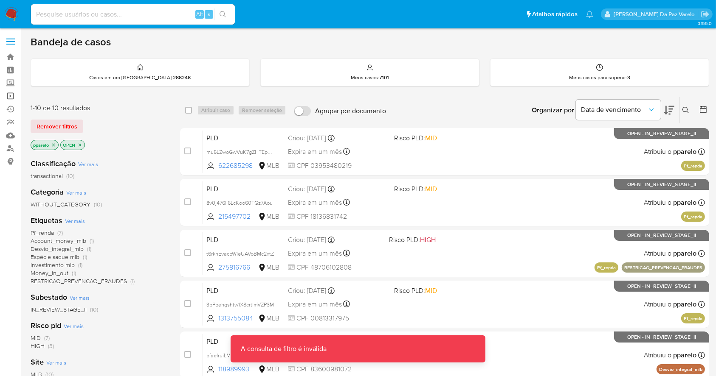
click at [10, 93] on link "Operações em massa" at bounding box center [50, 96] width 101 height 13
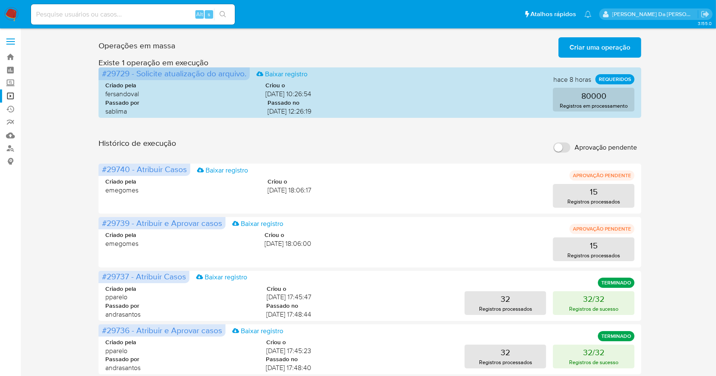
click at [565, 148] on input "Aprovação pendente" at bounding box center [561, 148] width 17 height 10
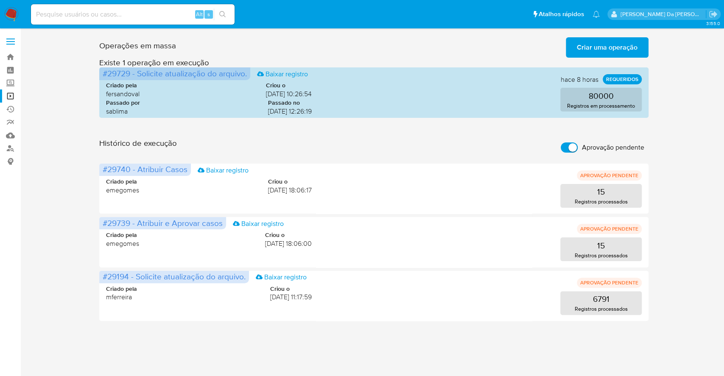
click at [566, 152] on input "Aprovação pendente" at bounding box center [569, 148] width 17 height 10
checkbox input "false"
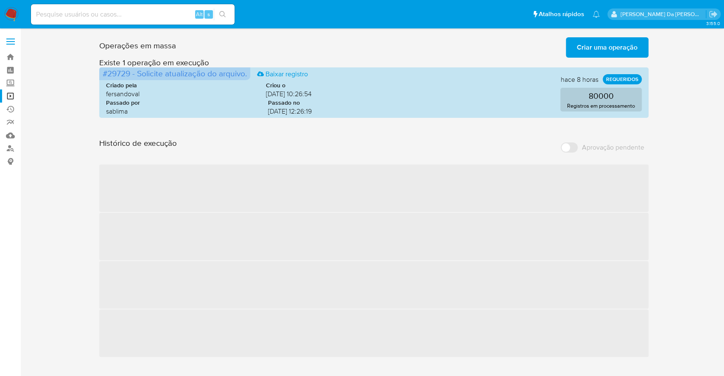
click at [15, 8] on img at bounding box center [11, 14] width 14 height 14
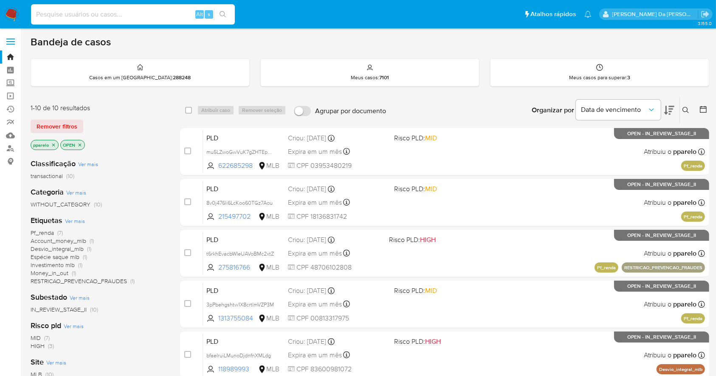
click at [183, 19] on input at bounding box center [133, 14] width 204 height 11
paste input "3pPbehgshtw1X8crtlmVZP3M"
type input "3pPbehgshtw1X8crtlmVZP3M"
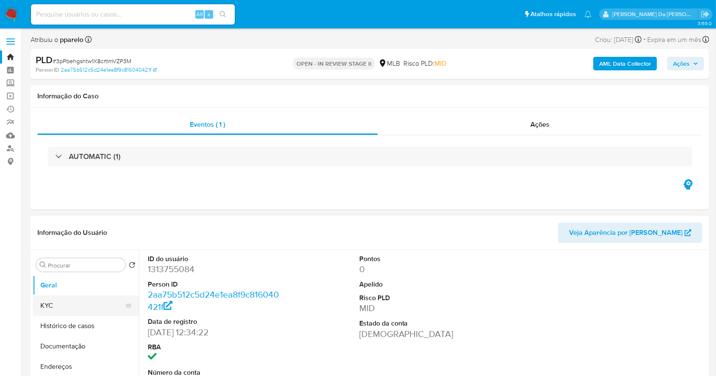
click at [85, 302] on button "KYC" at bounding box center [82, 306] width 99 height 20
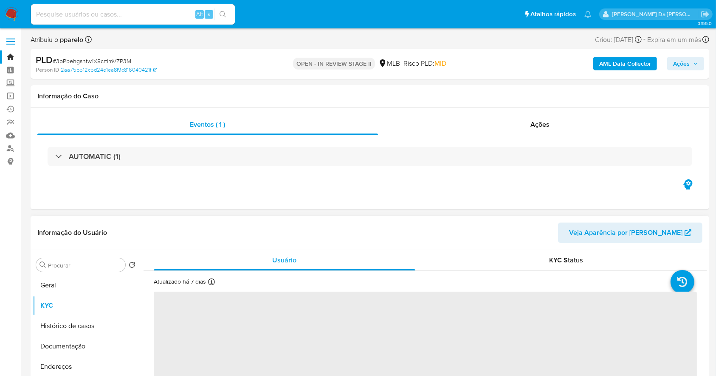
select select "10"
drag, startPoint x: 207, startPoint y: 277, endPoint x: 211, endPoint y: 284, distance: 8.0
click at [208, 278] on div "Atualizado há 7 dias Criado: 19/02/2023 13:34:31 Atualizado: 19/08/2025 02:14:59" at bounding box center [197, 283] width 87 height 11
click at [211, 284] on icon at bounding box center [211, 282] width 7 height 7
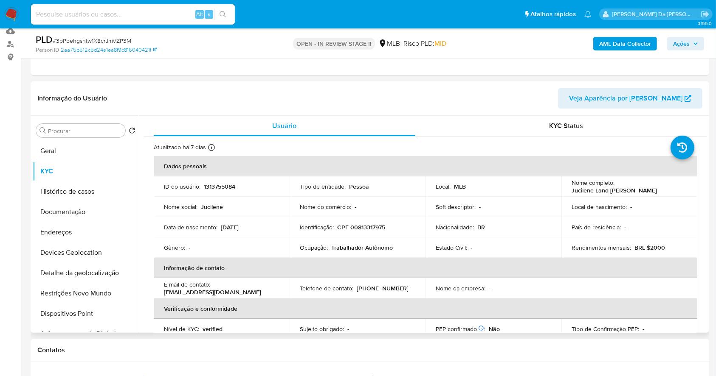
scroll to position [113, 0]
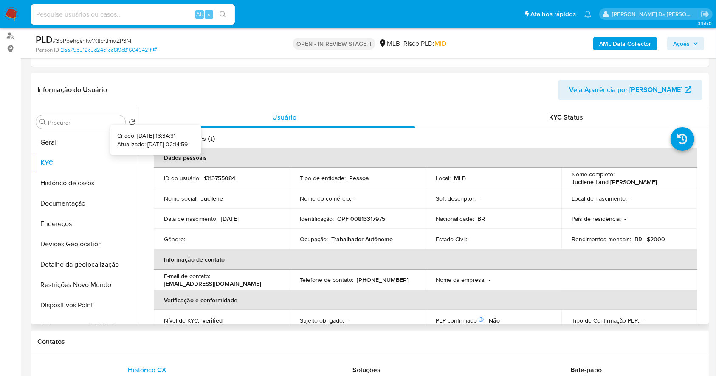
click at [211, 140] on icon at bounding box center [211, 139] width 7 height 7
click at [156, 15] on input at bounding box center [133, 14] width 204 height 11
paste input "8v0j476li6LcKoo60TGz7Aou"
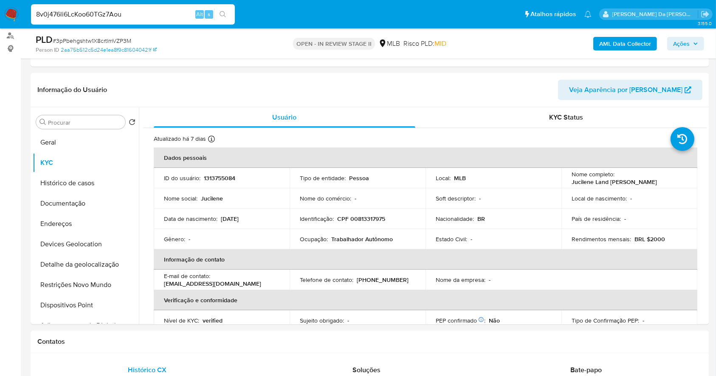
type input "8v0j476li6LcKoo60TGz7Aou"
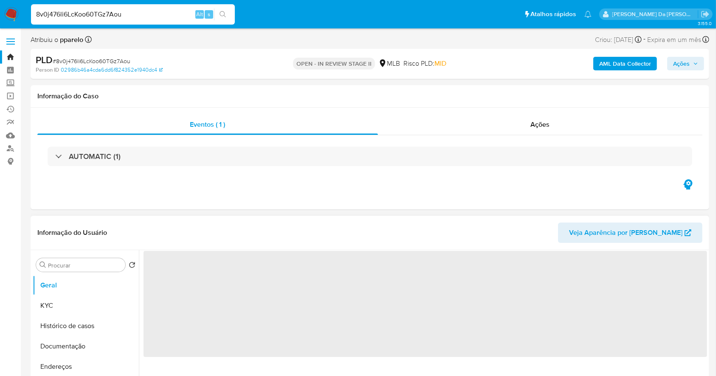
select select "10"
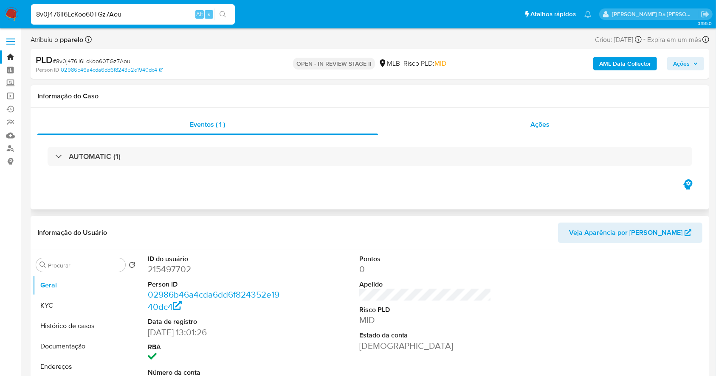
click at [547, 126] on span "Ações" at bounding box center [540, 125] width 19 height 10
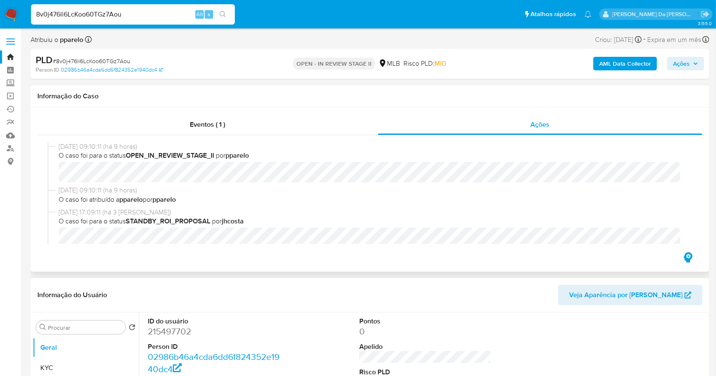
click at [220, 112] on div "Eventos ( 1 ) Ações 25/08/2025 09:10:11 (há 9 horas) O caso foi para o status O…" at bounding box center [370, 190] width 678 height 164
click at [221, 124] on span "Eventos ( 1 )" at bounding box center [207, 125] width 35 height 10
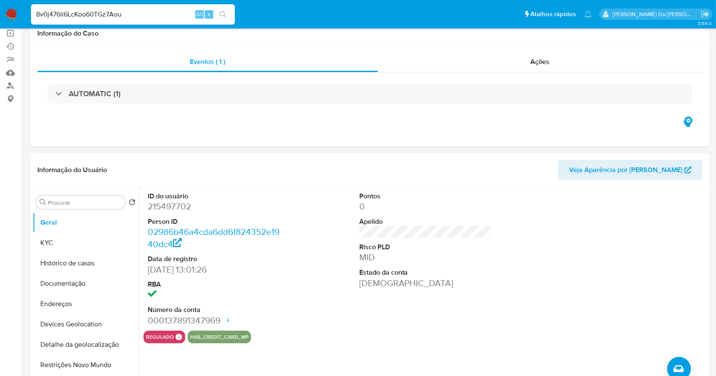
scroll to position [113, 0]
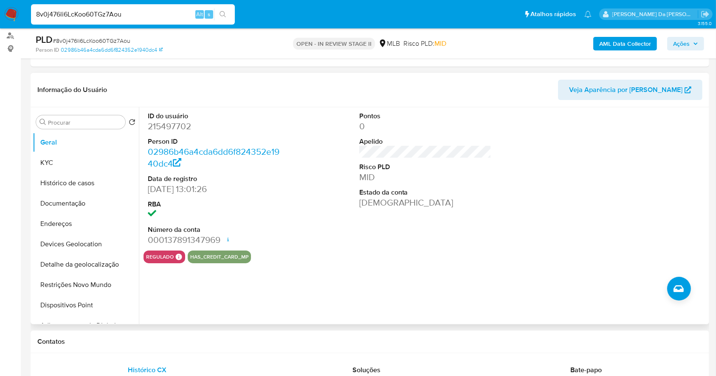
click at [188, 16] on input "8v0j476li6LcKoo60TGz7Aou" at bounding box center [133, 14] width 204 height 11
paste input "t6rkhEvacbWIeUAVoBMc2xtZ"
type input "t6rkhEvacbWIeUAVoBMc2xtZ"
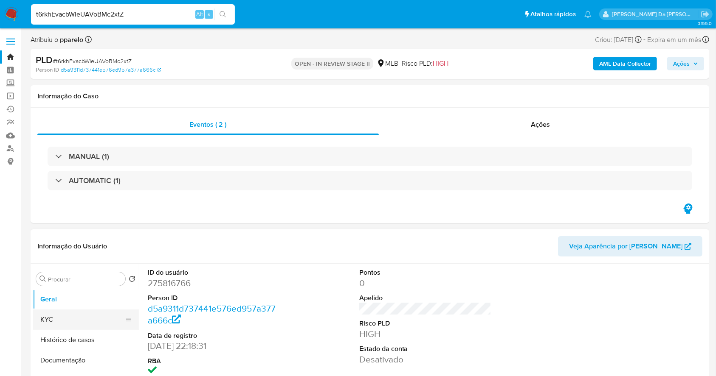
click at [57, 316] on button "KYC" at bounding box center [82, 320] width 99 height 20
select select "10"
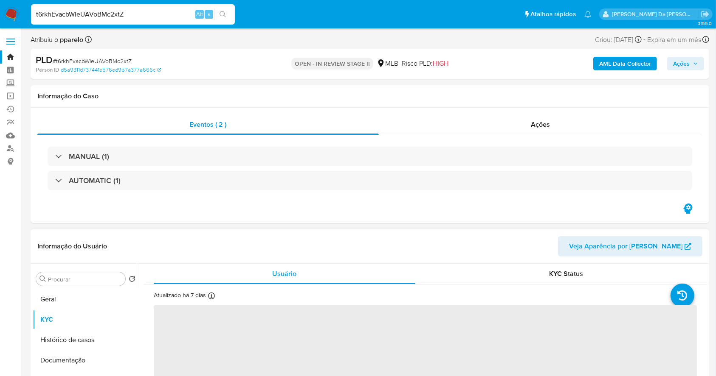
click at [208, 297] on icon at bounding box center [211, 296] width 7 height 7
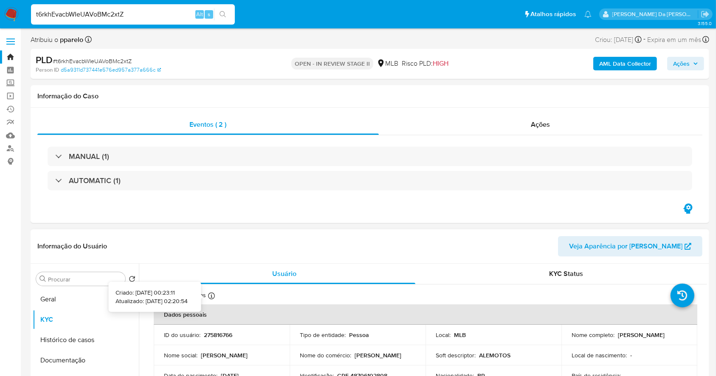
click at [208, 297] on icon at bounding box center [211, 296] width 7 height 7
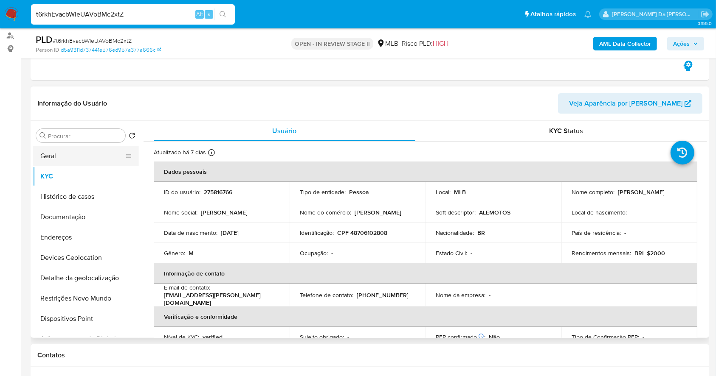
click at [75, 154] on button "Geral" at bounding box center [82, 156] width 99 height 20
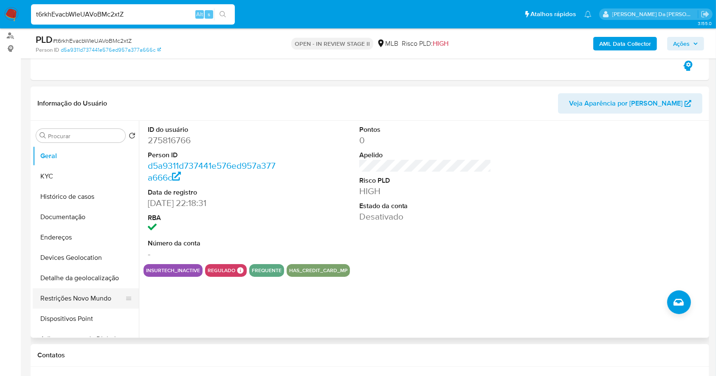
drag, startPoint x: 71, startPoint y: 306, endPoint x: 78, endPoint y: 300, distance: 8.7
click at [71, 306] on button "Restrições Novo Mundo" at bounding box center [82, 299] width 99 height 20
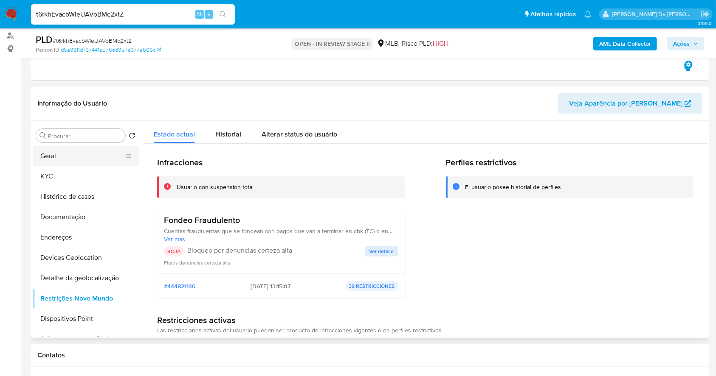
click at [74, 158] on button "Geral" at bounding box center [82, 156] width 99 height 20
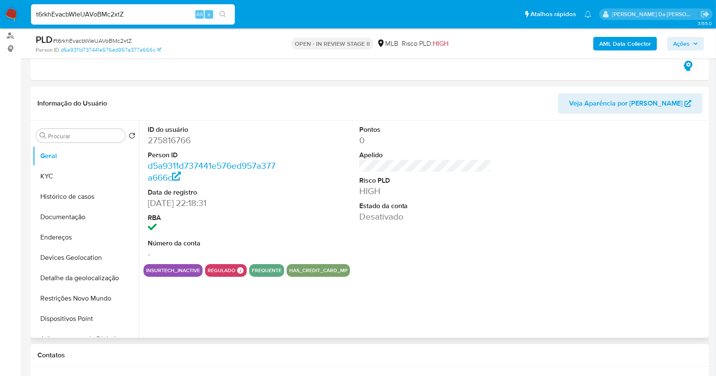
click at [182, 138] on dd "275816766" at bounding box center [214, 141] width 132 height 12
copy dd "275816766"
click at [76, 298] on button "Restrições Novo Mundo" at bounding box center [82, 299] width 99 height 20
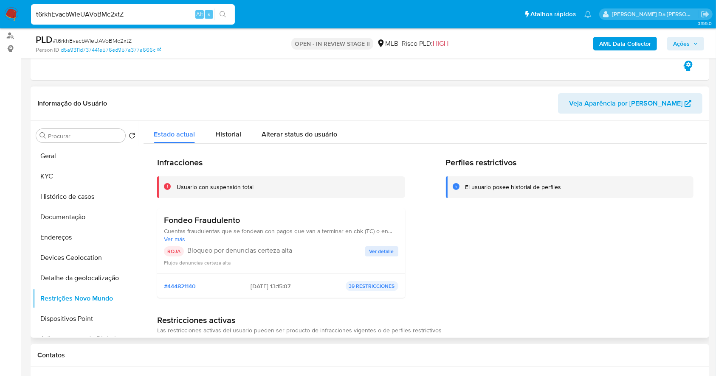
click at [375, 250] on span "Ver detalle" at bounding box center [381, 251] width 25 height 8
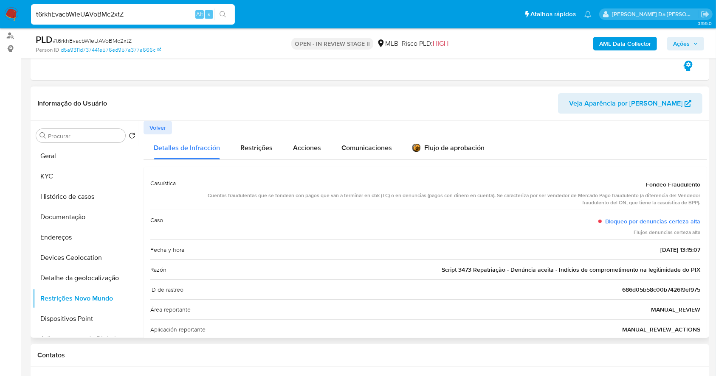
click at [480, 269] on span "Script 3473 Repatriação - Denúncia aceita - Indícios de comprometimento na legi…" at bounding box center [570, 270] width 258 height 8
click at [182, 6] on div "t6rkhEvacbWIeUAVoBMc2xtZ Alt s" at bounding box center [133, 14] width 204 height 20
click at [180, 12] on input "t6rkhEvacbWIeUAVoBMc2xtZ" at bounding box center [133, 14] width 204 height 11
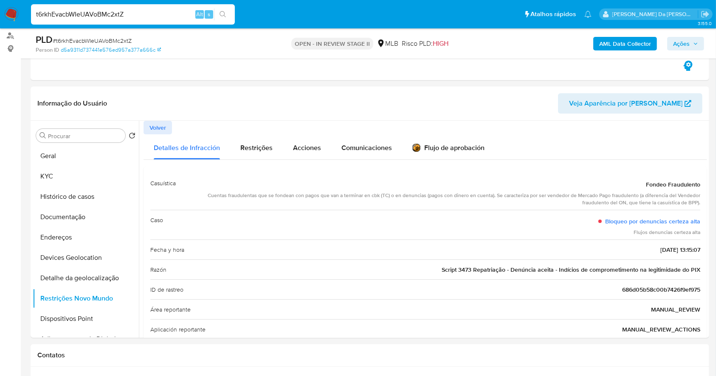
click at [180, 12] on input "t6rkhEvacbWIeUAVoBMc2xtZ" at bounding box center [133, 14] width 204 height 11
paste input "TP3l2gpkVv3iL6Li5B5hoxvx"
type input "TP3l2gpkVv3iL6Li5B5hoxvx"
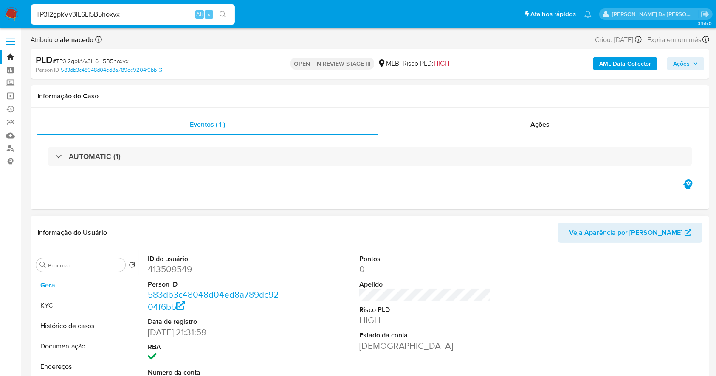
select select "10"
click at [146, 11] on input "TP3l2gpkVv3iL6Li5B5hoxvx" at bounding box center [133, 14] width 204 height 11
paste input "uFyTDAtNqBNNgyyorcmovD0u"
type input "uFyTDAtNqBNNgyyorcmovD0u"
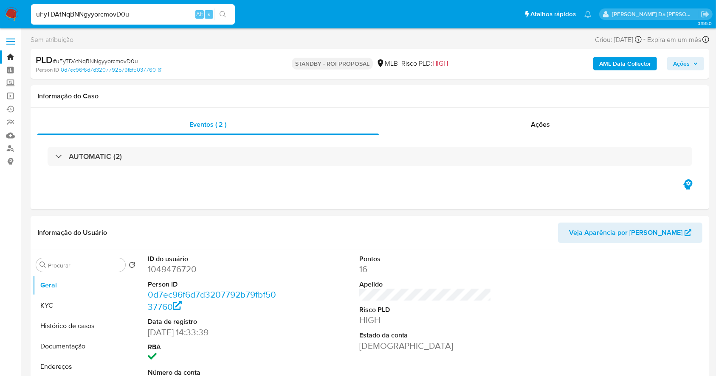
select select "10"
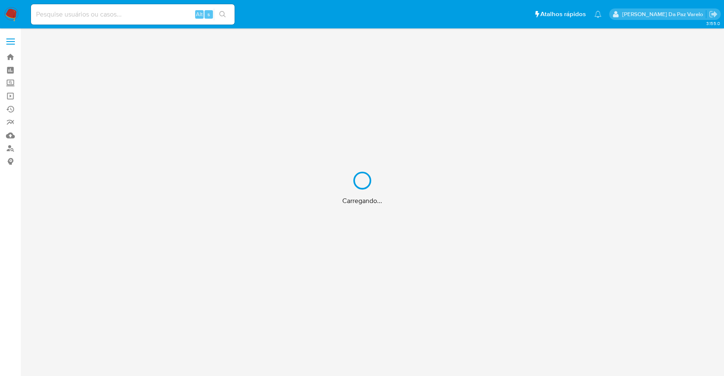
click at [163, 19] on div "Carregando..." at bounding box center [362, 188] width 724 height 376
click at [163, 15] on div "Carregando..." at bounding box center [362, 188] width 724 height 376
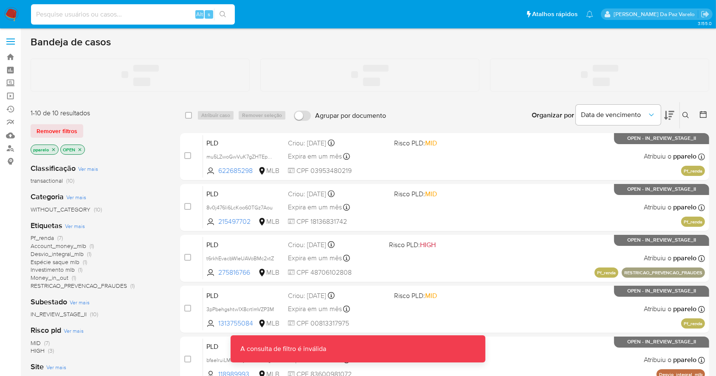
click at [163, 9] on input at bounding box center [133, 14] width 204 height 11
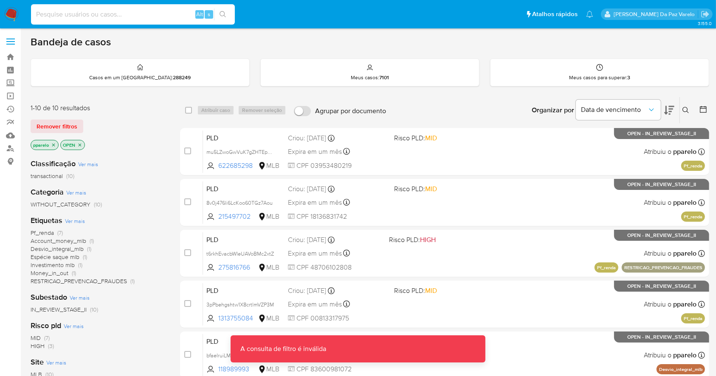
paste input "I8qMwqFzcfovNJv0cI4fLjSV"
type input "I8qMwqFzcfovNJv0cI4fLjSV"
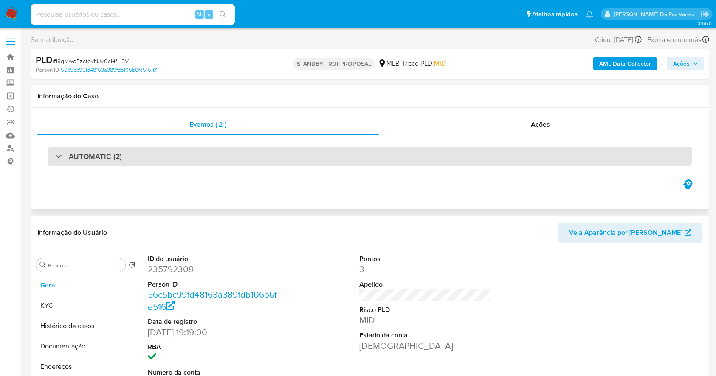
select select "10"
click at [104, 156] on h3 "AUTOMATIC (2)" at bounding box center [95, 156] width 53 height 9
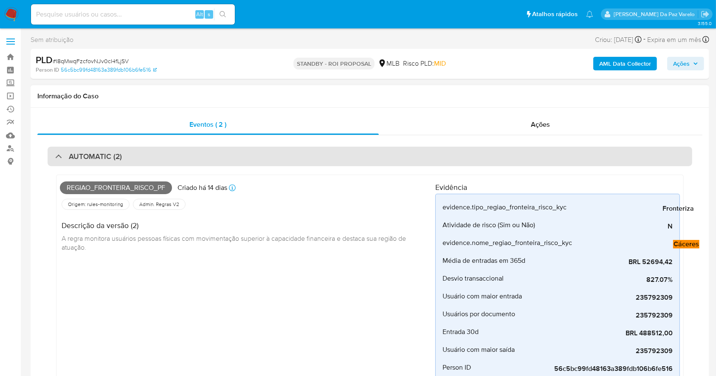
click at [104, 156] on h3 "AUTOMATIC (2)" at bounding box center [95, 156] width 53 height 9
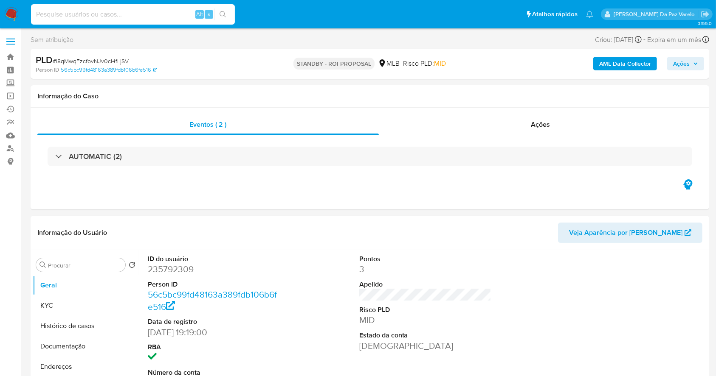
click at [125, 13] on input at bounding box center [133, 14] width 204 height 11
paste input "I8qMwqFzcfovNJv0cI4fLjSV"
click at [168, 18] on input "I8qMwqFzcfovNJv0cI4fLjSV" at bounding box center [133, 14] width 204 height 11
drag, startPoint x: 70, startPoint y: 300, endPoint x: 107, endPoint y: 289, distance: 38.5
click at [70, 300] on button "KYC" at bounding box center [86, 306] width 106 height 20
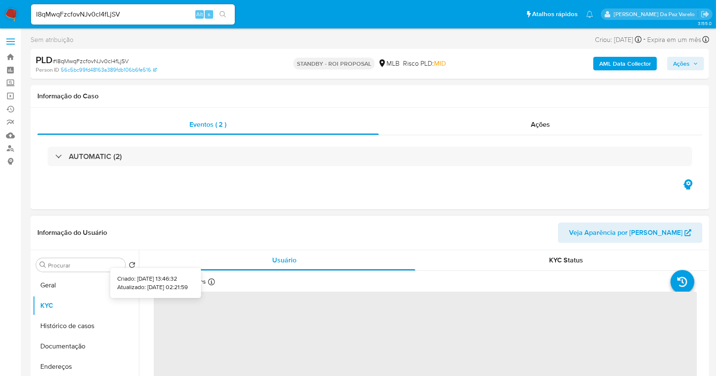
click at [214, 283] on div "Atualizado há 7 dias Criado: [DATE] 13:46:32 Atualizado: [DATE] 02:21:59" at bounding box center [197, 283] width 87 height 11
click at [212, 284] on icon at bounding box center [211, 282] width 7 height 7
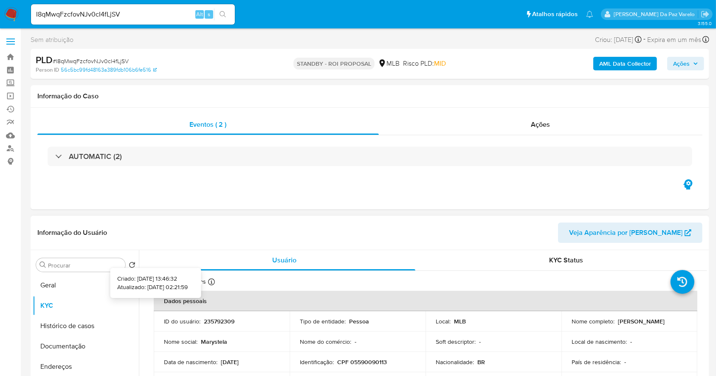
click at [212, 284] on icon at bounding box center [211, 282] width 7 height 7
click at [152, 12] on input "I8qMwqFzcfovNJv0cI4fLjSV" at bounding box center [133, 14] width 204 height 11
paste input "u07xReeyjE1jaXhAFyG2GAOR"
type input "u07xReeyjE1jaXhAFyG2GAOR"
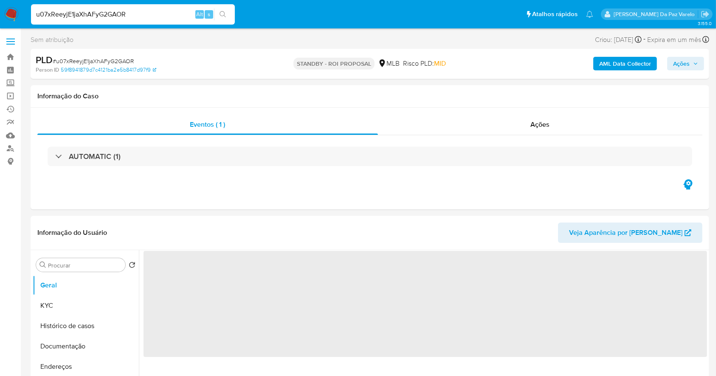
select select "10"
